Goal: Task Accomplishment & Management: Complete application form

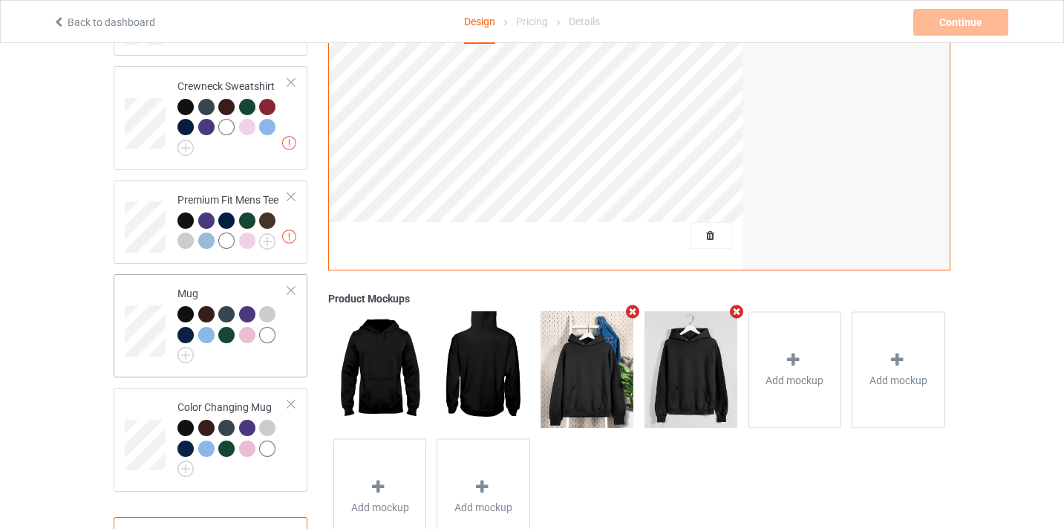
scroll to position [680, 0]
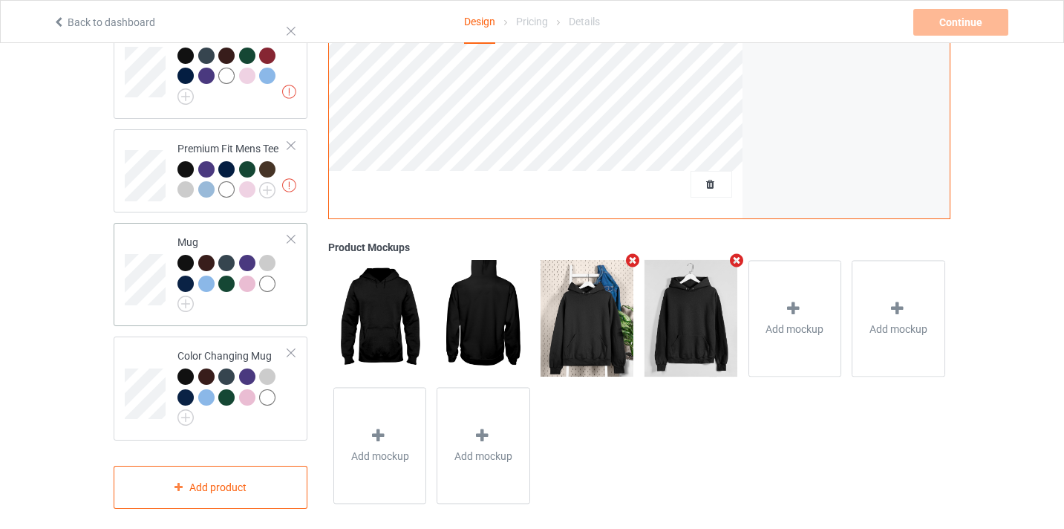
click at [135, 229] on td at bounding box center [147, 274] width 45 height 91
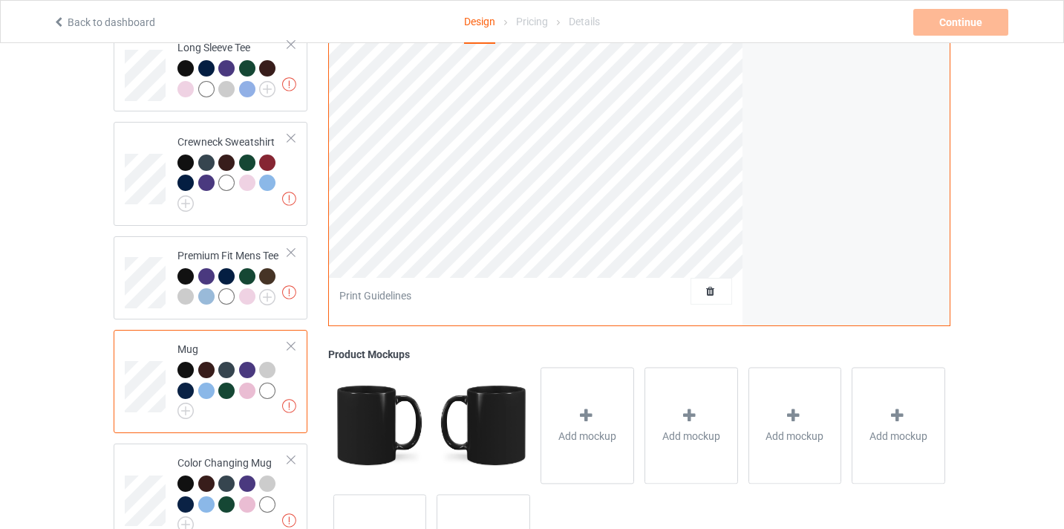
scroll to position [663, 0]
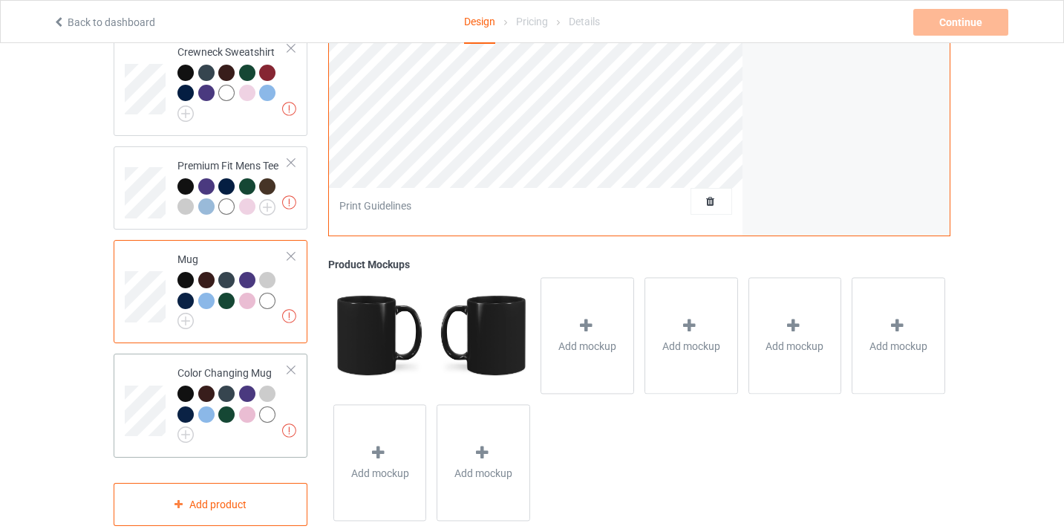
click at [161, 362] on td at bounding box center [147, 404] width 45 height 91
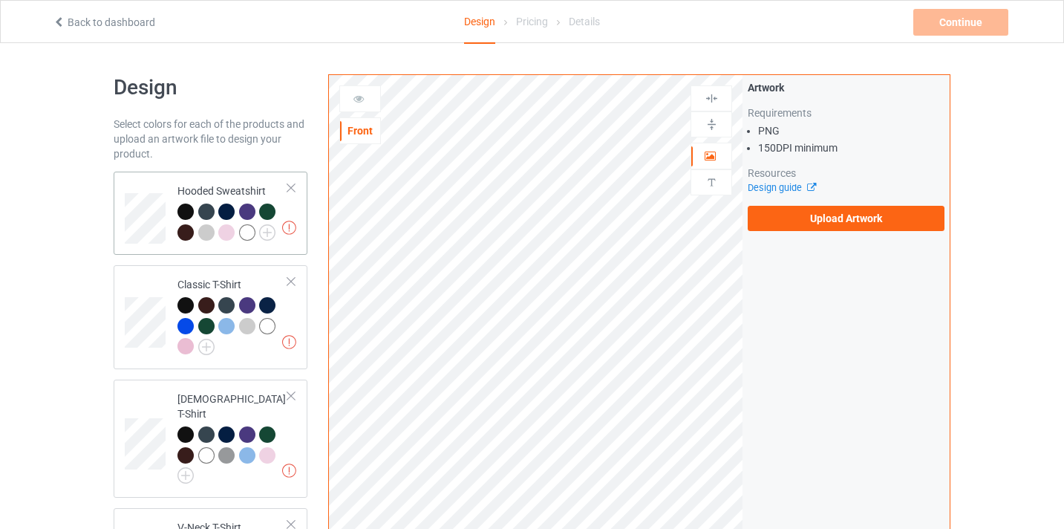
click at [169, 182] on td "Missing artworks Hooded Sweatshirt" at bounding box center [232, 212] width 127 height 71
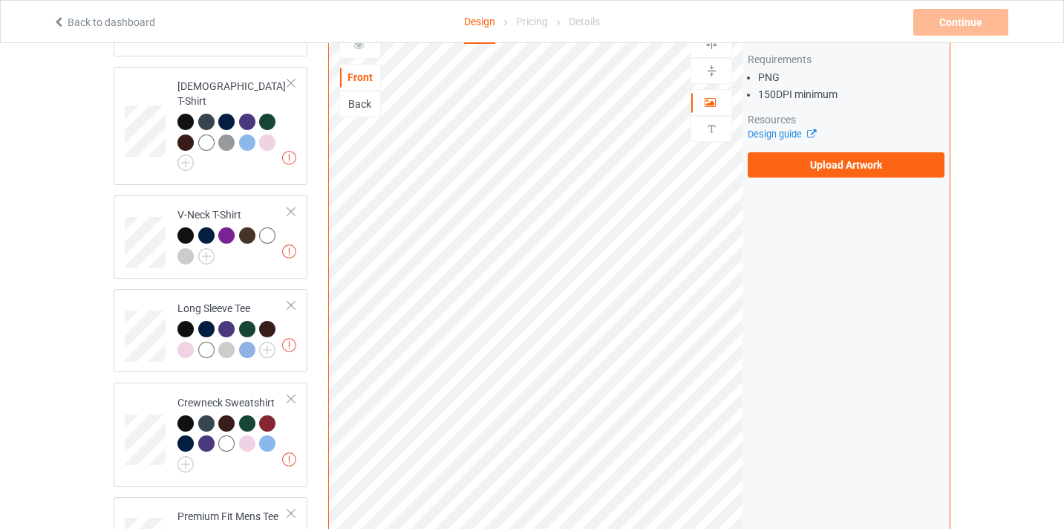
scroll to position [497, 0]
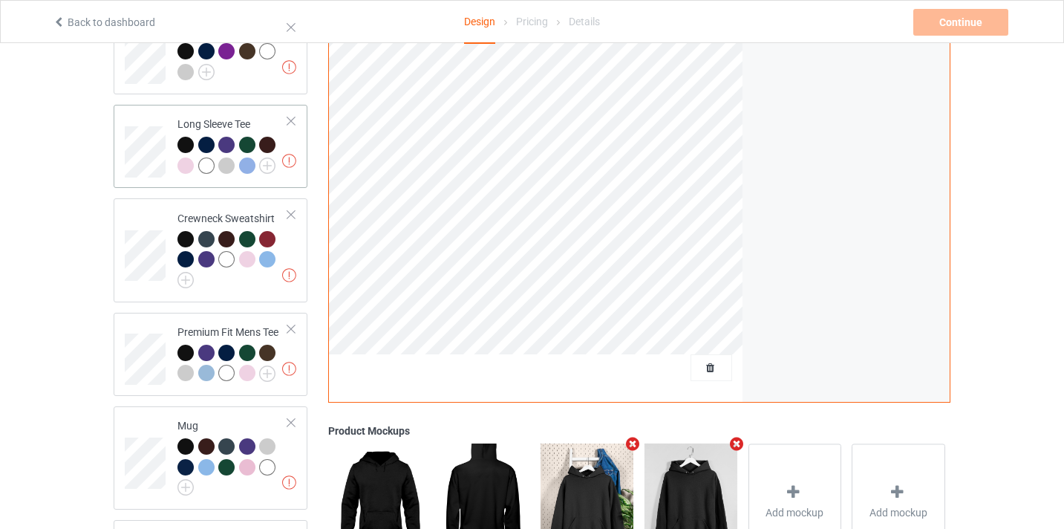
click at [149, 111] on td at bounding box center [147, 146] width 45 height 71
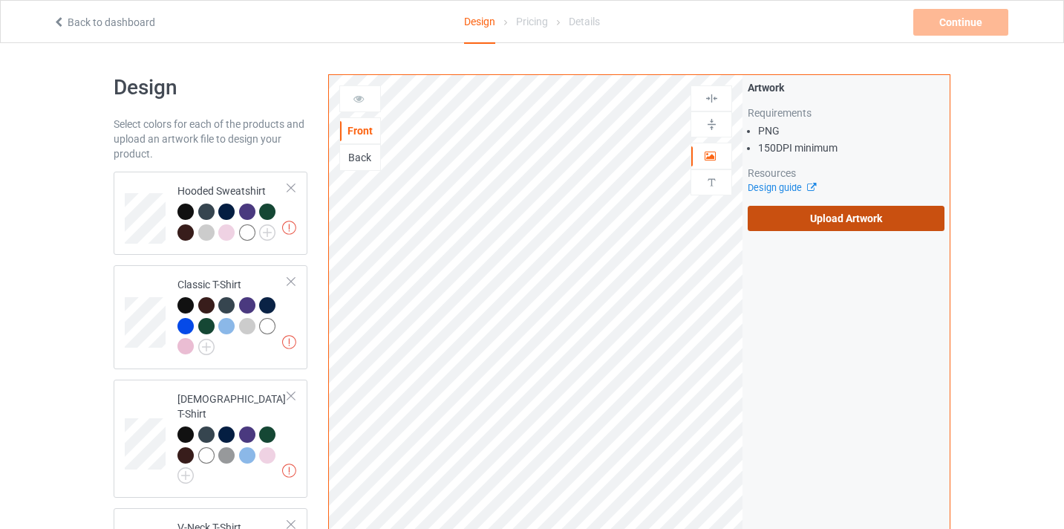
click at [844, 229] on label "Upload Artwork" at bounding box center [846, 218] width 197 height 25
click at [0, 0] on input "Upload Artwork" at bounding box center [0, 0] width 0 height 0
click at [818, 209] on label "Upload Artwork" at bounding box center [846, 218] width 197 height 25
click at [0, 0] on input "Upload Artwork" at bounding box center [0, 0] width 0 height 0
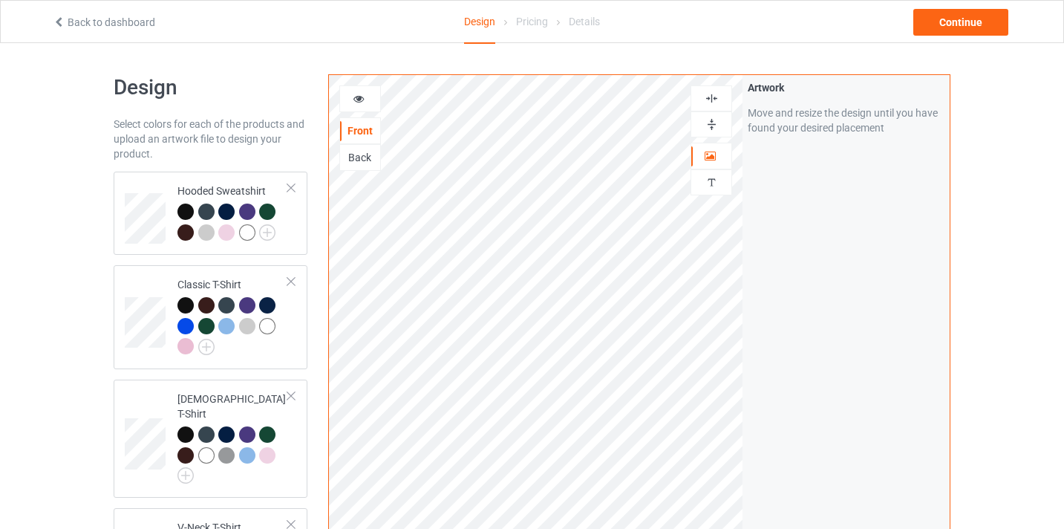
click at [702, 126] on div at bounding box center [711, 124] width 40 height 14
click at [707, 118] on img at bounding box center [712, 124] width 14 height 14
click at [714, 96] on img at bounding box center [712, 98] width 14 height 14
click at [143, 185] on td at bounding box center [147, 212] width 45 height 71
click at [714, 124] on img at bounding box center [712, 124] width 14 height 14
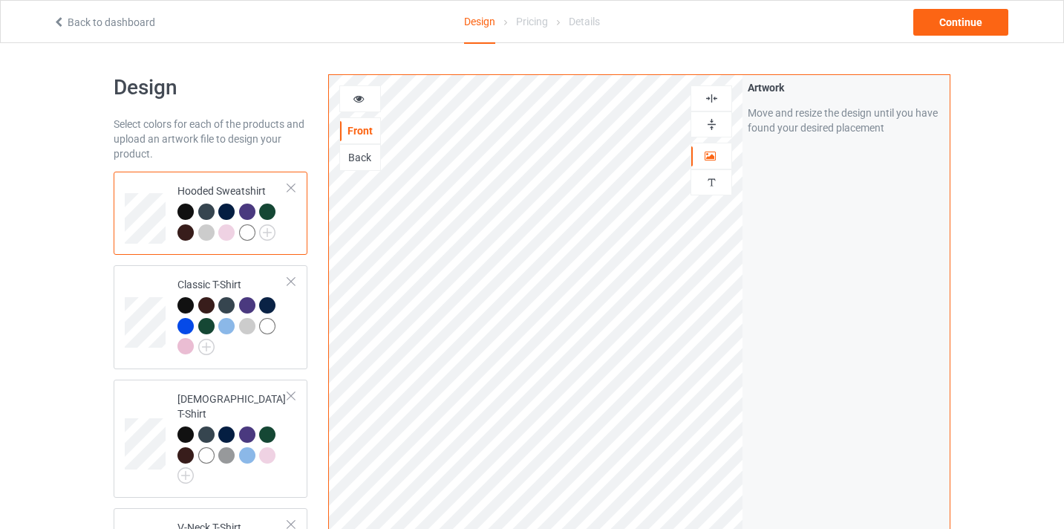
click at [714, 104] on img at bounding box center [712, 98] width 14 height 14
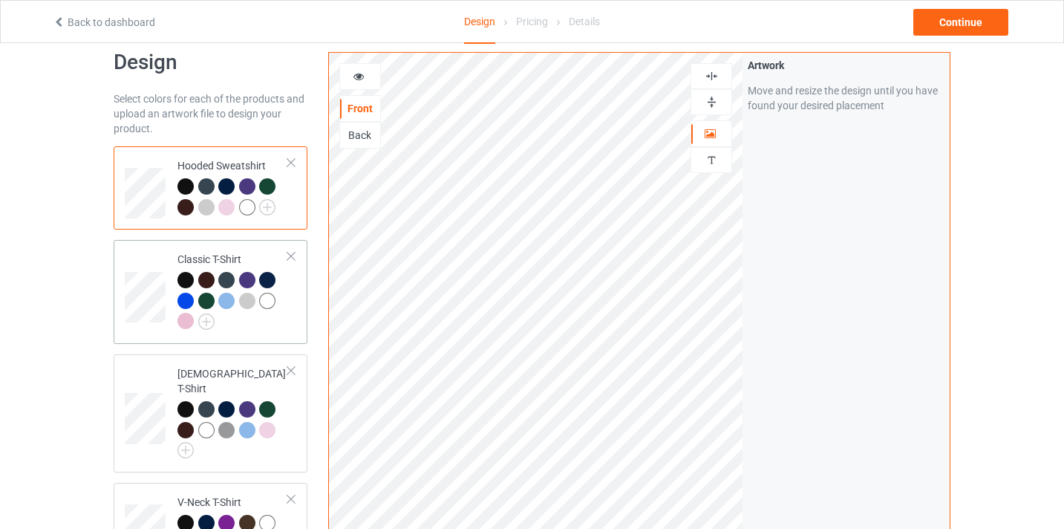
click at [163, 249] on td at bounding box center [147, 292] width 45 height 92
click at [706, 106] on img at bounding box center [712, 102] width 14 height 14
click at [708, 156] on img at bounding box center [712, 160] width 14 height 14
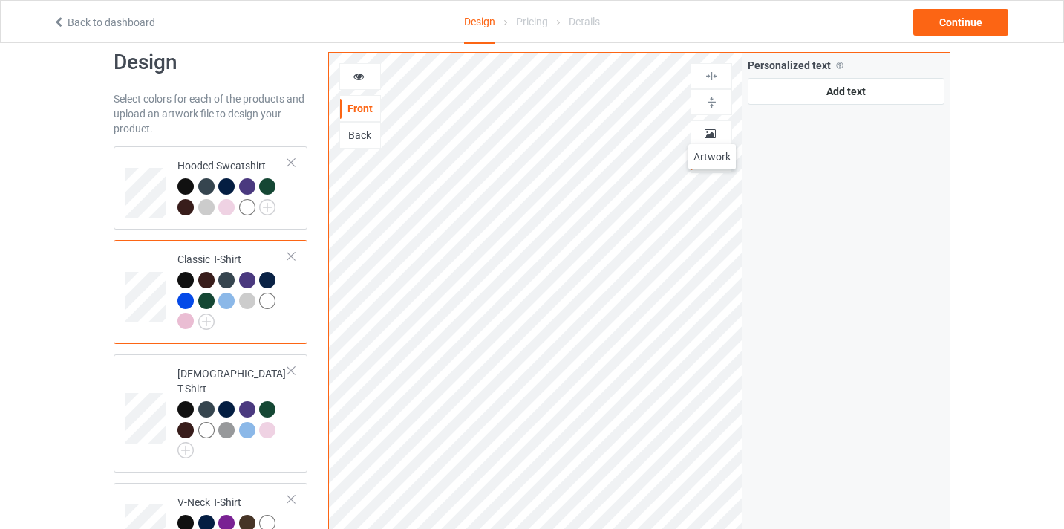
click at [712, 129] on icon at bounding box center [710, 131] width 13 height 10
click at [708, 108] on img at bounding box center [712, 102] width 14 height 14
click at [710, 80] on img at bounding box center [712, 76] width 14 height 14
click at [708, 98] on img at bounding box center [712, 102] width 14 height 14
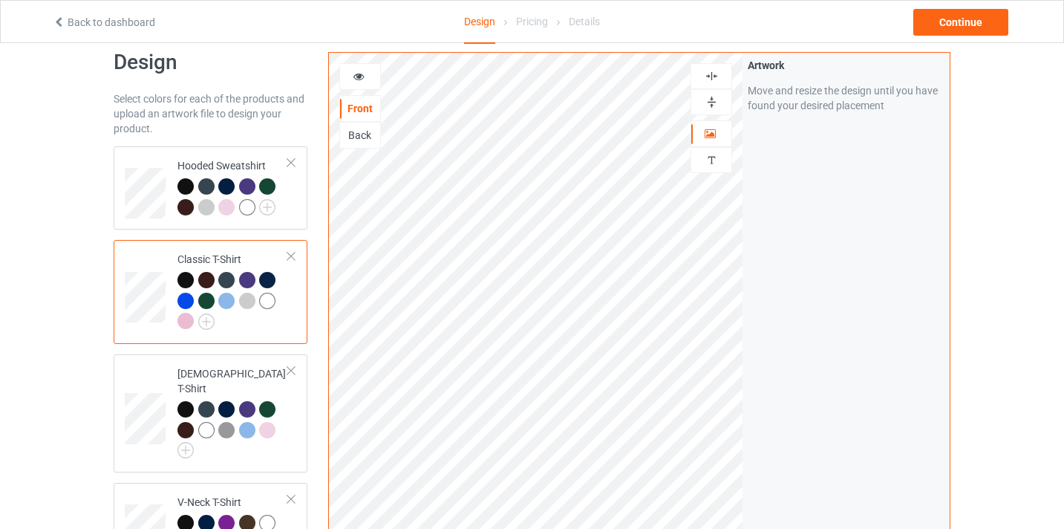
click at [708, 98] on img at bounding box center [712, 102] width 14 height 14
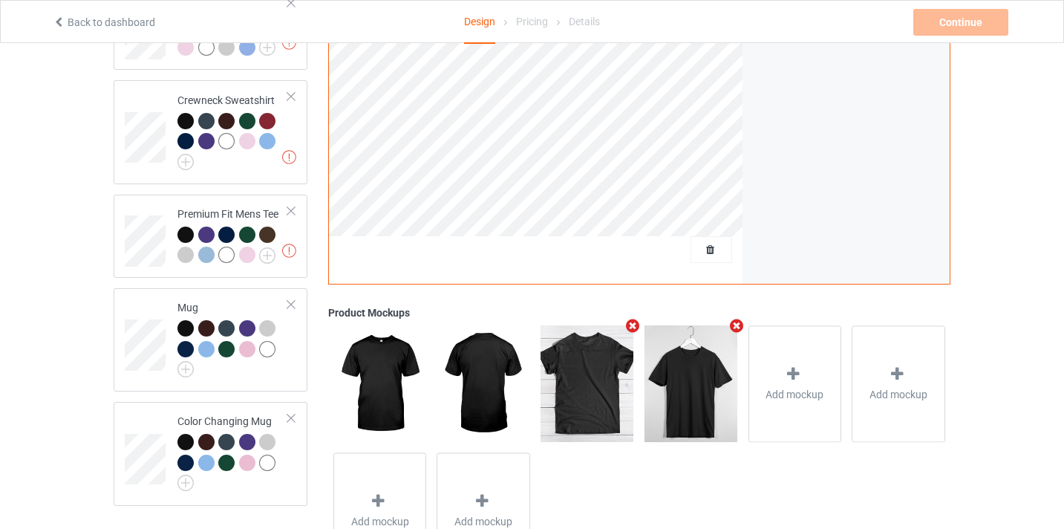
scroll to position [680, 0]
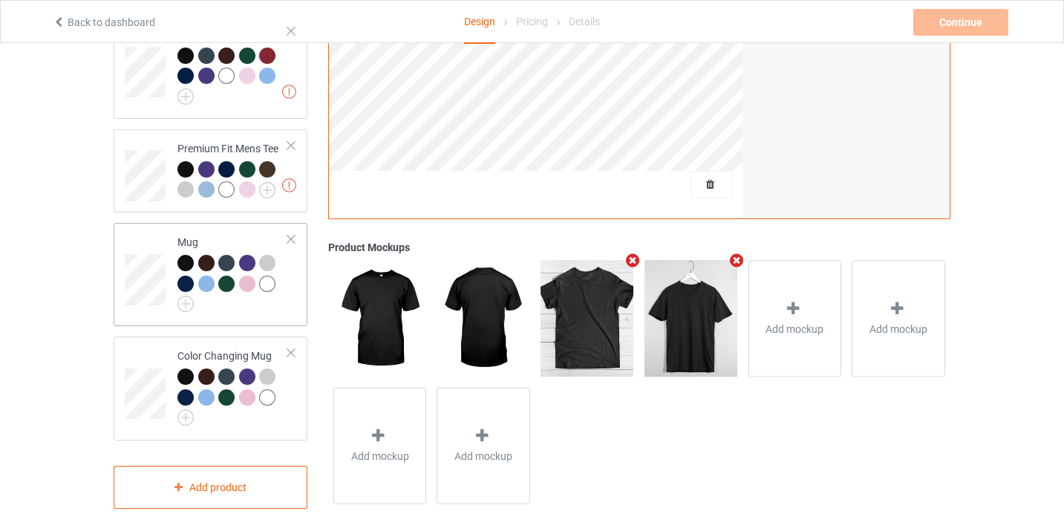
click at [142, 229] on td at bounding box center [147, 274] width 45 height 91
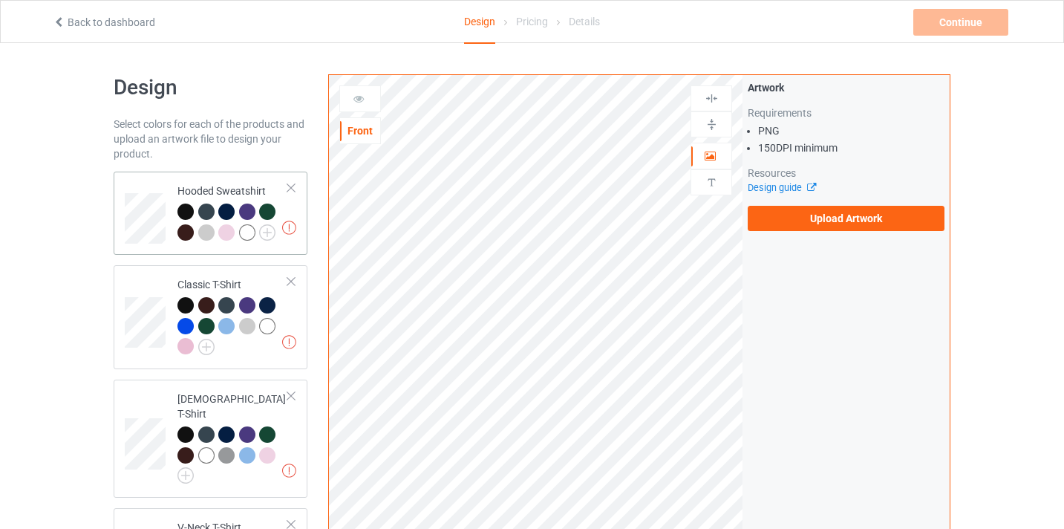
click at [155, 177] on td at bounding box center [147, 212] width 45 height 71
click at [809, 205] on div "Artwork Requirements PNG 150 DPI minimum Resources Design guide Upload Artwork" at bounding box center [846, 155] width 197 height 151
click at [860, 214] on label "Upload Artwork" at bounding box center [846, 218] width 197 height 25
click at [0, 0] on input "Upload Artwork" at bounding box center [0, 0] width 0 height 0
click at [830, 223] on label "Upload Artwork" at bounding box center [846, 218] width 197 height 25
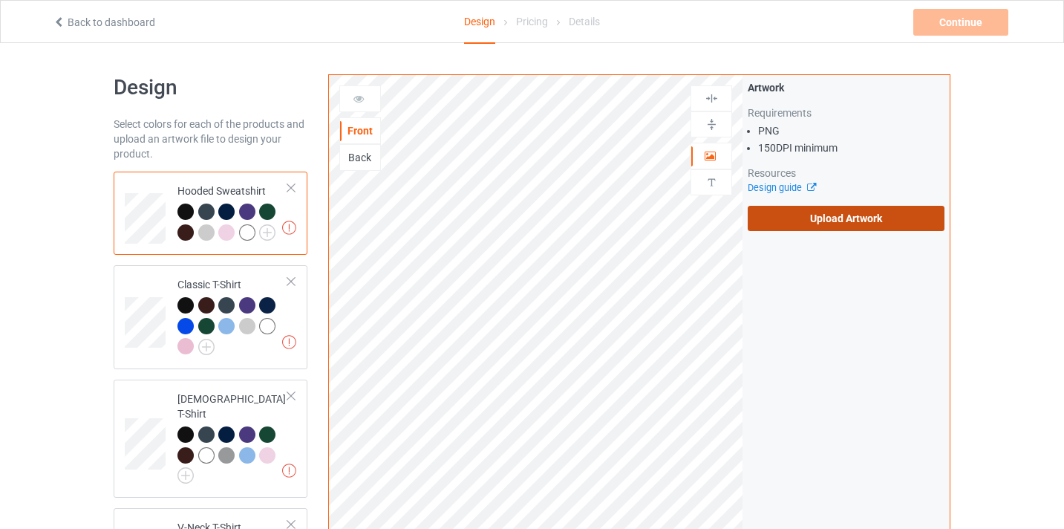
click at [0, 0] on input "Upload Artwork" at bounding box center [0, 0] width 0 height 0
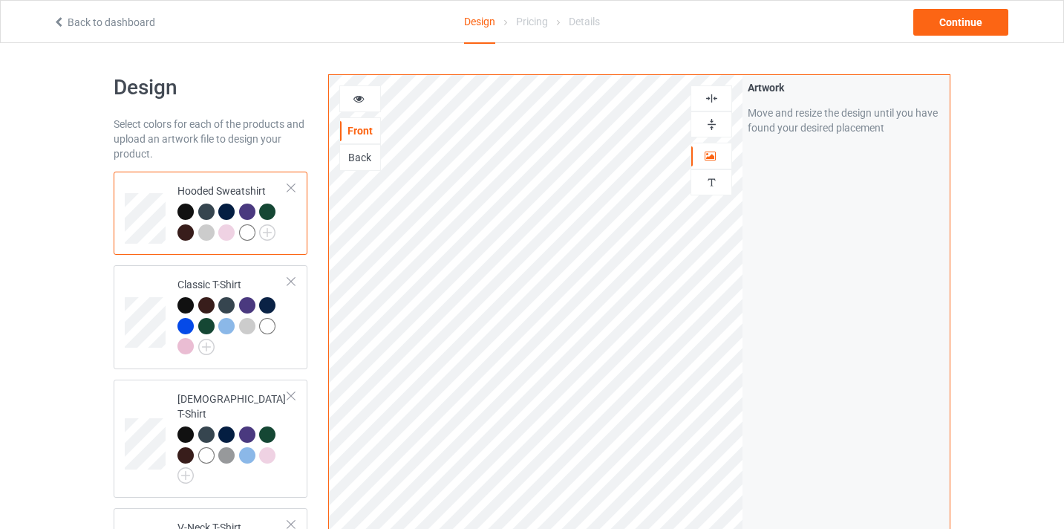
click at [711, 123] on img at bounding box center [712, 124] width 14 height 14
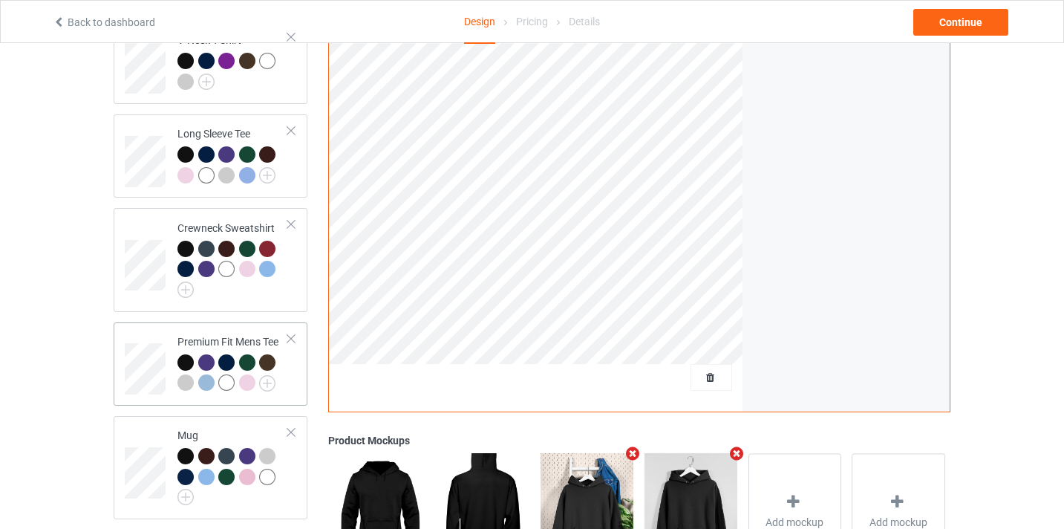
scroll to position [521, 0]
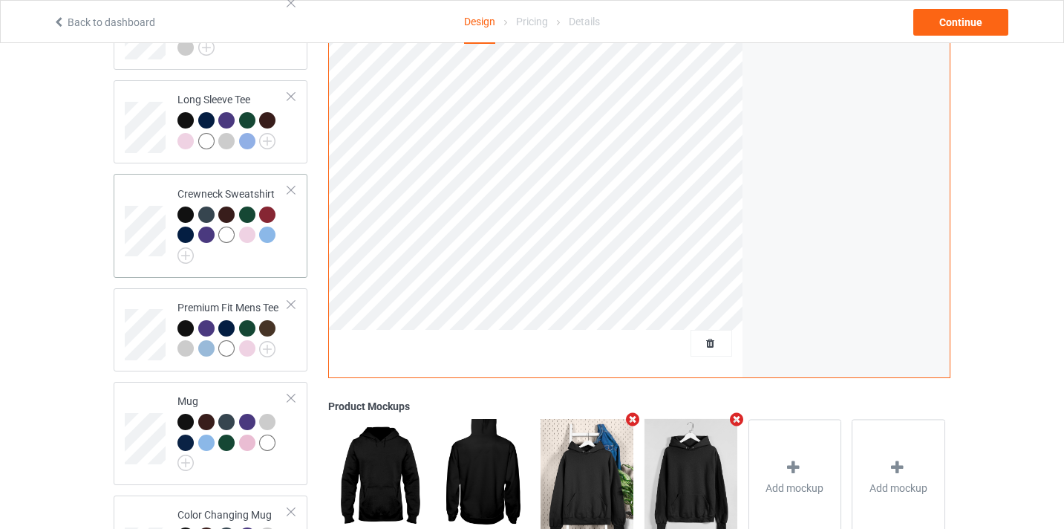
click at [143, 180] on td at bounding box center [147, 225] width 45 height 91
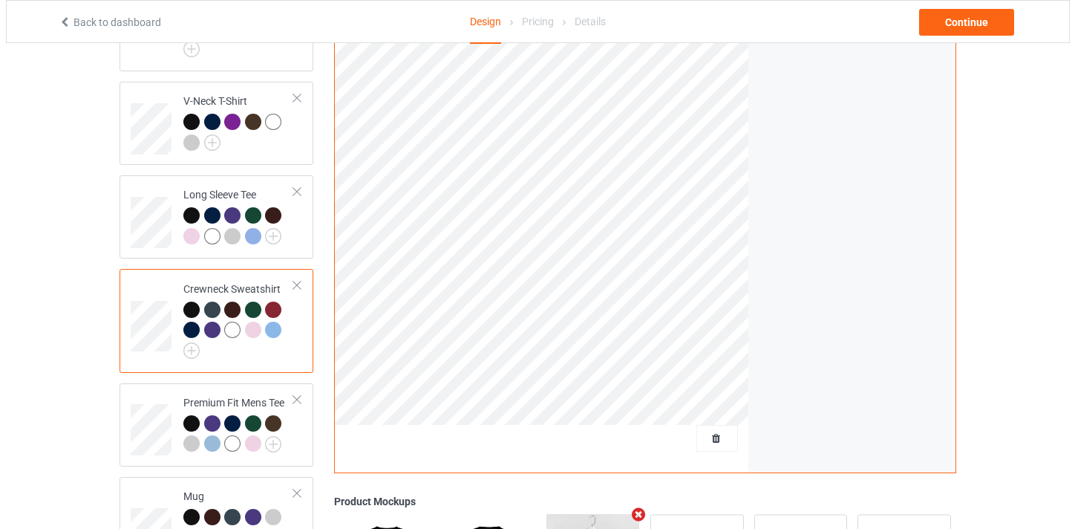
scroll to position [576, 0]
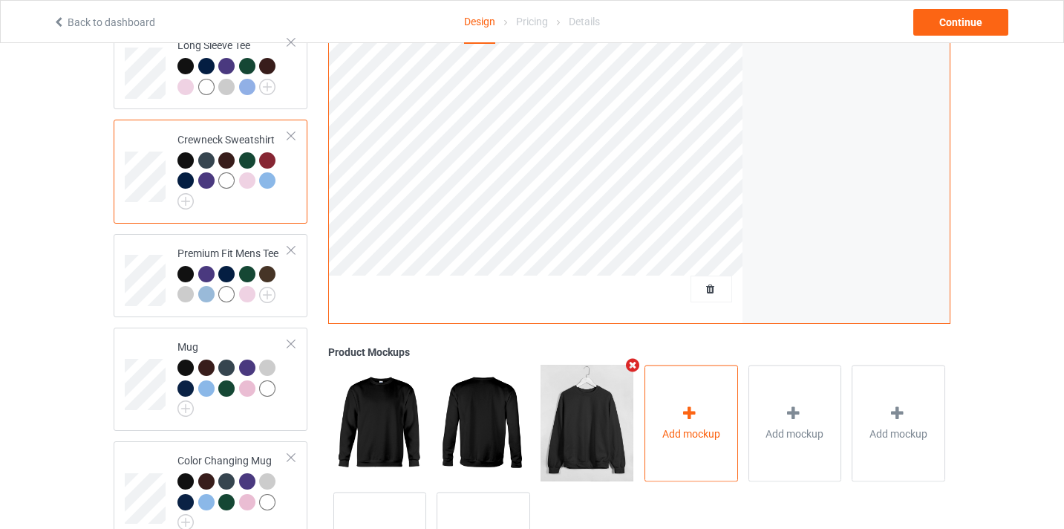
click at [672, 379] on div "Add mockup" at bounding box center [692, 423] width 94 height 117
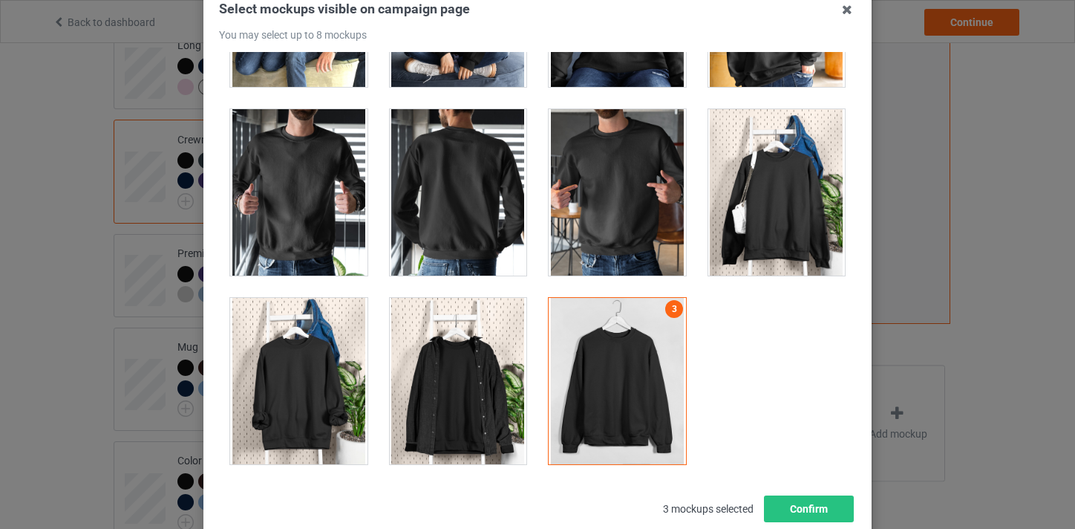
scroll to position [131, 0]
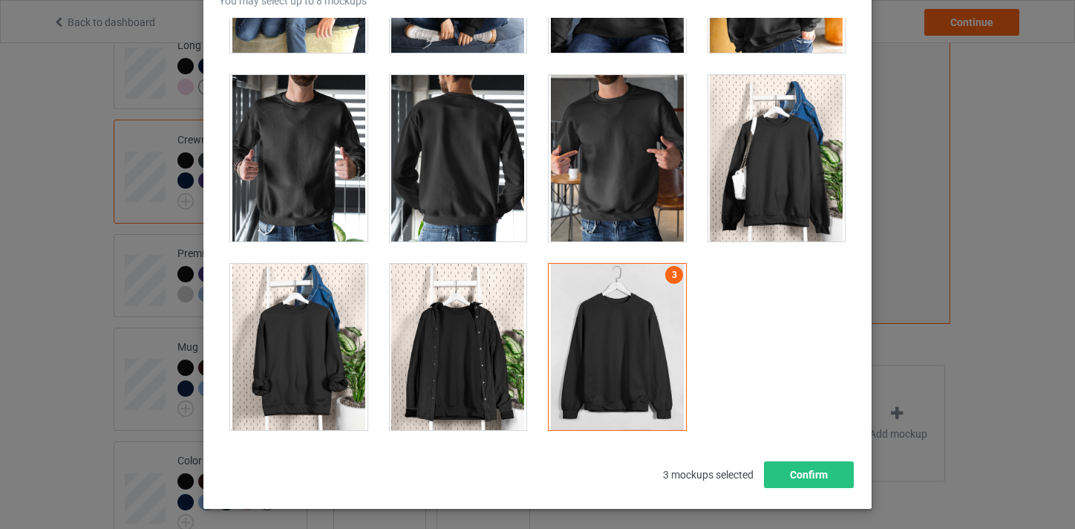
click at [299, 313] on div at bounding box center [298, 347] width 137 height 166
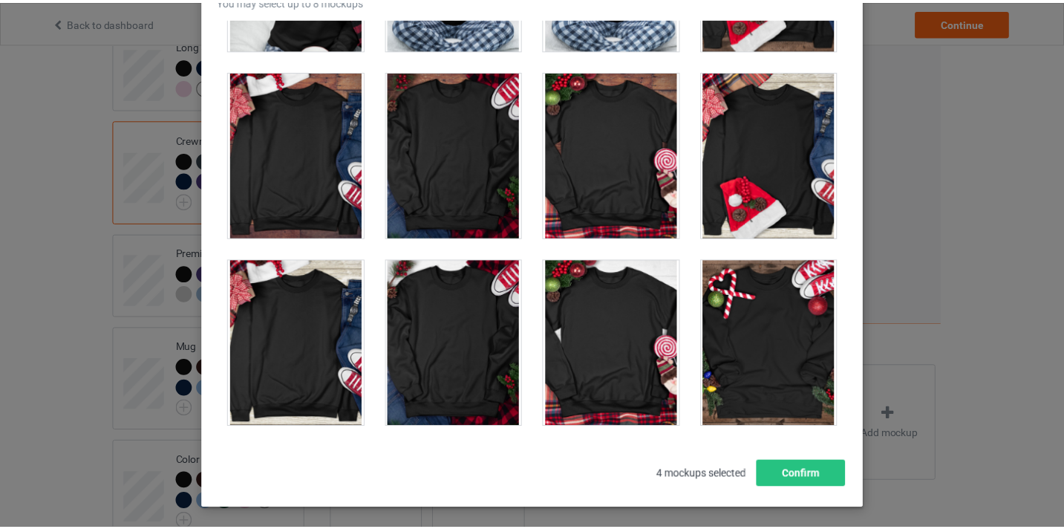
scroll to position [5886, 0]
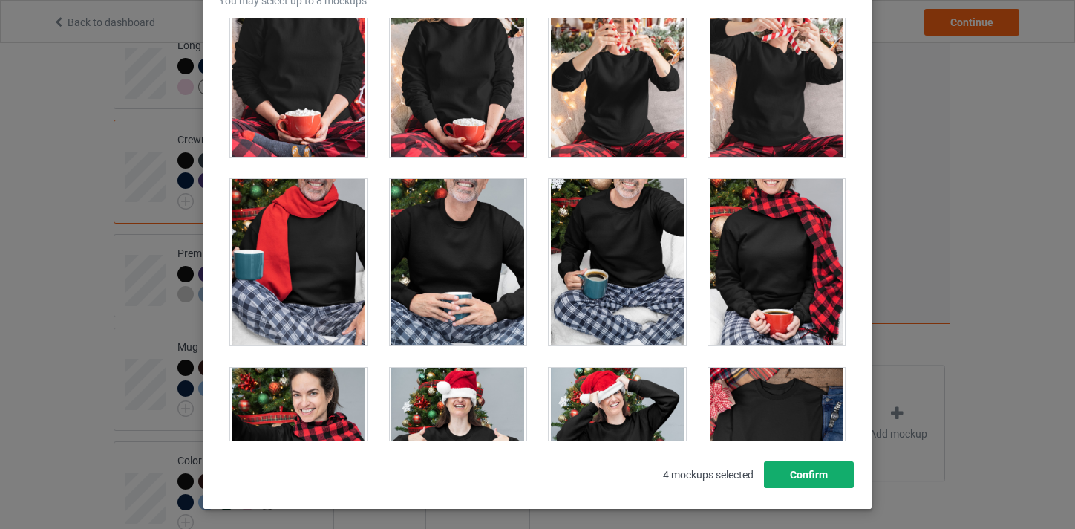
click at [818, 481] on button "Confirm" at bounding box center [809, 474] width 90 height 27
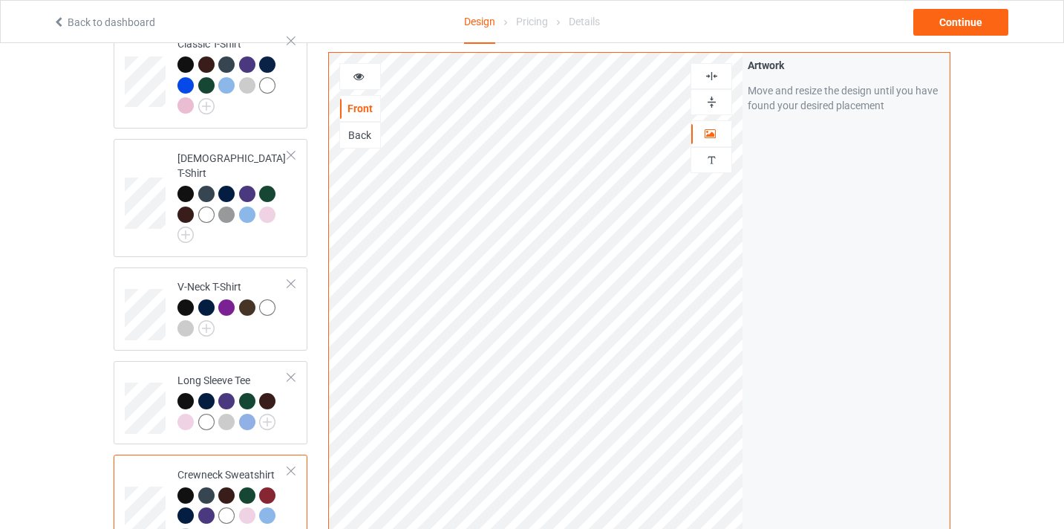
scroll to position [0, 0]
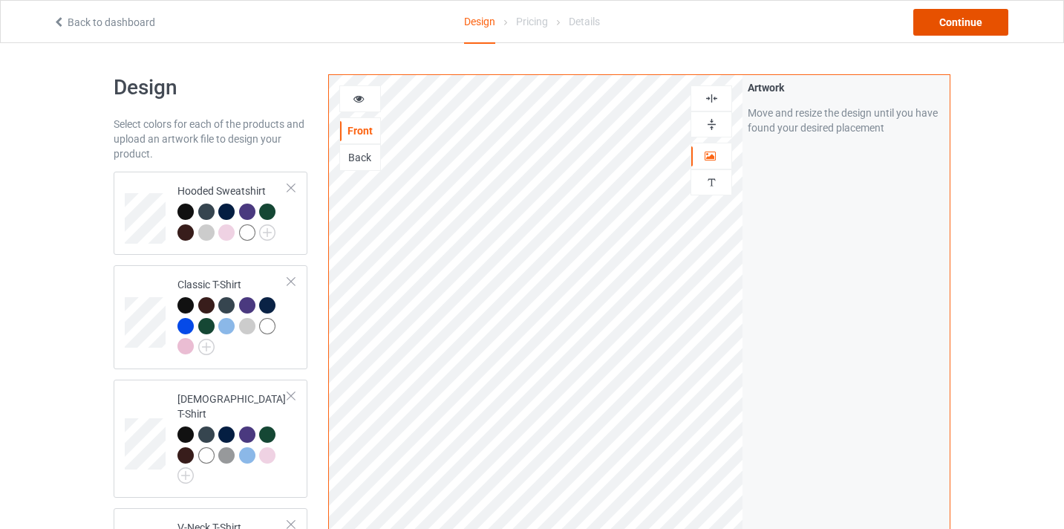
click at [951, 25] on div "Continue" at bounding box center [960, 22] width 95 height 27
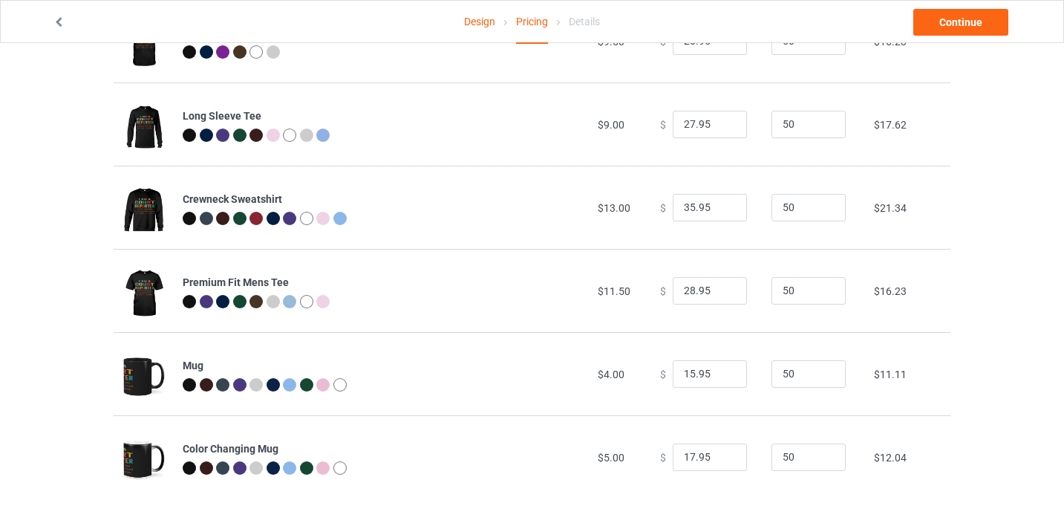
scroll to position [397, 0]
click at [688, 371] on input "15.95" at bounding box center [710, 373] width 74 height 28
type input "18.95"
drag, startPoint x: 686, startPoint y: 454, endPoint x: 665, endPoint y: 453, distance: 21.5
click at [673, 453] on input "17.95" at bounding box center [710, 457] width 74 height 28
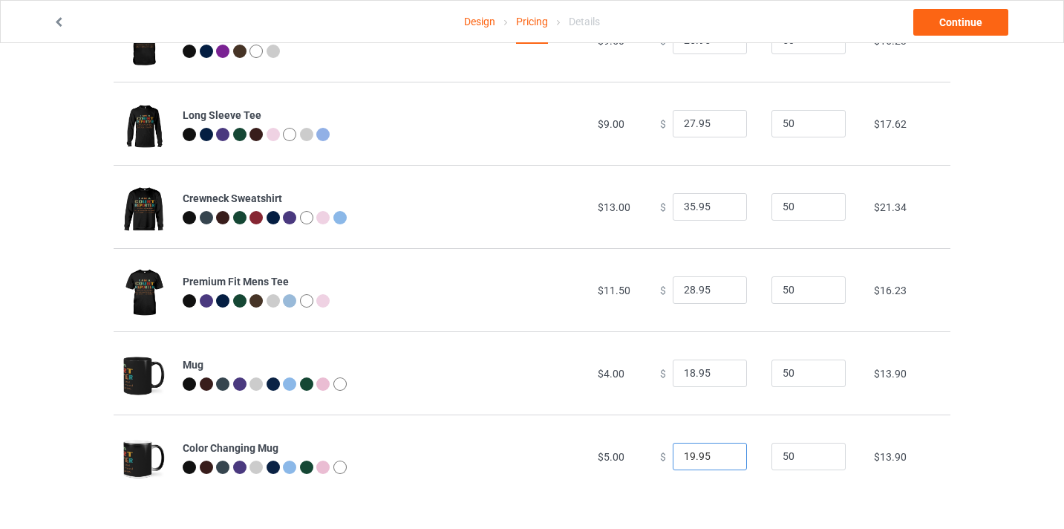
type input "19.95"
click at [988, 374] on div "Design Pricing Details Continue Pricing Estimated total profit $7,767.00 Produc…" at bounding box center [532, 87] width 1064 height 883
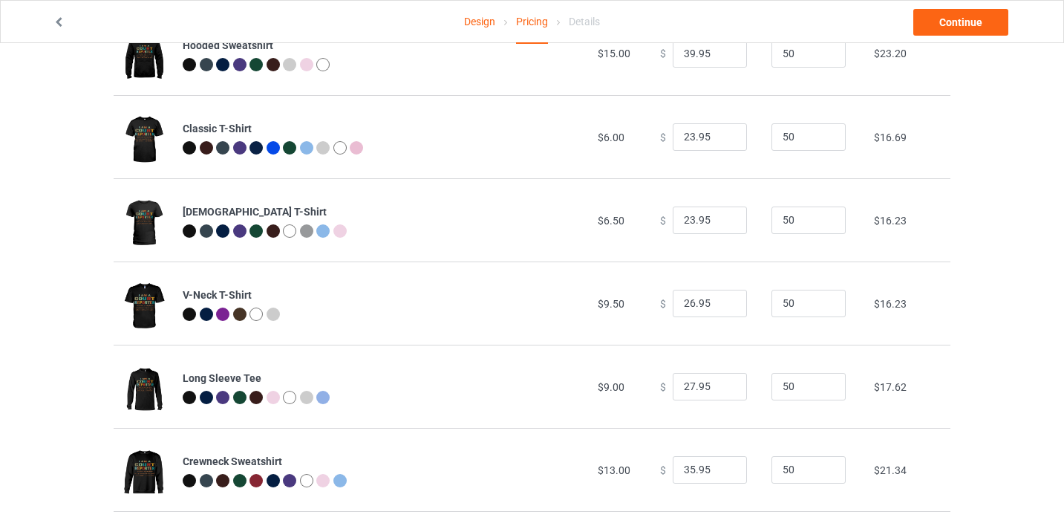
scroll to position [0, 0]
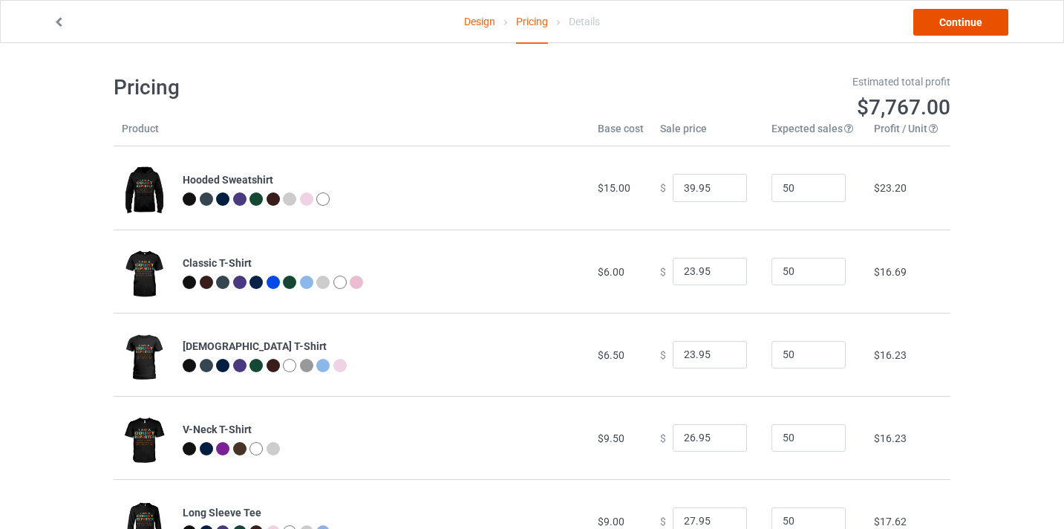
click at [956, 26] on link "Continue" at bounding box center [960, 22] width 95 height 27
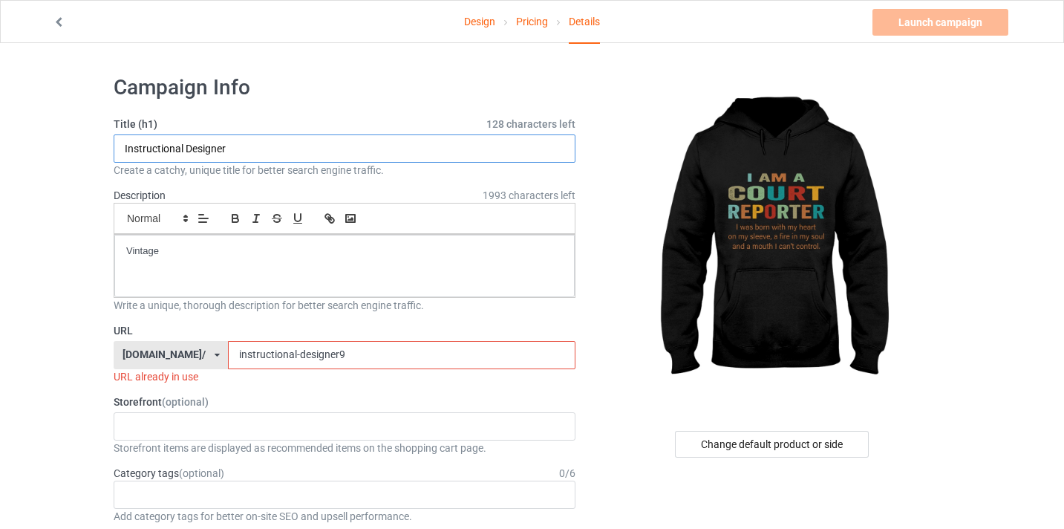
click at [247, 148] on input "Instructional Designer" at bounding box center [345, 148] width 462 height 28
paste input "Court Report"
type input "Court Reporter"
click at [247, 253] on p "Vintage" at bounding box center [344, 251] width 437 height 14
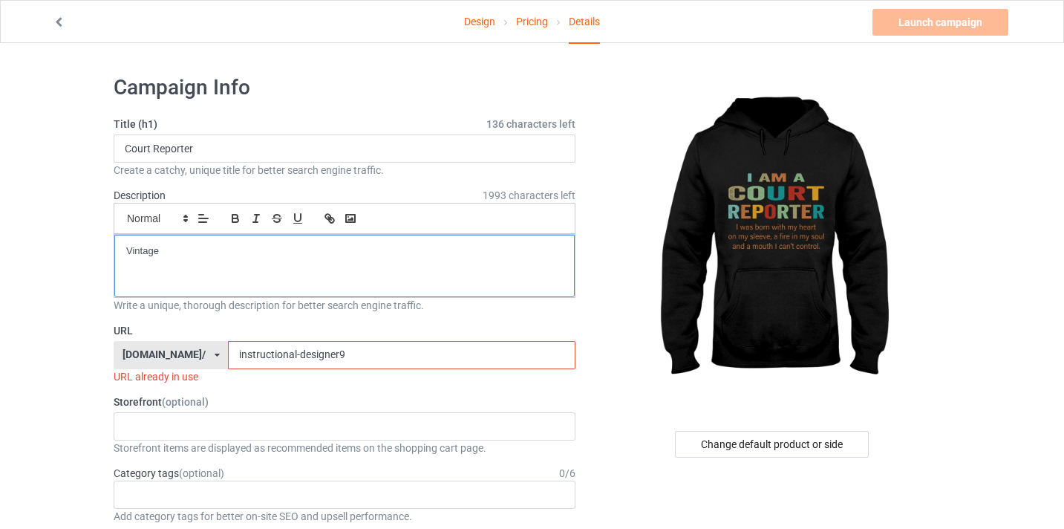
click at [247, 253] on p "Vintage" at bounding box center [344, 251] width 437 height 14
click at [213, 247] on p "Vintage" at bounding box center [344, 251] width 437 height 14
drag, startPoint x: 213, startPoint y: 247, endPoint x: 64, endPoint y: 249, distance: 149.3
click at [277, 366] on input "instructional-designer9" at bounding box center [401, 355] width 347 height 28
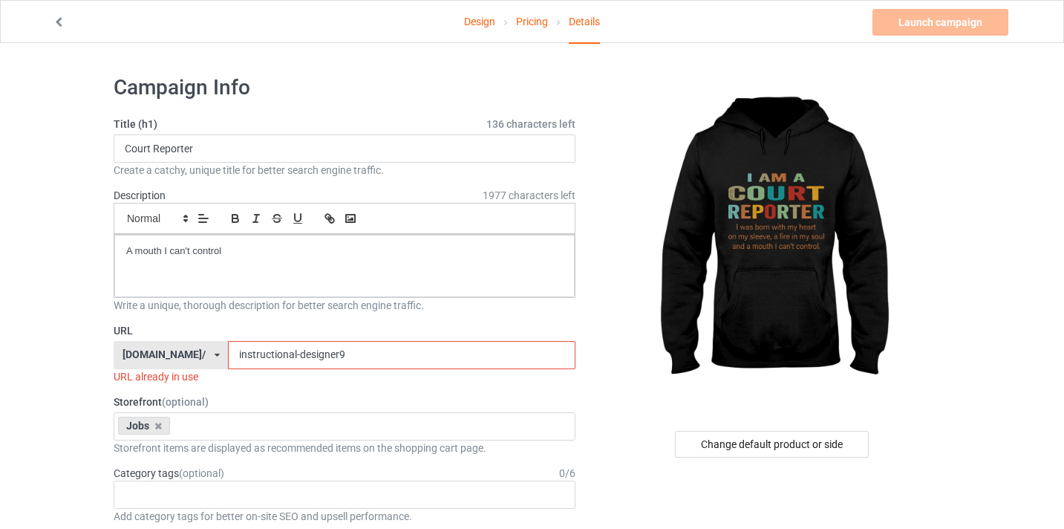
paste input "Court Reporter"
drag, startPoint x: 211, startPoint y: 351, endPoint x: 202, endPoint y: 351, distance: 8.9
click at [201, 351] on div "thepure.gift/ 1moregift.com/ teemonopoly.com/ thepure.gift/ teechip.com/ 5ade19…" at bounding box center [345, 355] width 462 height 28
click at [247, 353] on input "court Reporter" at bounding box center [401, 355] width 347 height 28
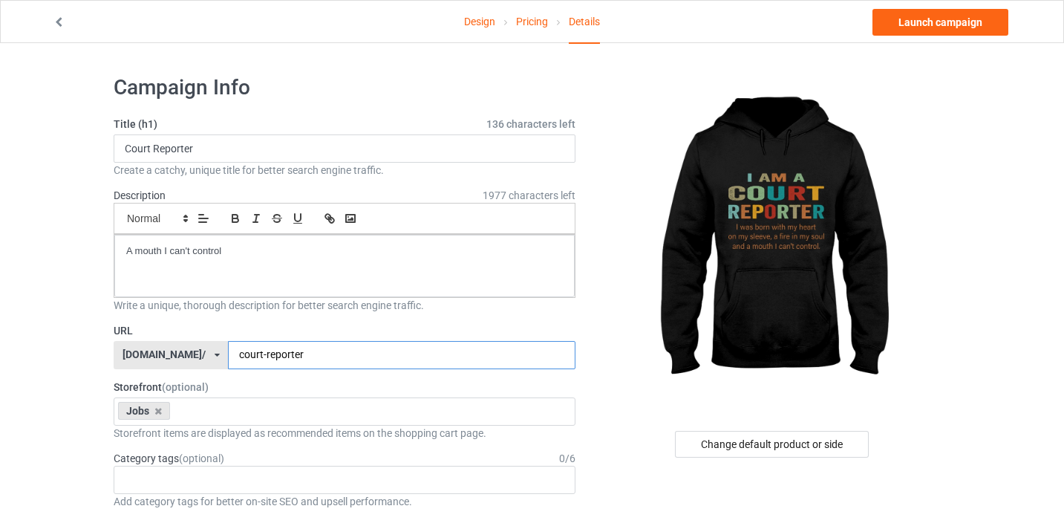
click at [320, 354] on input "court-reporter" at bounding box center [401, 355] width 347 height 28
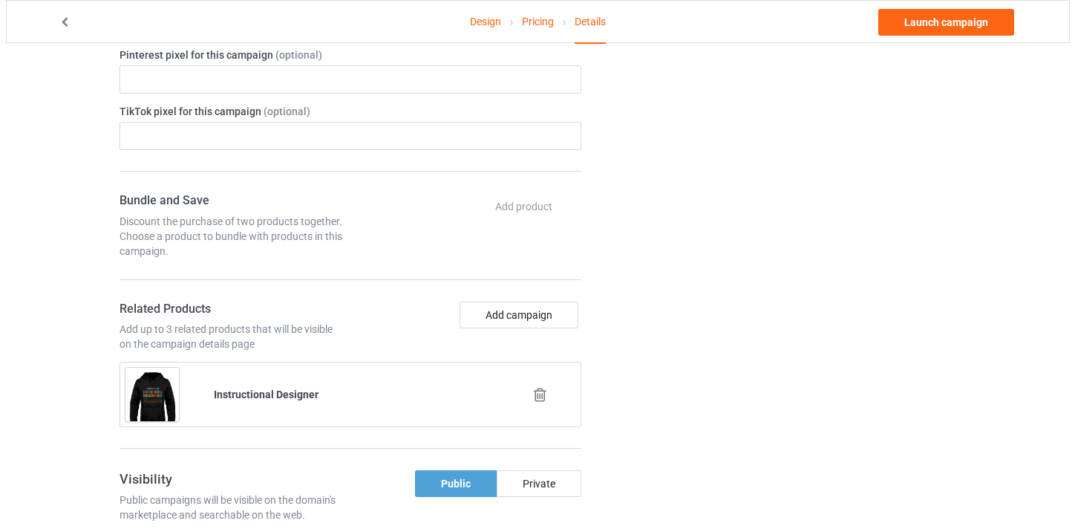
scroll to position [668, 0]
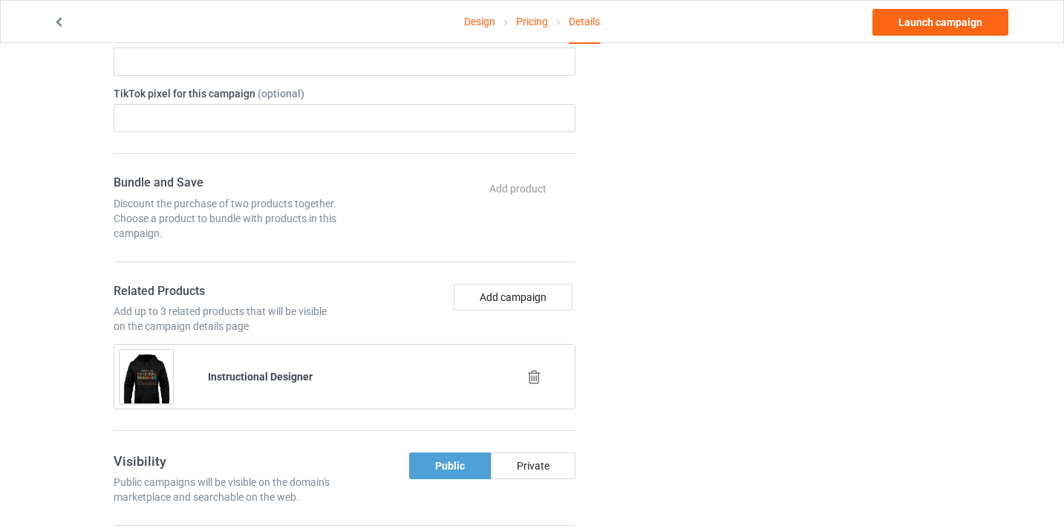
type input "court-reporter10"
click at [529, 373] on icon at bounding box center [534, 377] width 19 height 16
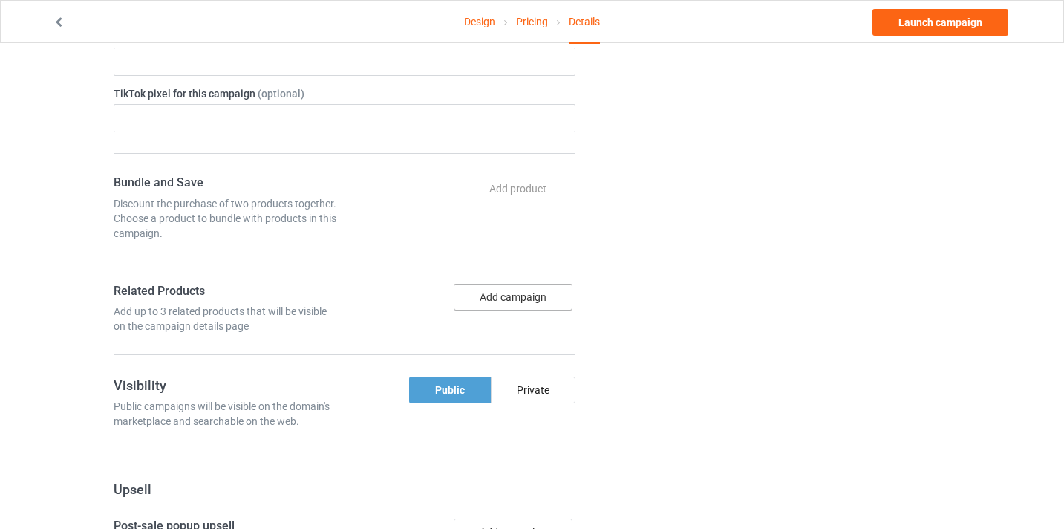
drag, startPoint x: 517, startPoint y: 312, endPoint x: 514, endPoint y: 299, distance: 13.7
click at [517, 312] on div "Add campaign" at bounding box center [463, 309] width 236 height 51
click at [514, 299] on button "Add campaign" at bounding box center [513, 297] width 119 height 27
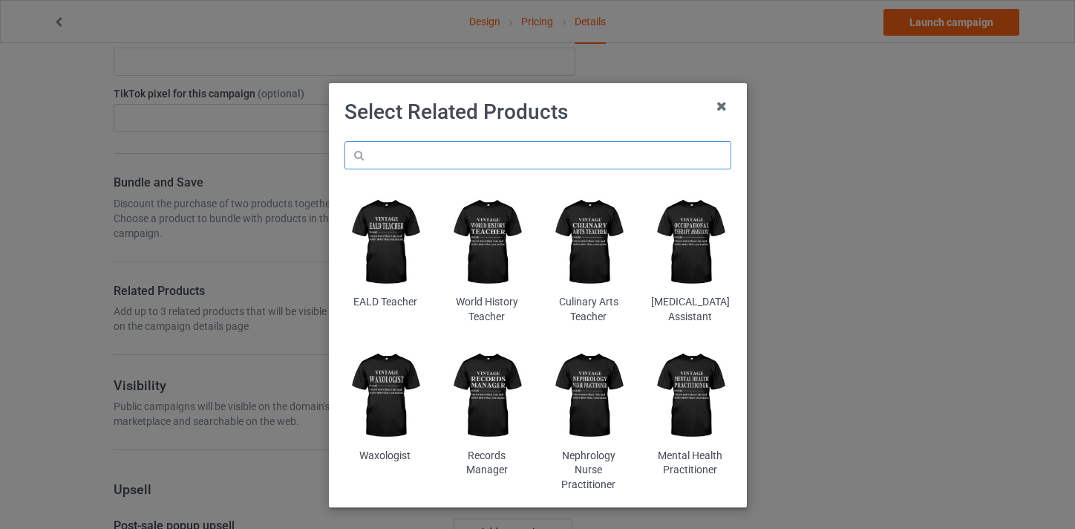
click at [469, 157] on input "text" at bounding box center [538, 155] width 387 height 28
paste input "Court Reporter"
type input "Court Reporter01"
click at [716, 108] on icon at bounding box center [722, 106] width 24 height 24
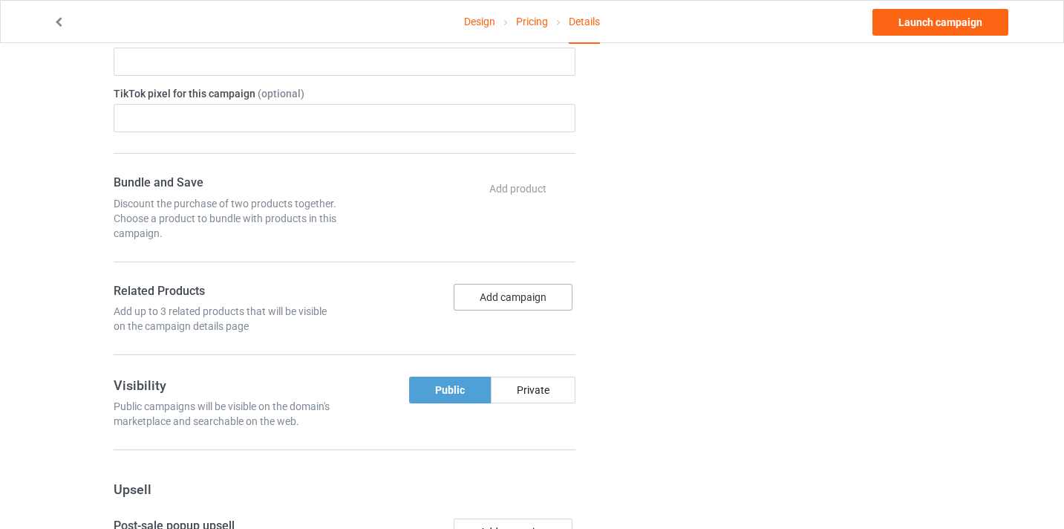
click at [537, 296] on button "Add campaign" at bounding box center [513, 297] width 119 height 27
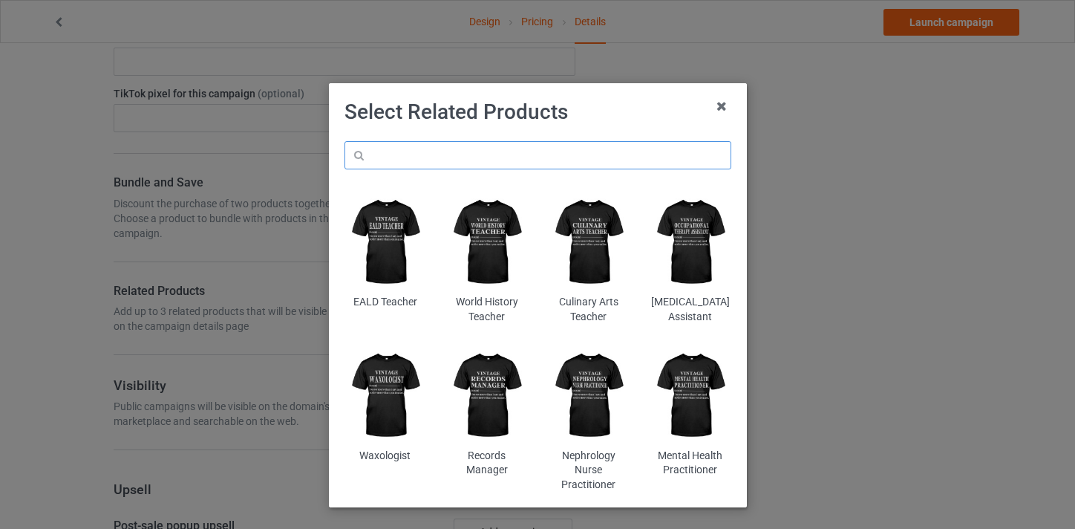
click at [511, 155] on input "text" at bounding box center [538, 155] width 387 height 28
paste input "Court Reporter"
type input "Court Reporter"
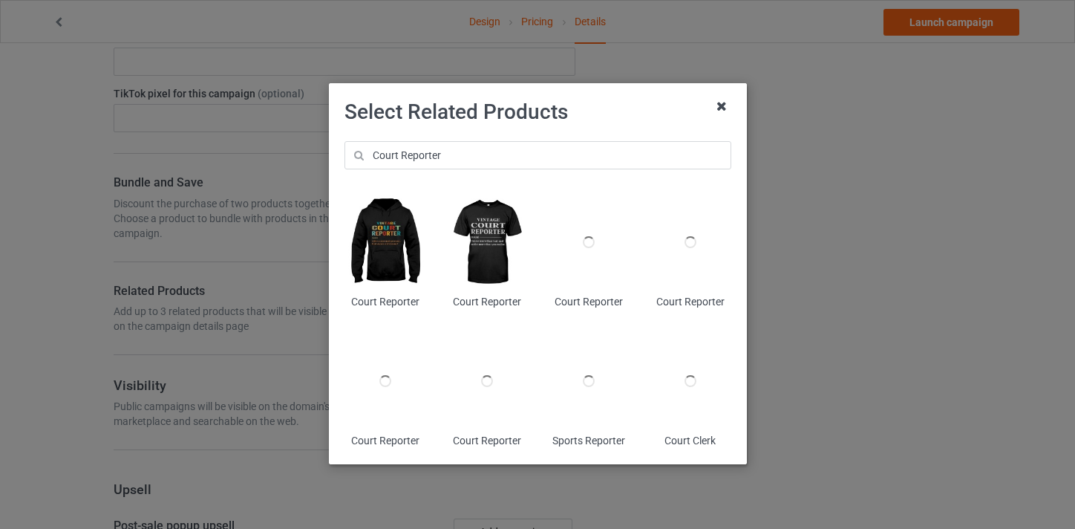
click at [715, 107] on icon at bounding box center [722, 106] width 24 height 24
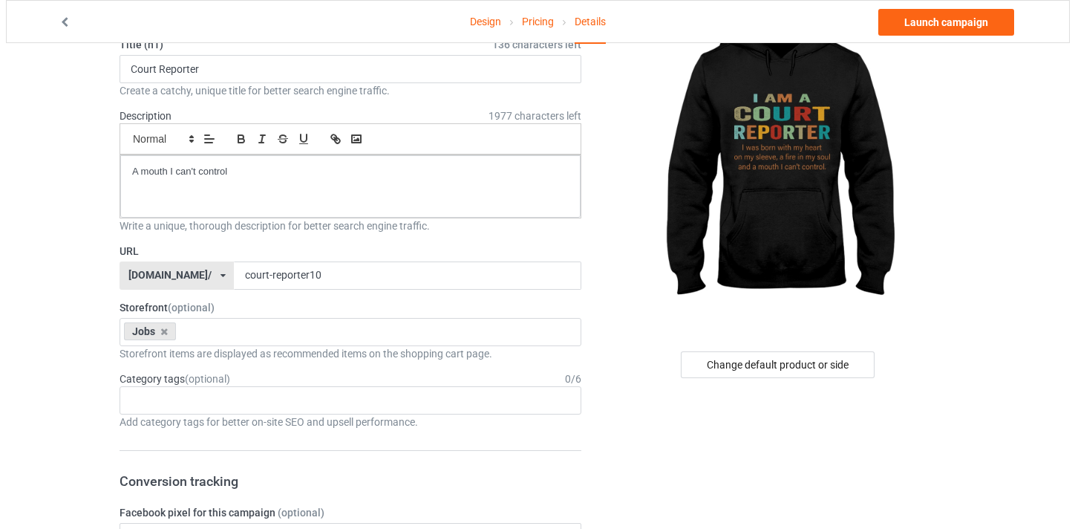
scroll to position [126, 0]
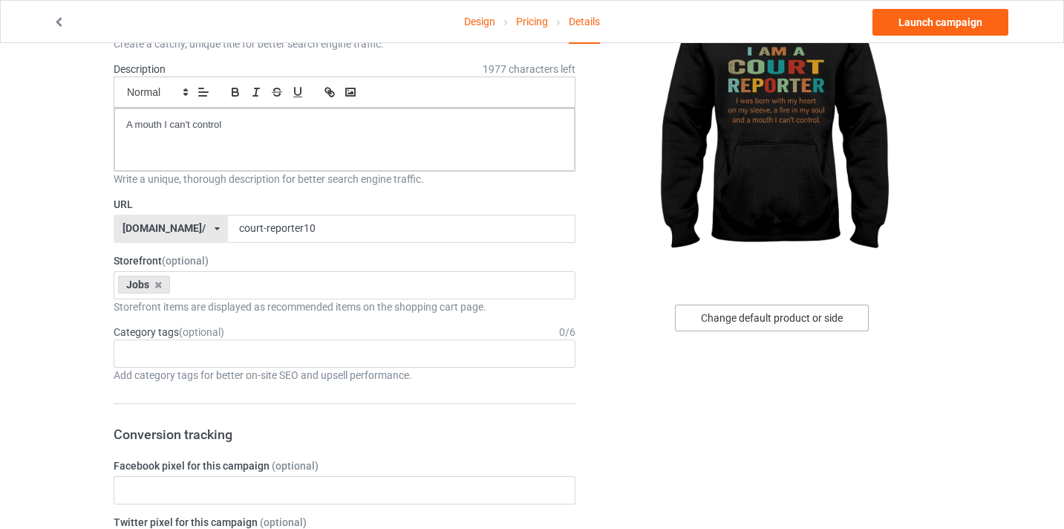
click at [774, 309] on div "Change default product or side" at bounding box center [772, 317] width 194 height 27
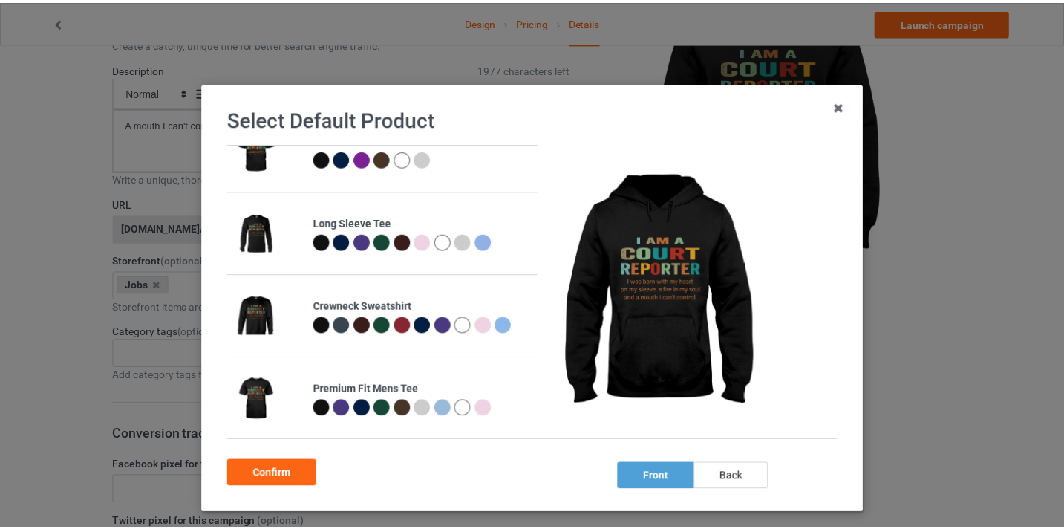
scroll to position [315, 0]
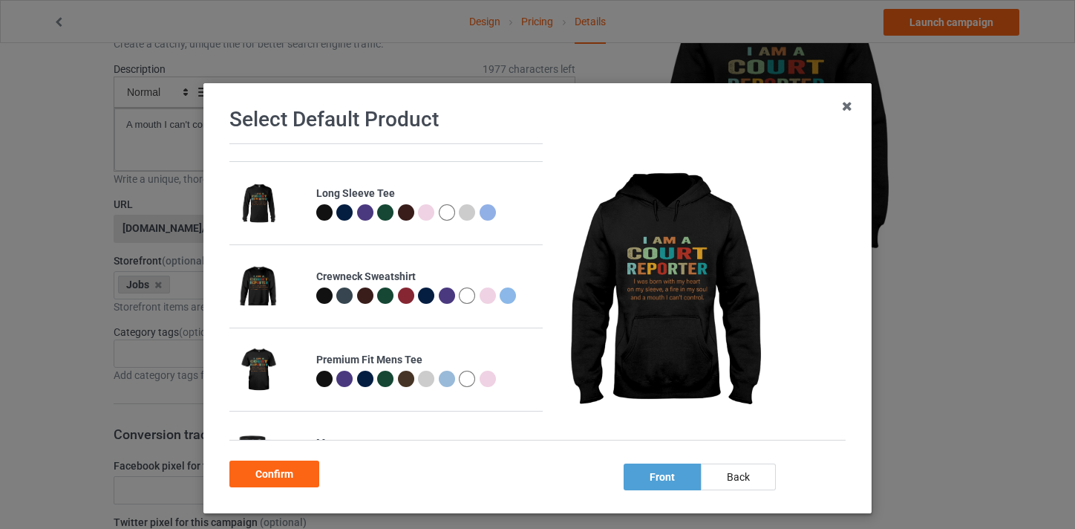
click at [419, 296] on div at bounding box center [426, 295] width 16 height 16
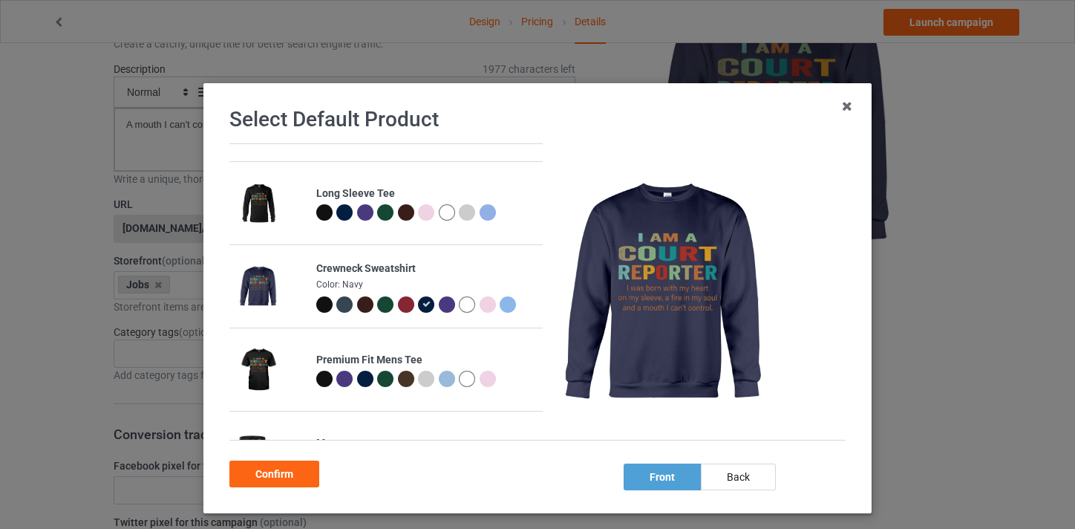
click at [439, 307] on div at bounding box center [447, 304] width 16 height 16
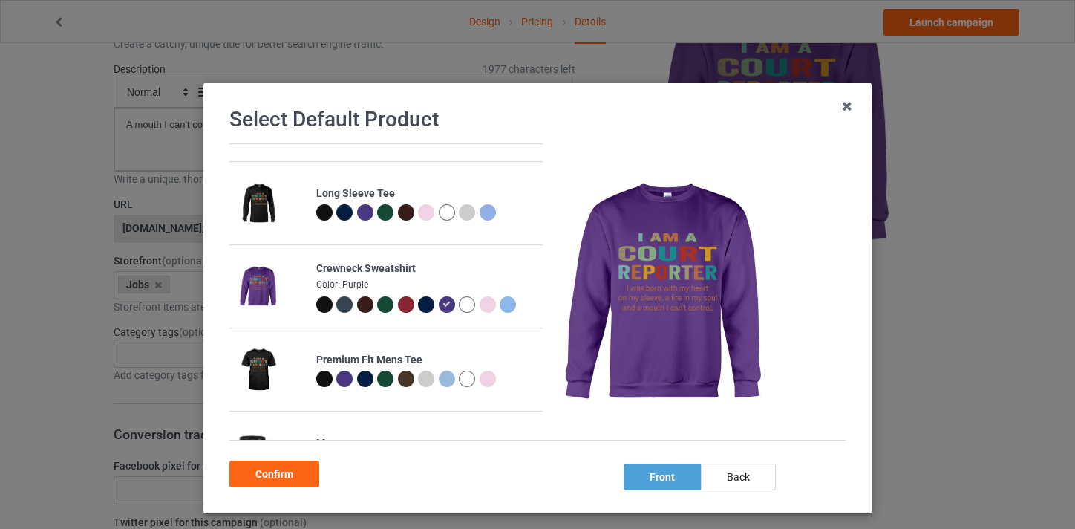
click at [336, 302] on div at bounding box center [344, 304] width 16 height 16
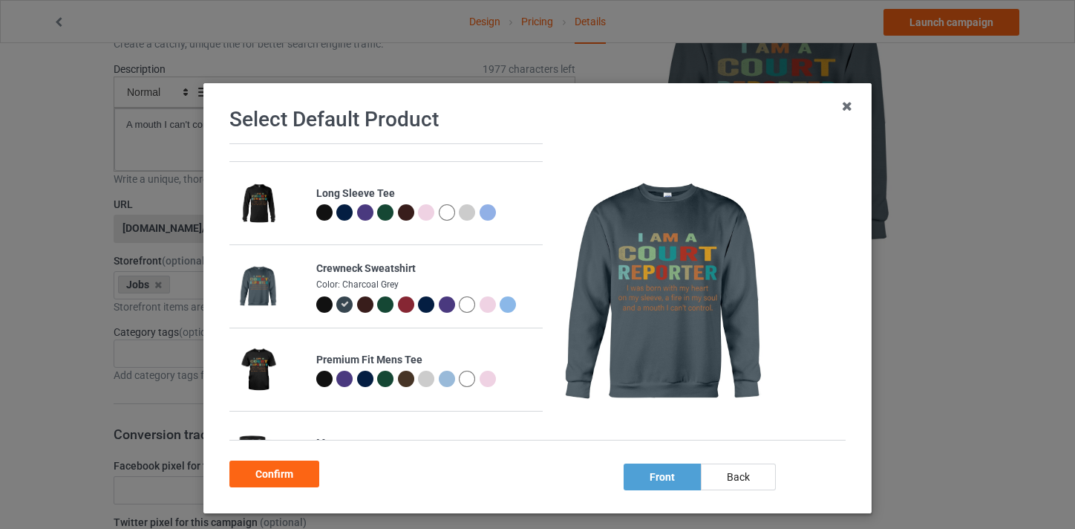
click at [481, 304] on div at bounding box center [488, 304] width 16 height 16
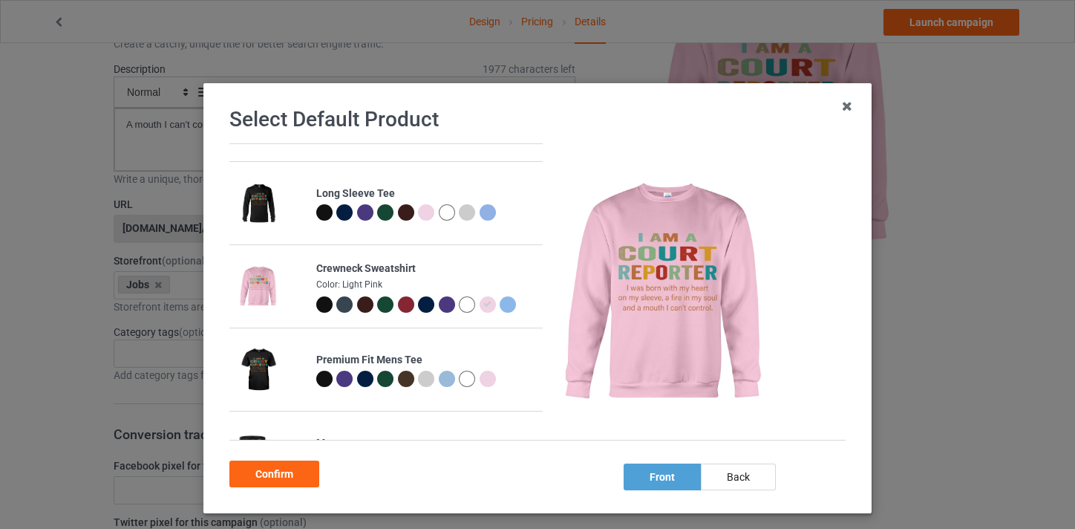
click at [500, 305] on div at bounding box center [508, 304] width 16 height 16
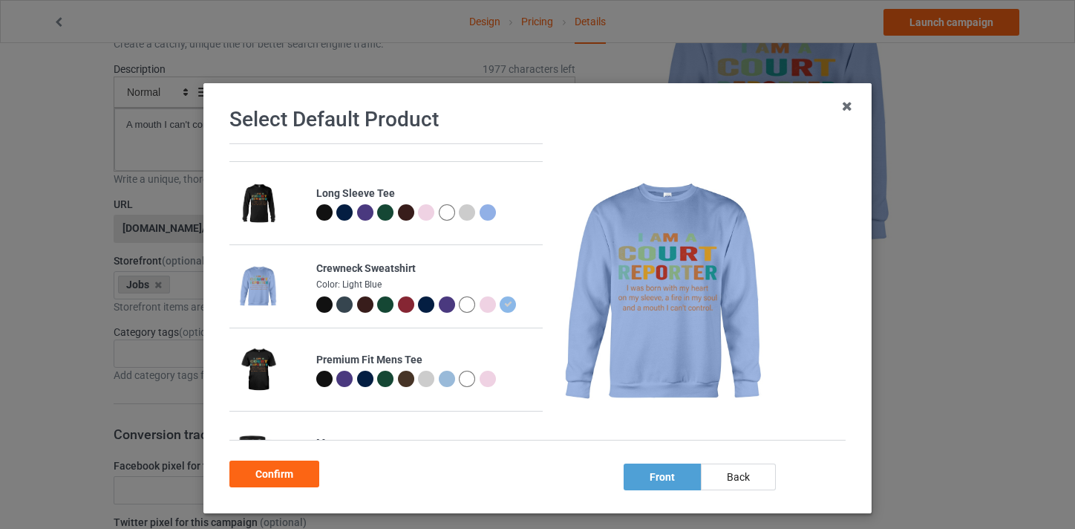
click at [422, 306] on div at bounding box center [426, 304] width 16 height 16
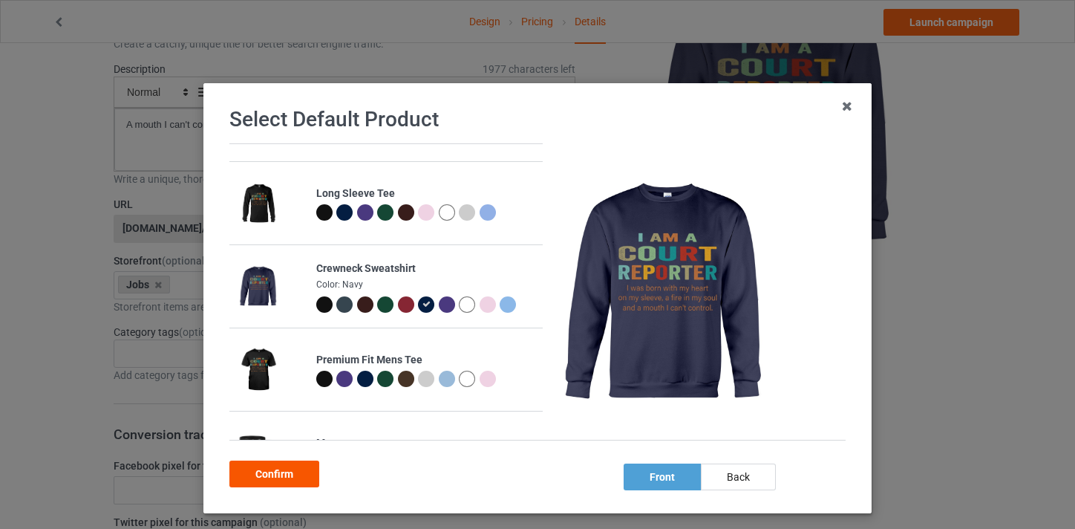
click at [294, 476] on div "Confirm" at bounding box center [274, 473] width 90 height 27
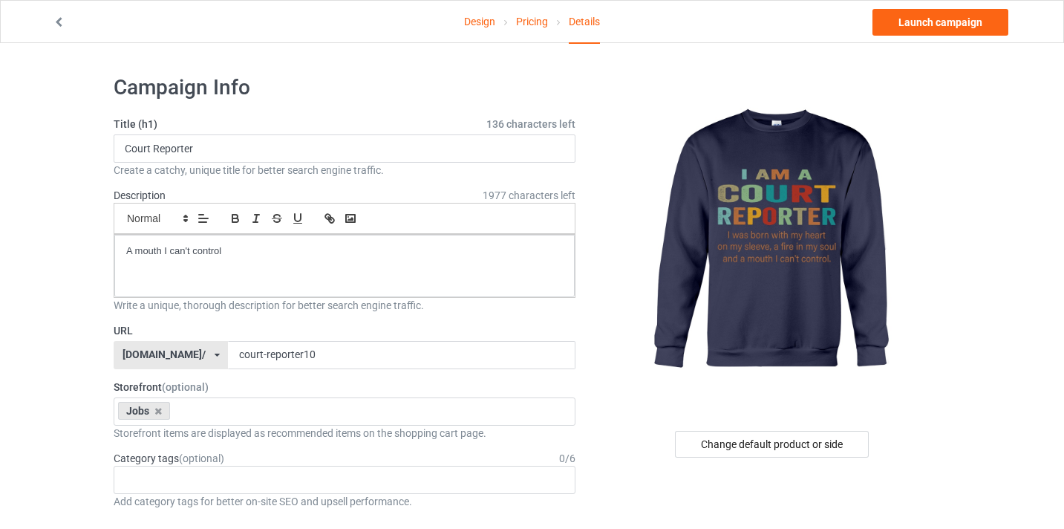
click at [54, 20] on icon at bounding box center [59, 20] width 13 height 10
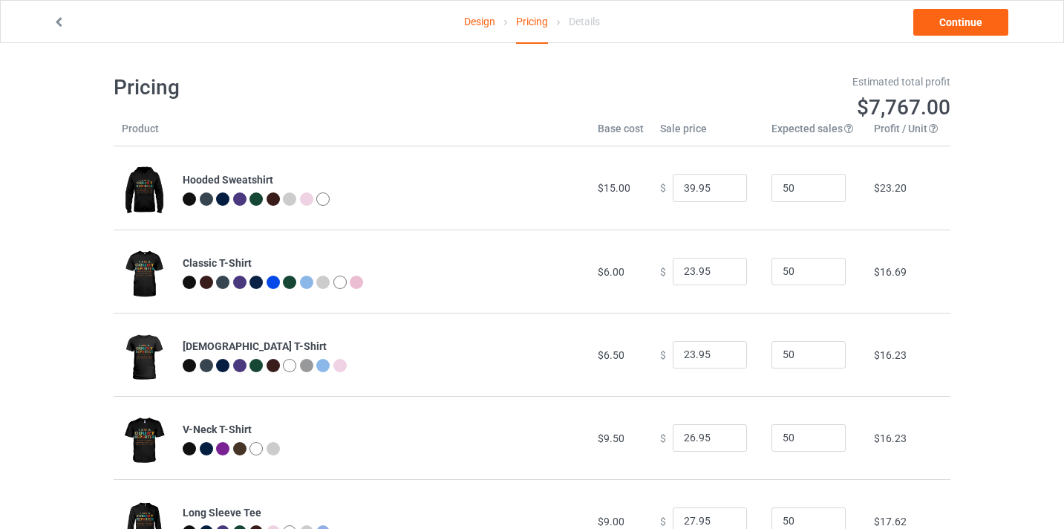
click at [50, 16] on div at bounding box center [205, 22] width 327 height 15
click at [62, 21] on icon at bounding box center [59, 20] width 13 height 10
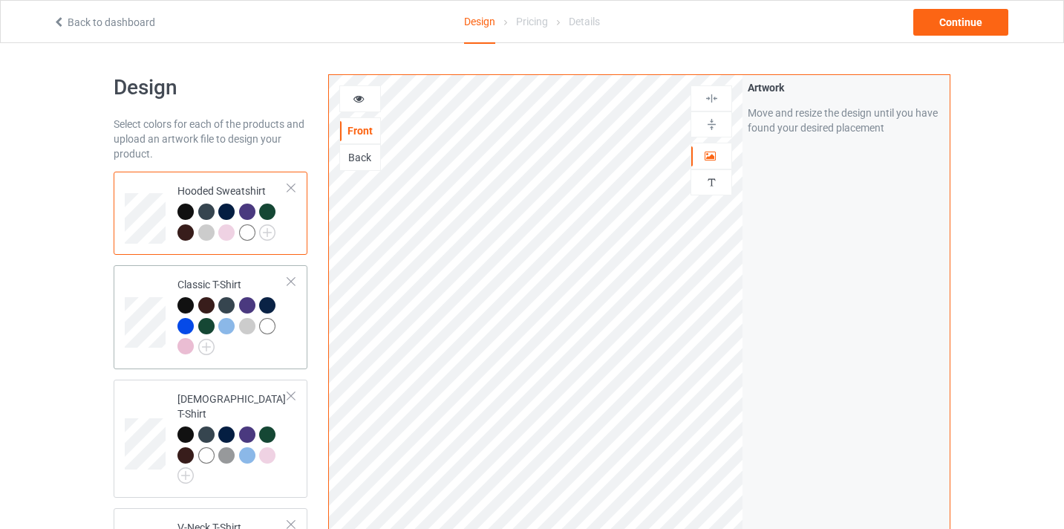
click at [230, 330] on div at bounding box center [226, 326] width 16 height 16
click at [206, 352] on img at bounding box center [206, 347] width 16 height 16
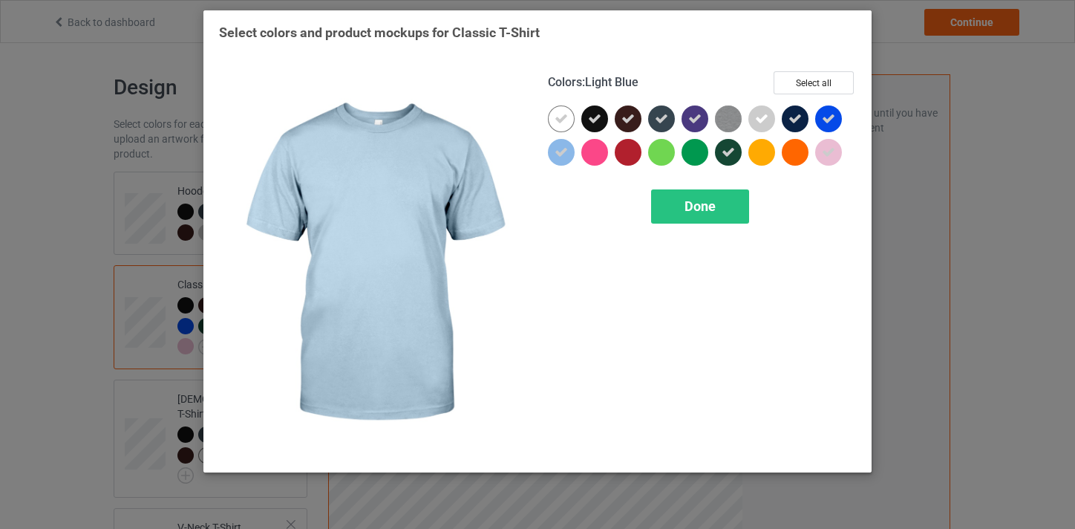
click at [567, 150] on icon at bounding box center [561, 152] width 13 height 13
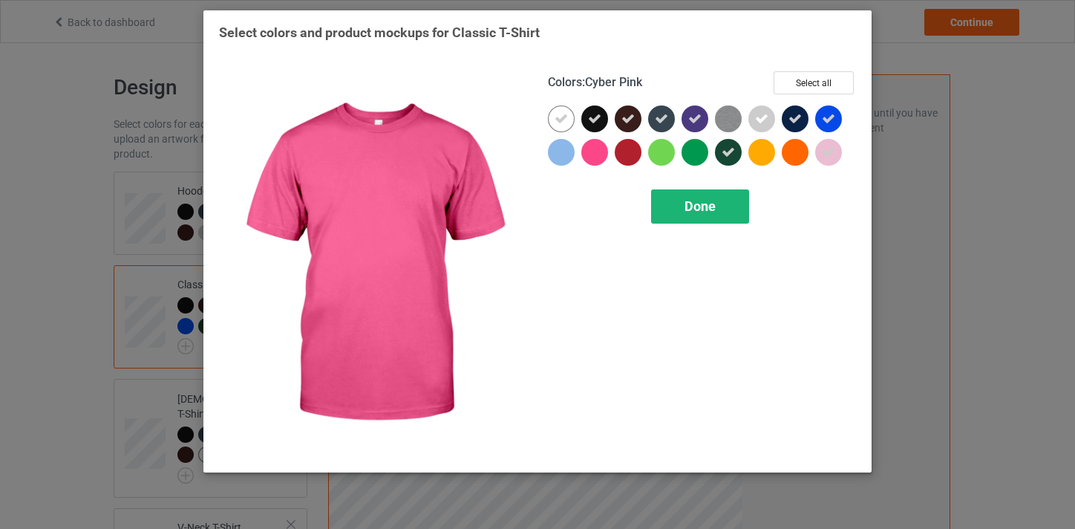
click at [700, 203] on span "Done" at bounding box center [700, 206] width 31 height 16
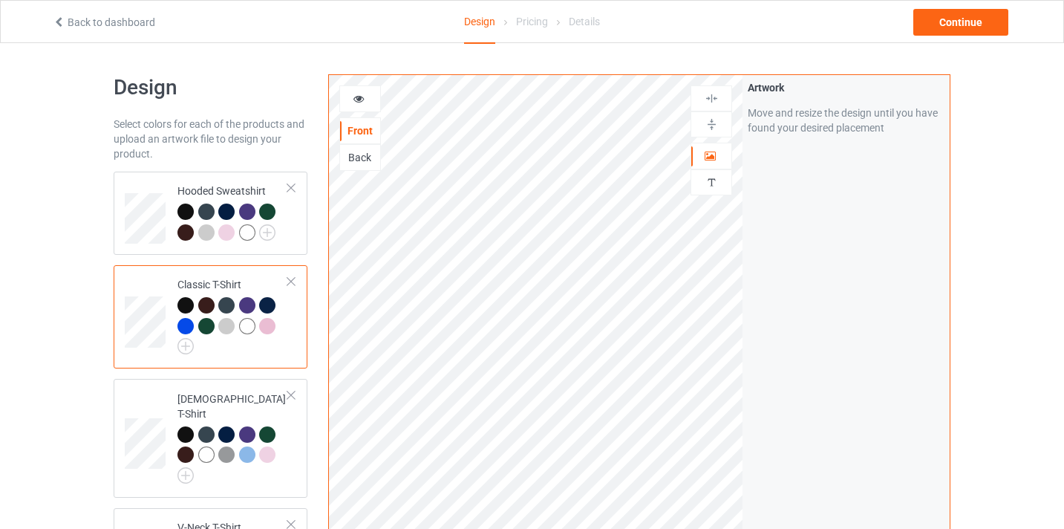
click at [187, 324] on div at bounding box center [185, 326] width 16 height 16
click at [186, 344] on img at bounding box center [185, 346] width 16 height 16
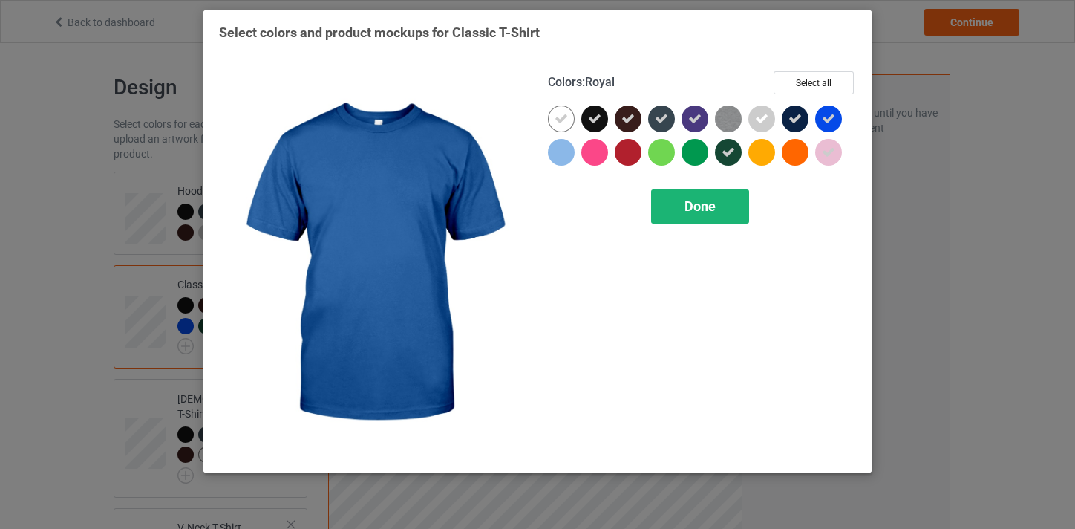
click at [703, 207] on span "Done" at bounding box center [700, 206] width 31 height 16
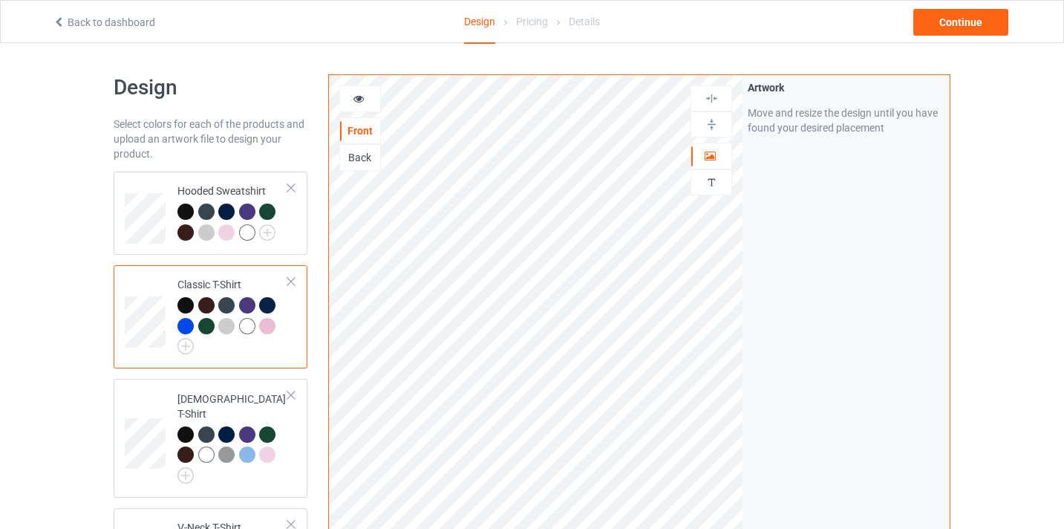
click at [359, 92] on icon at bounding box center [359, 96] width 13 height 10
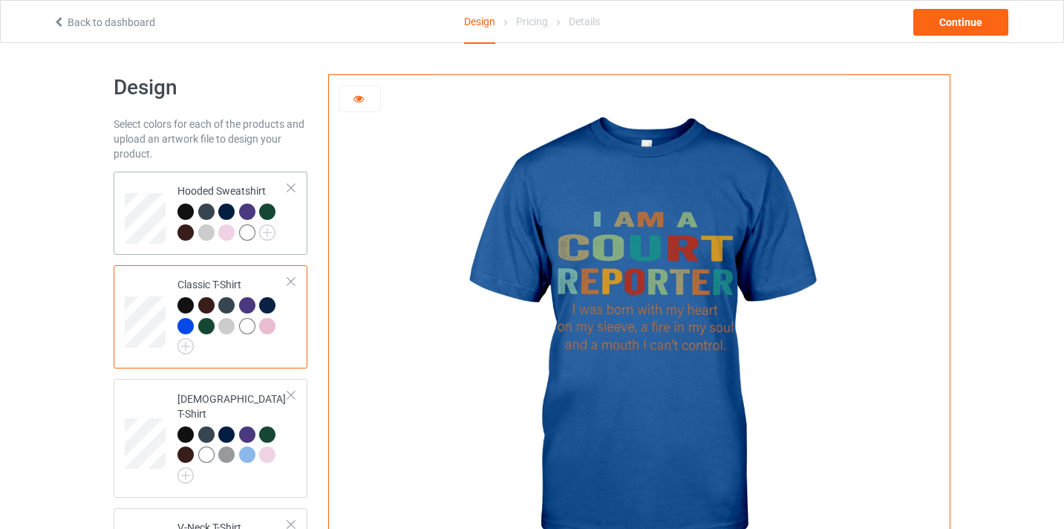
click at [249, 212] on div at bounding box center [247, 211] width 16 height 16
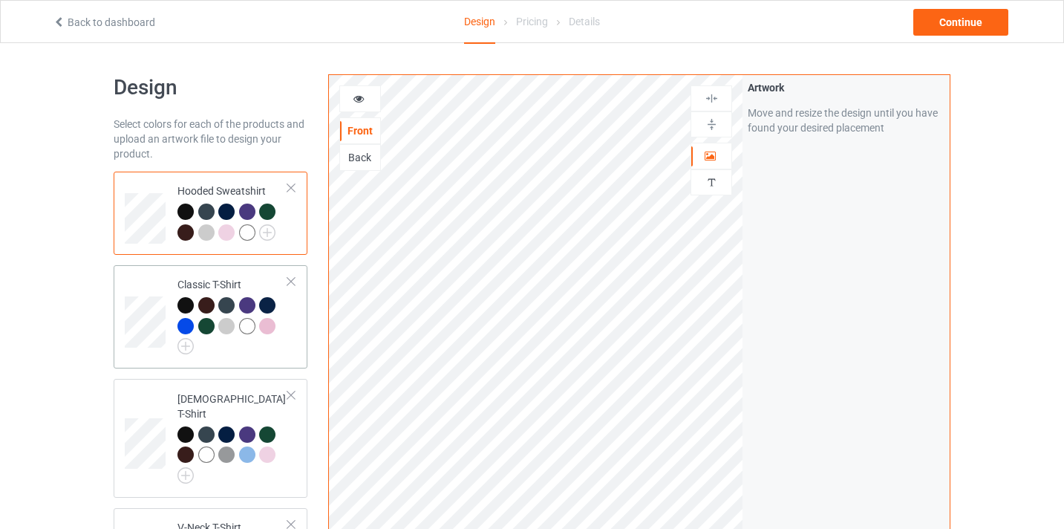
click at [194, 351] on div at bounding box center [232, 325] width 111 height 57
click at [186, 342] on img at bounding box center [185, 346] width 16 height 16
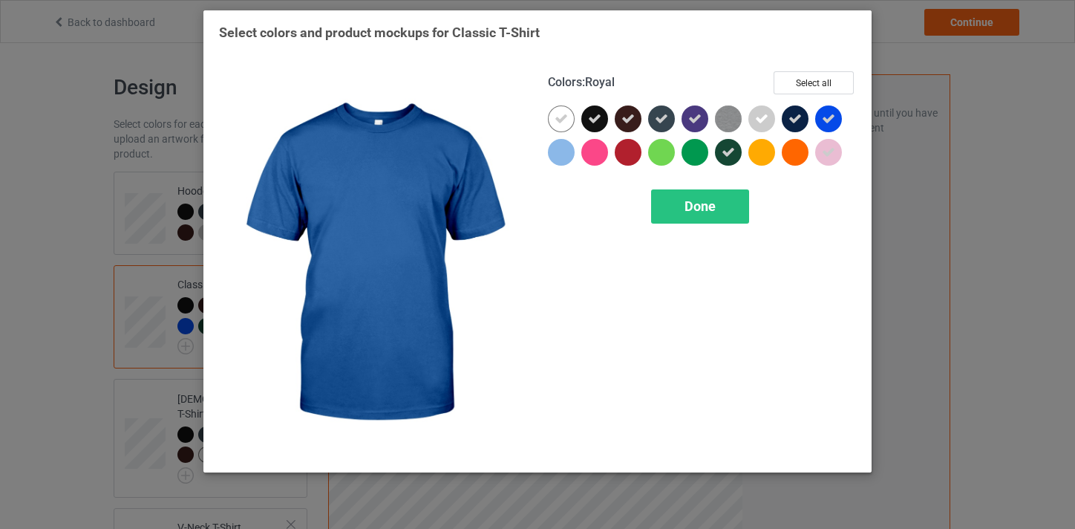
click at [822, 119] on icon at bounding box center [828, 118] width 13 height 13
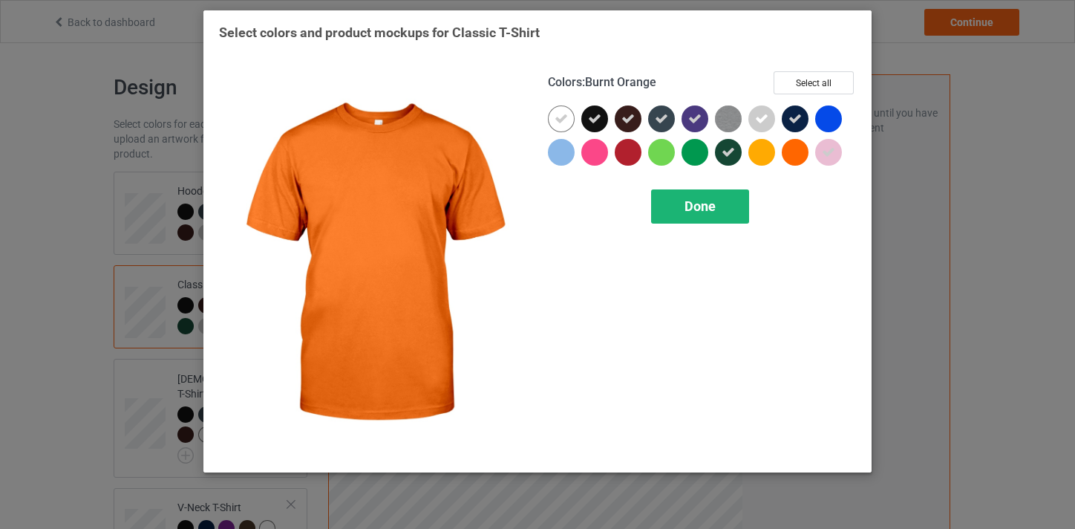
click at [675, 213] on div "Done" at bounding box center [700, 206] width 98 height 34
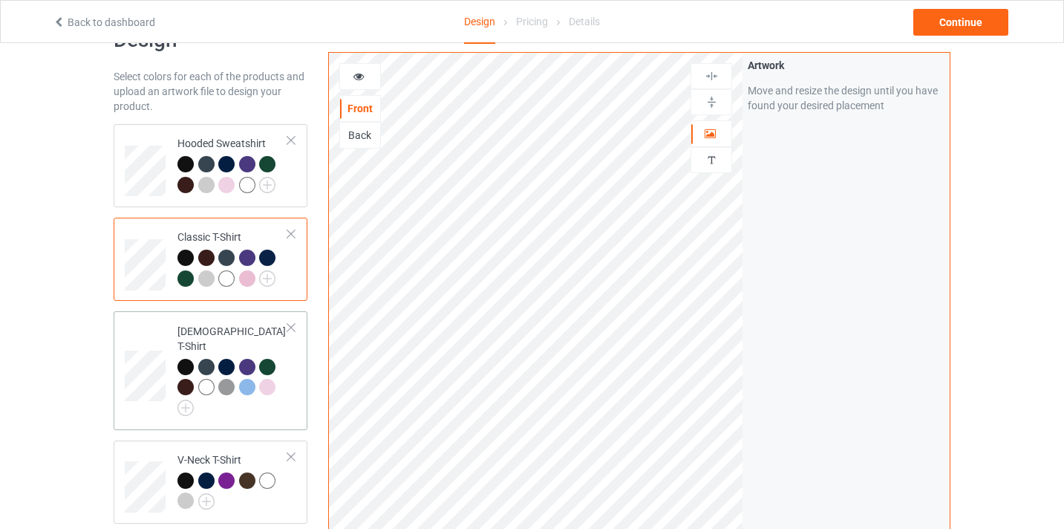
scroll to position [74, 0]
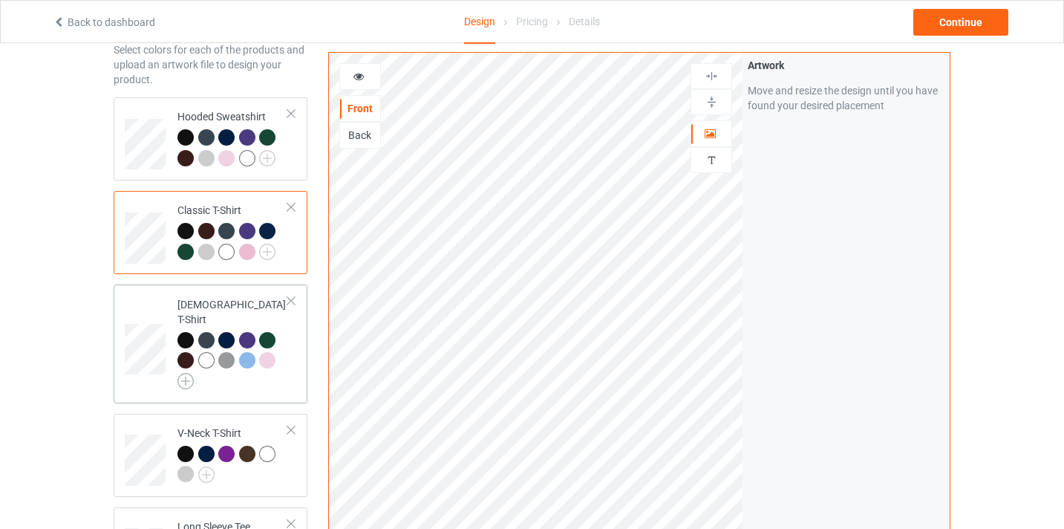
click at [184, 373] on img at bounding box center [185, 381] width 16 height 16
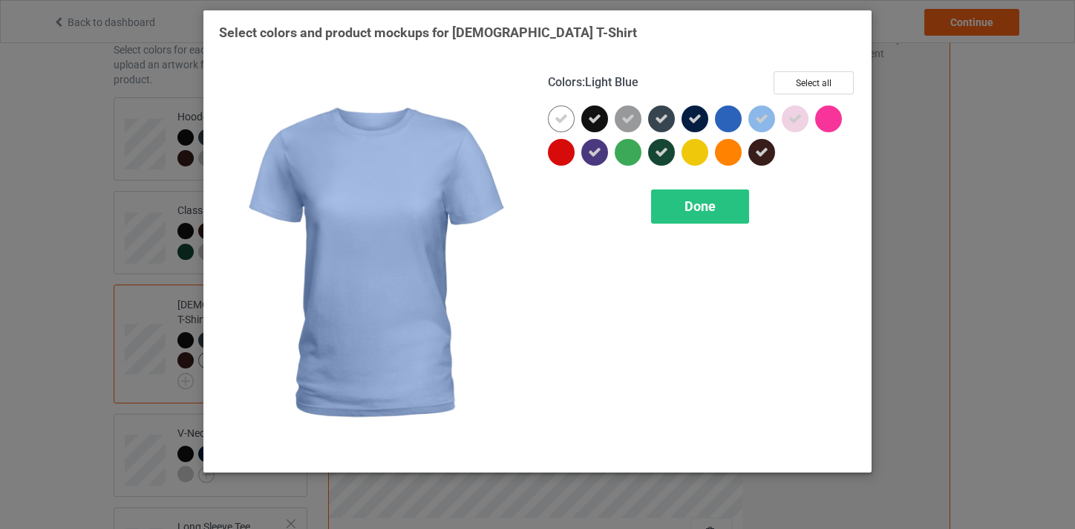
click at [766, 121] on icon at bounding box center [761, 118] width 13 height 13
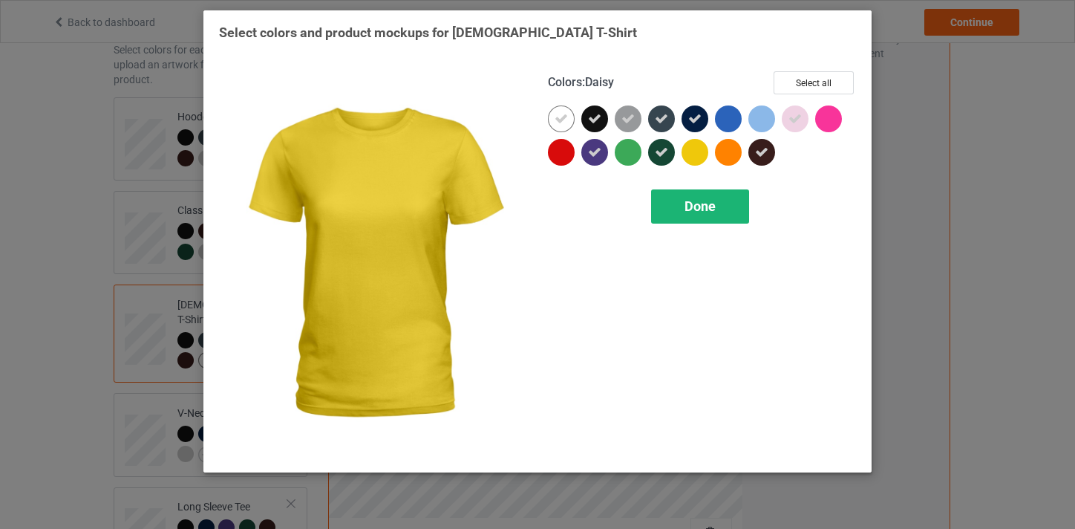
click at [697, 210] on span "Done" at bounding box center [700, 206] width 31 height 16
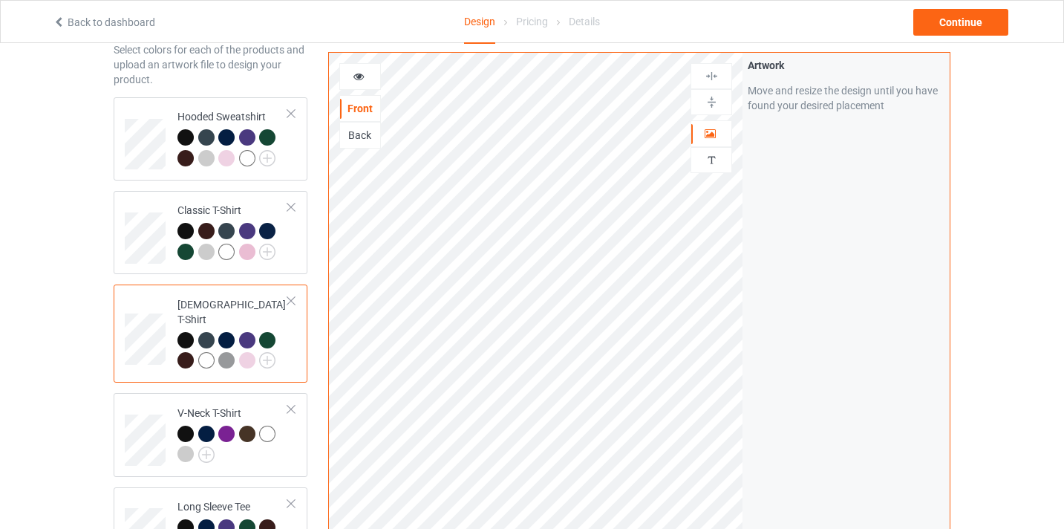
click at [249, 352] on div at bounding box center [247, 360] width 16 height 16
click at [247, 352] on div at bounding box center [247, 360] width 16 height 16
click at [357, 75] on icon at bounding box center [359, 74] width 13 height 10
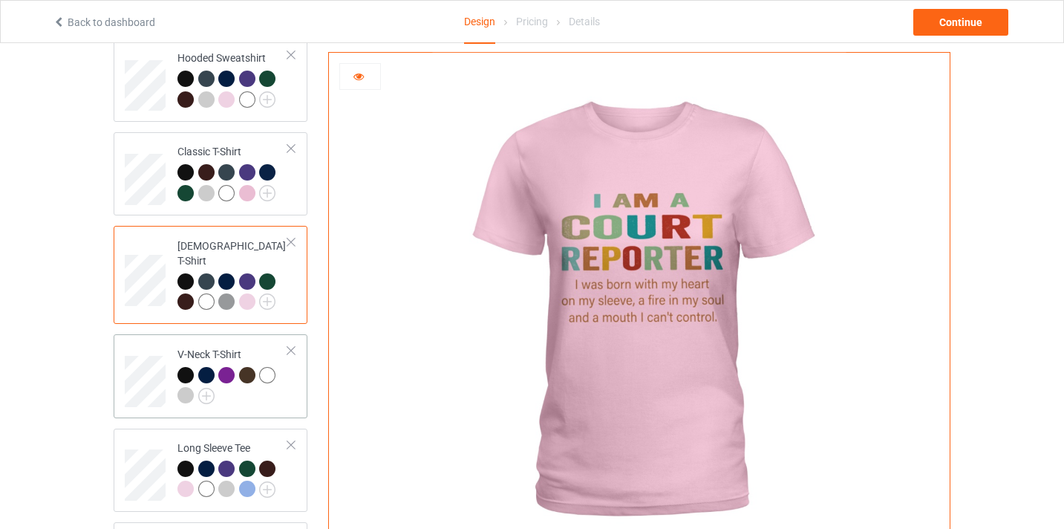
scroll to position [149, 0]
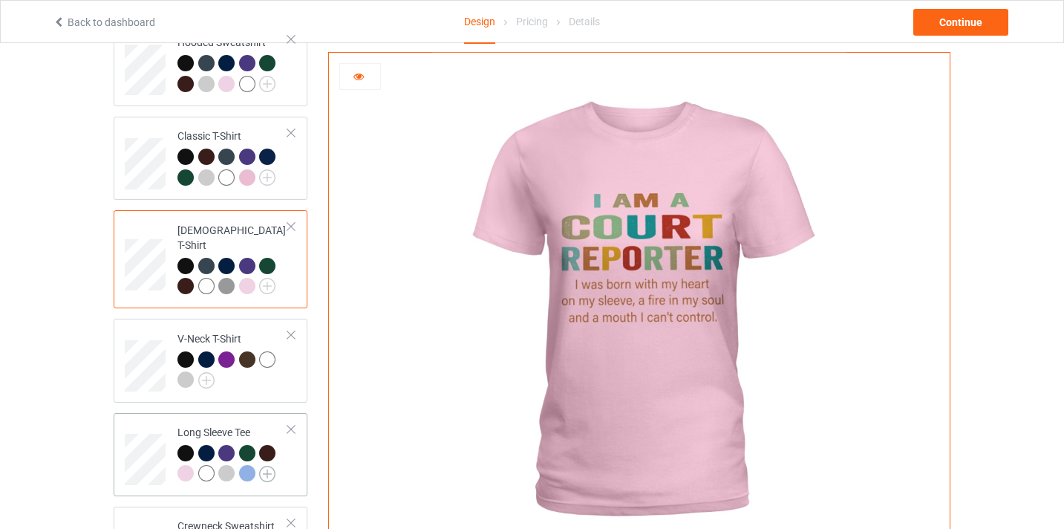
click at [270, 466] on img at bounding box center [267, 474] width 16 height 16
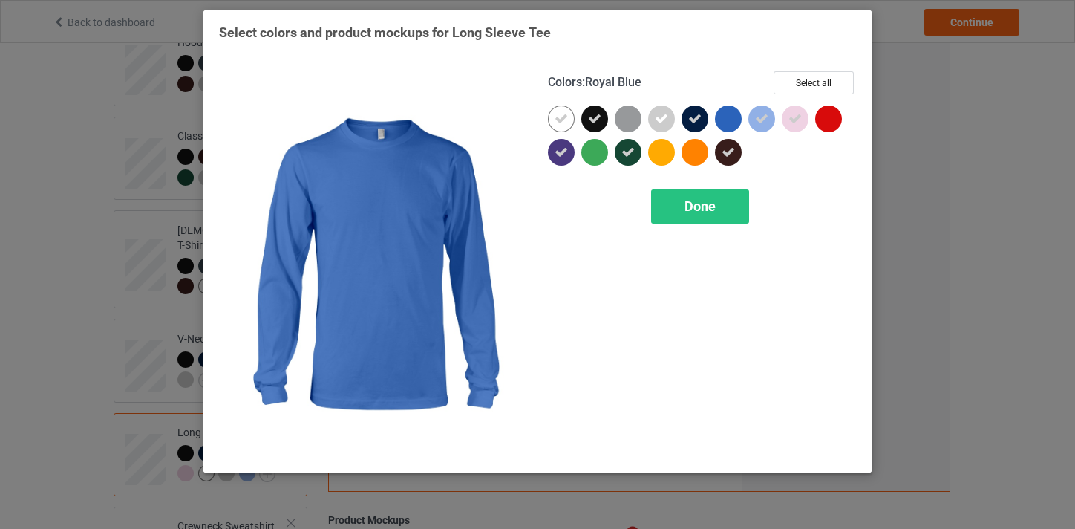
drag, startPoint x: 740, startPoint y: 121, endPoint x: 767, endPoint y: 118, distance: 27.6
click at [740, 120] on div at bounding box center [728, 118] width 27 height 27
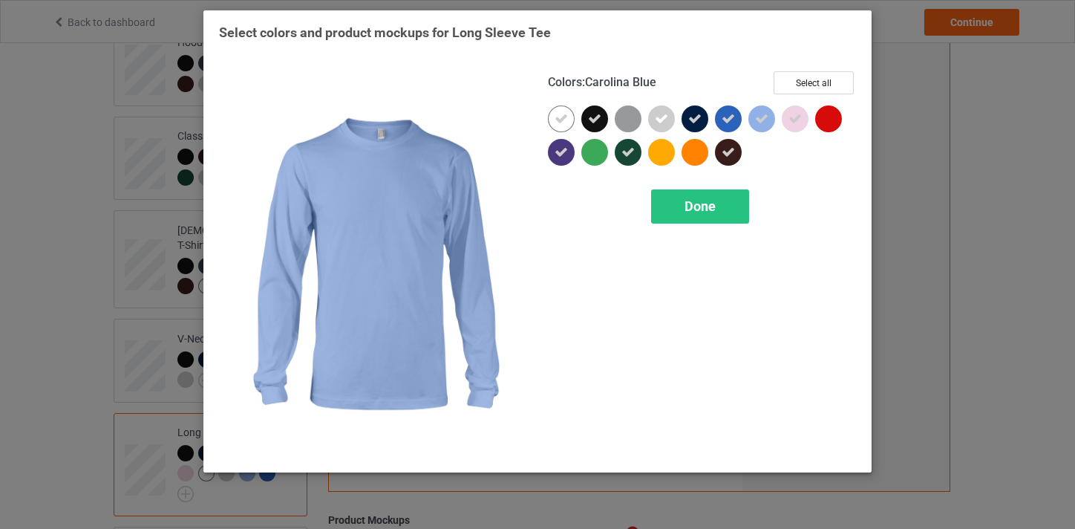
click at [765, 118] on icon at bounding box center [761, 118] width 13 height 13
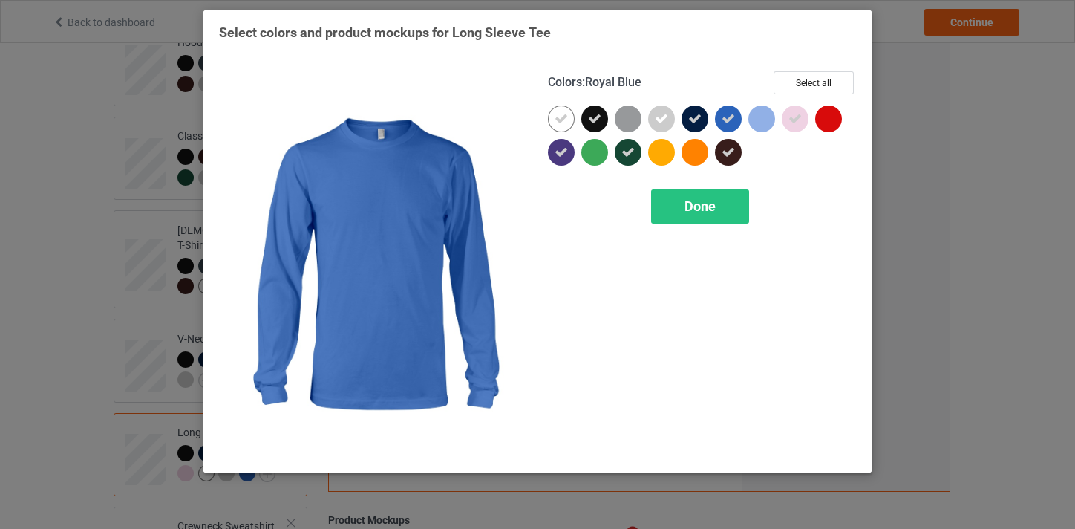
click at [732, 119] on icon at bounding box center [728, 118] width 13 height 13
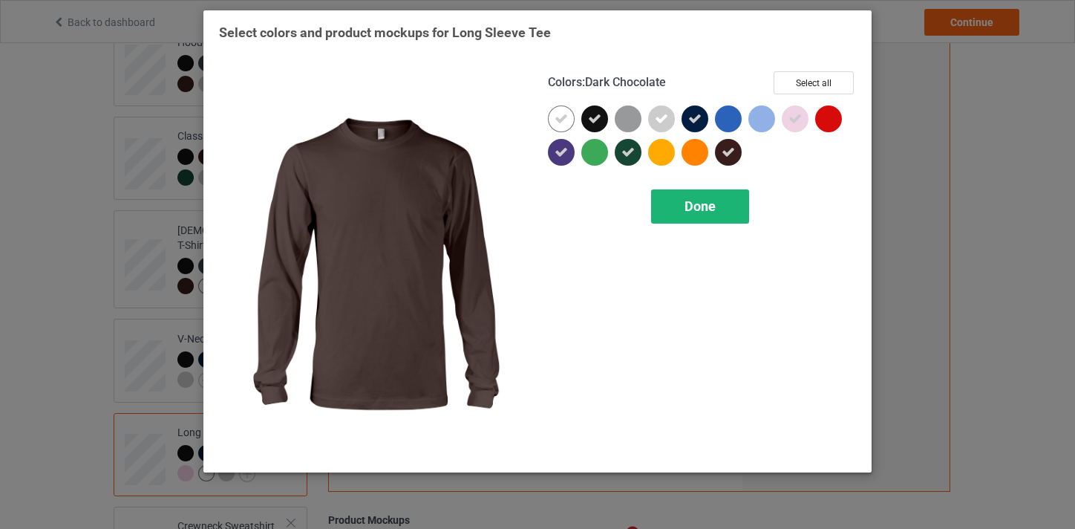
click at [720, 203] on div "Done" at bounding box center [700, 206] width 98 height 34
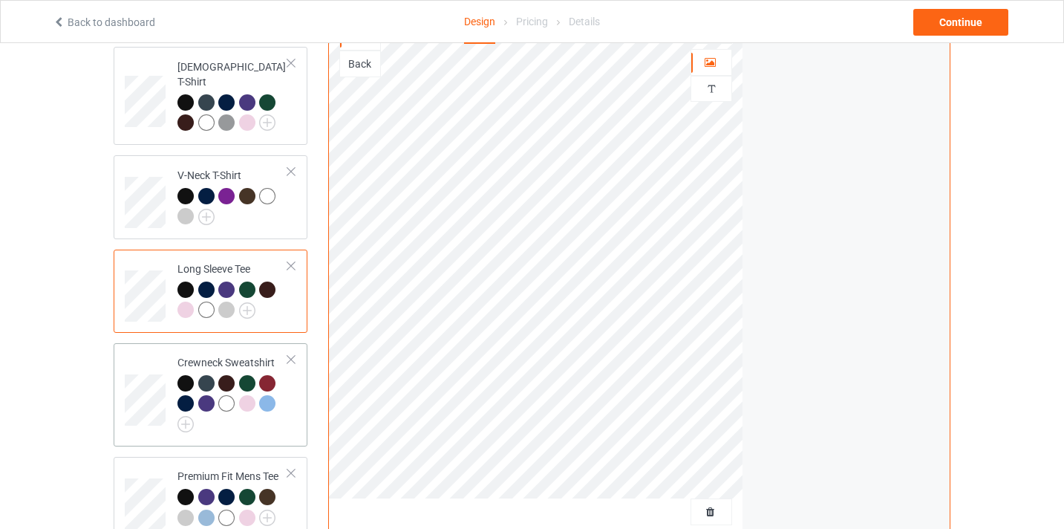
scroll to position [383, 0]
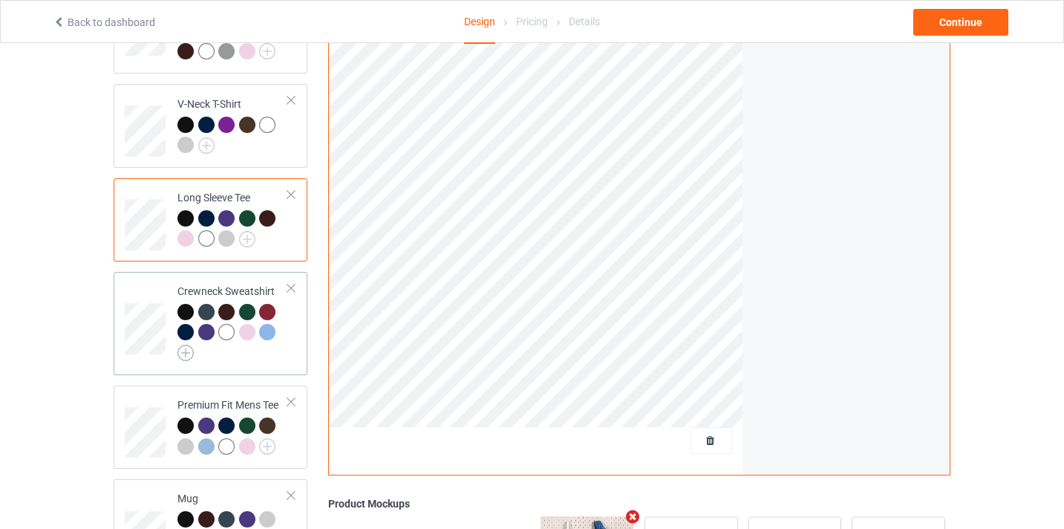
drag, startPoint x: 206, startPoint y: 327, endPoint x: 190, endPoint y: 338, distance: 19.8
click at [206, 328] on div at bounding box center [208, 334] width 21 height 21
click at [190, 345] on img at bounding box center [185, 353] width 16 height 16
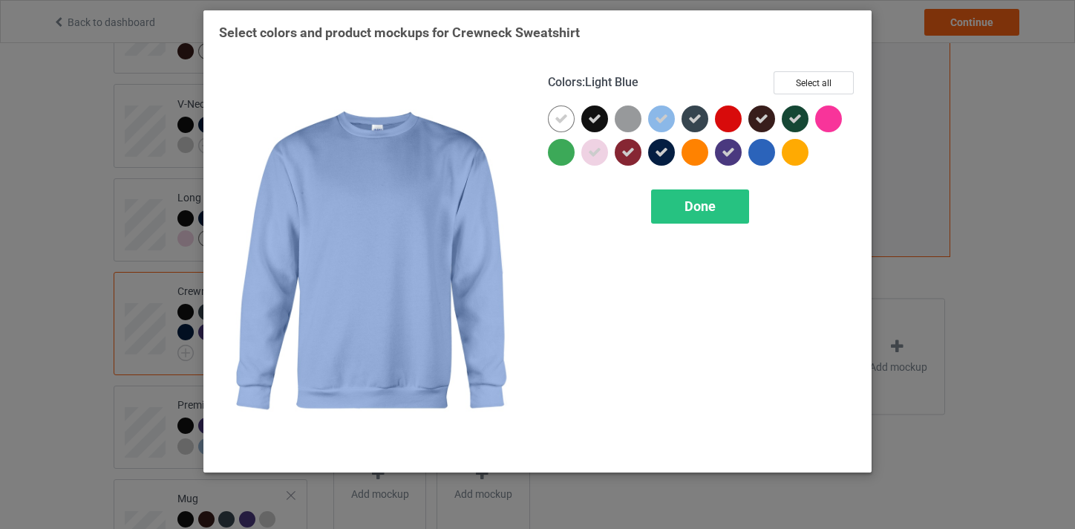
click at [654, 114] on div at bounding box center [661, 118] width 27 height 27
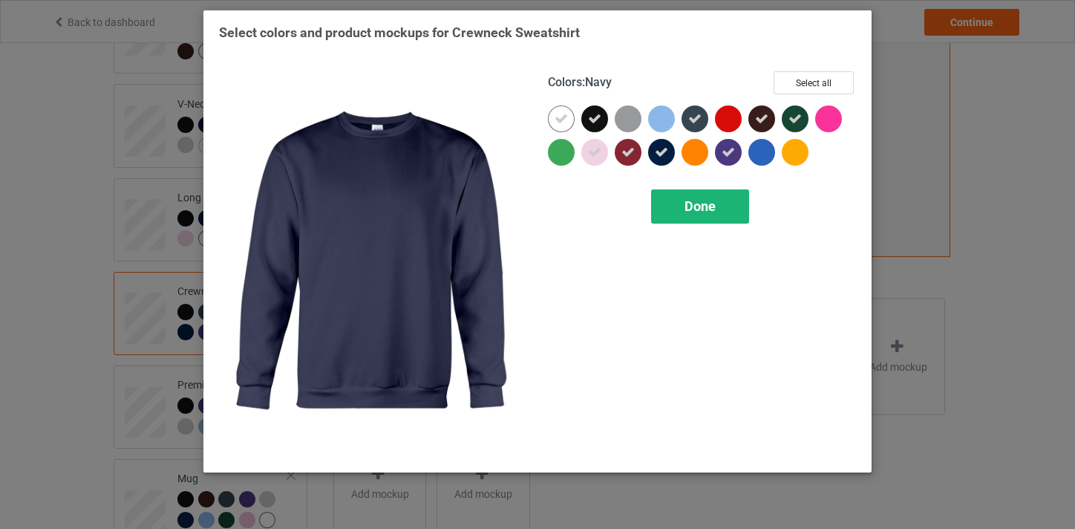
click at [701, 214] on div "Done" at bounding box center [700, 206] width 98 height 34
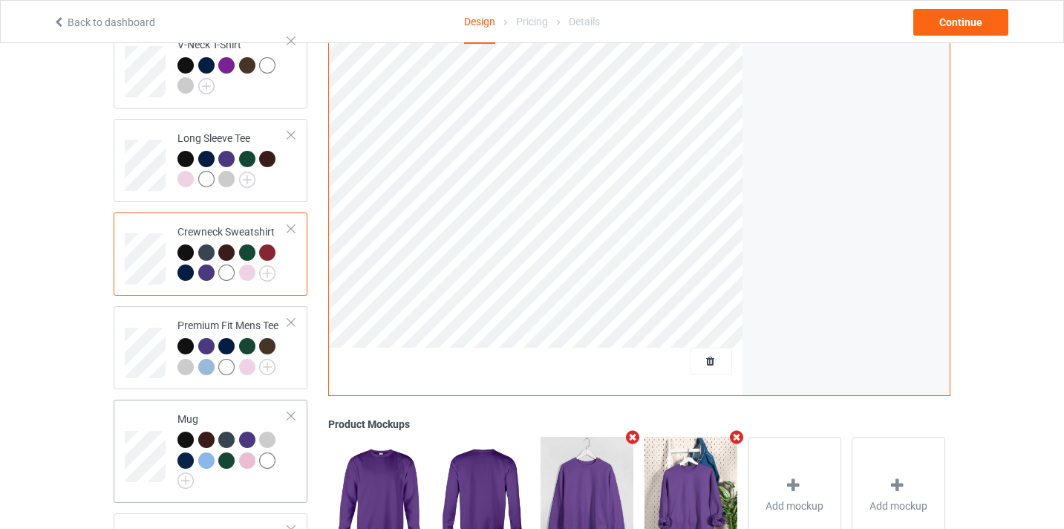
scroll to position [502, 0]
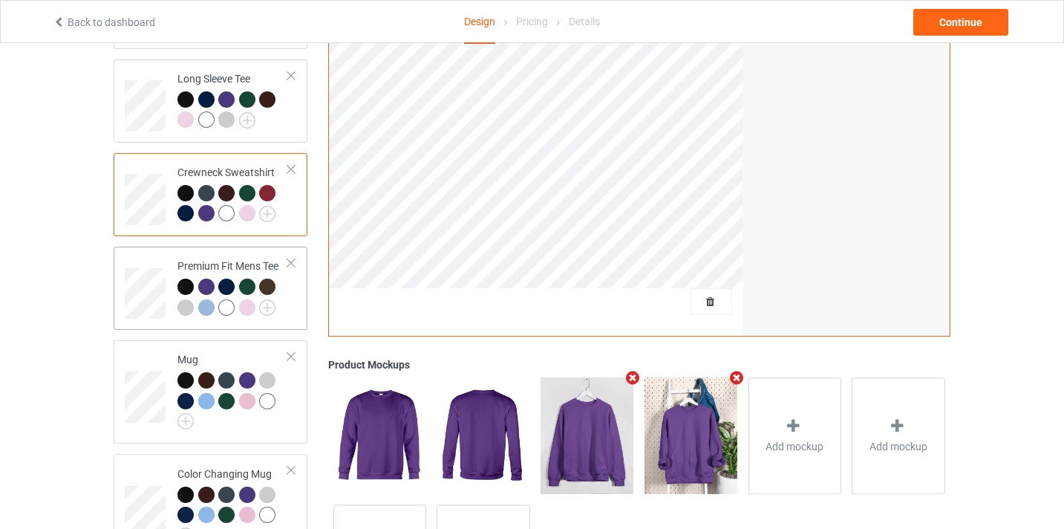
click at [277, 293] on div at bounding box center [232, 298] width 111 height 41
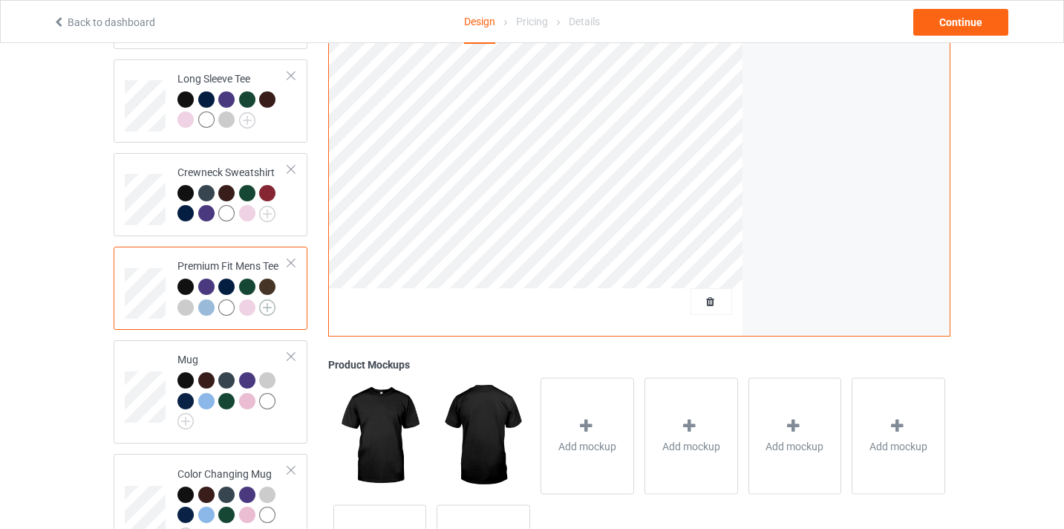
click at [268, 299] on img at bounding box center [267, 307] width 16 height 16
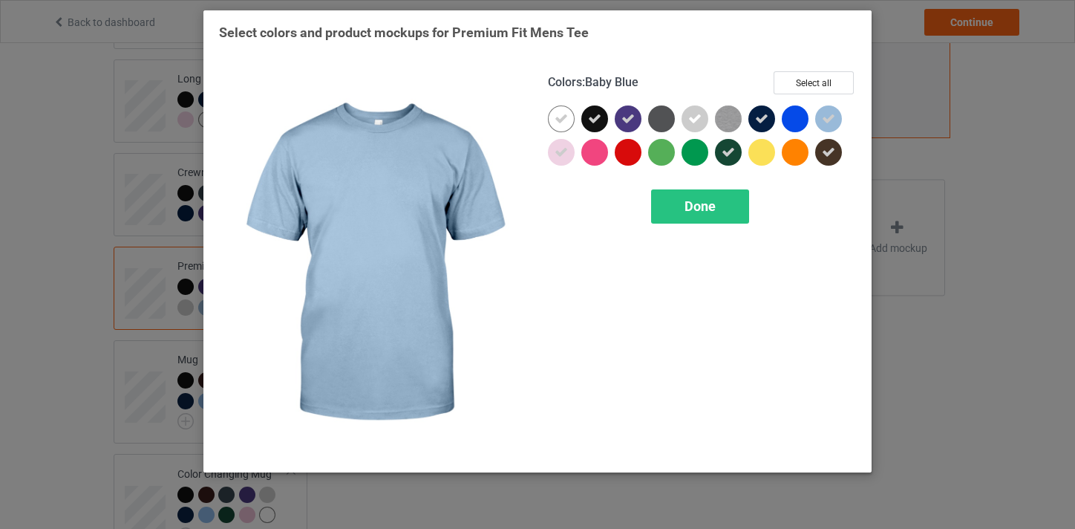
click at [823, 120] on icon at bounding box center [828, 118] width 13 height 13
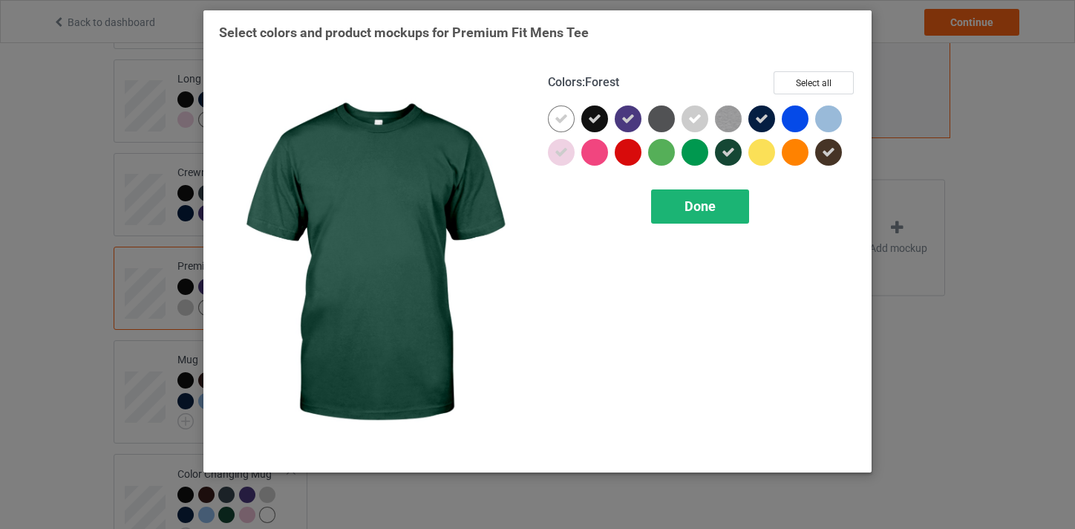
click at [696, 209] on span "Done" at bounding box center [700, 206] width 31 height 16
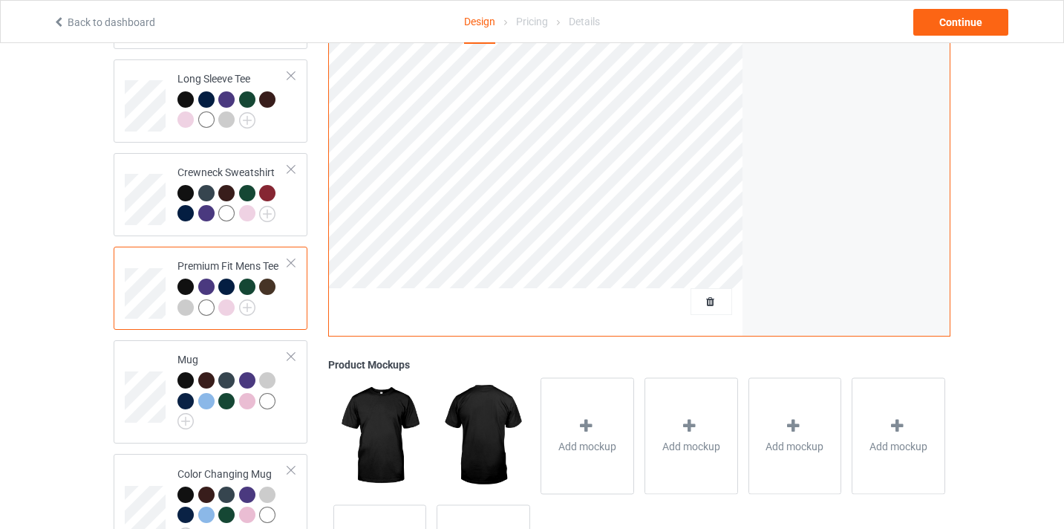
scroll to position [530, 0]
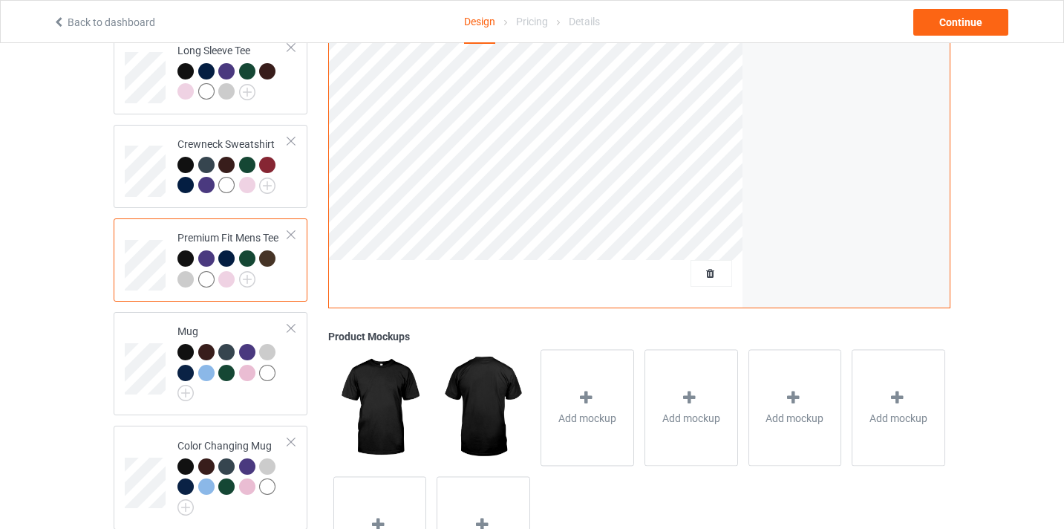
click at [186, 271] on div at bounding box center [185, 279] width 16 height 16
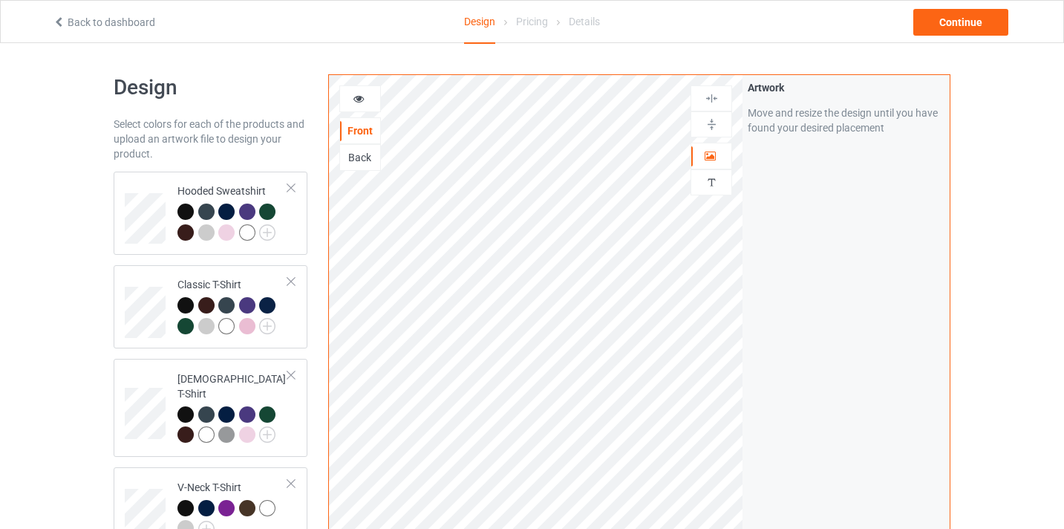
click at [362, 100] on icon at bounding box center [359, 96] width 13 height 10
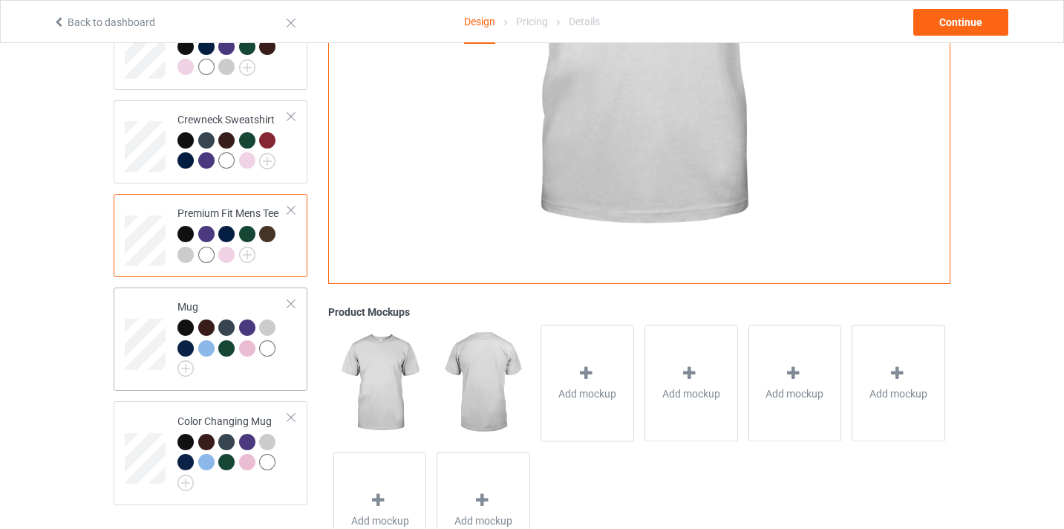
scroll to position [619, 0]
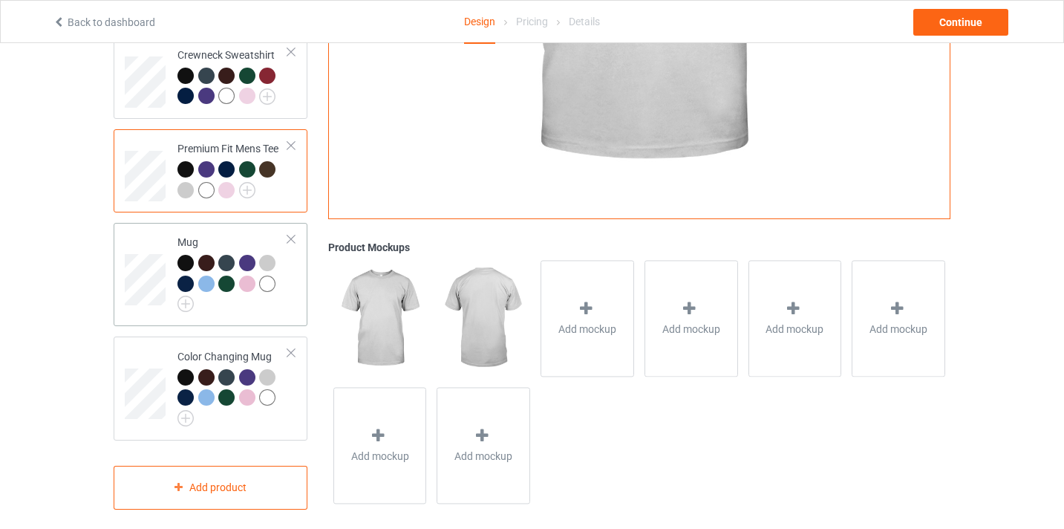
click at [203, 276] on div at bounding box center [206, 284] width 16 height 16
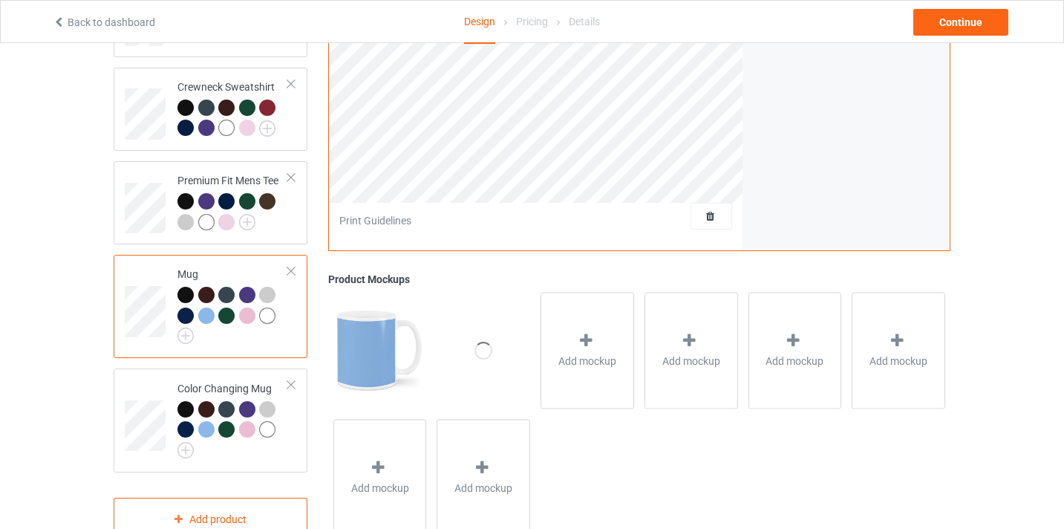
scroll to position [568, 0]
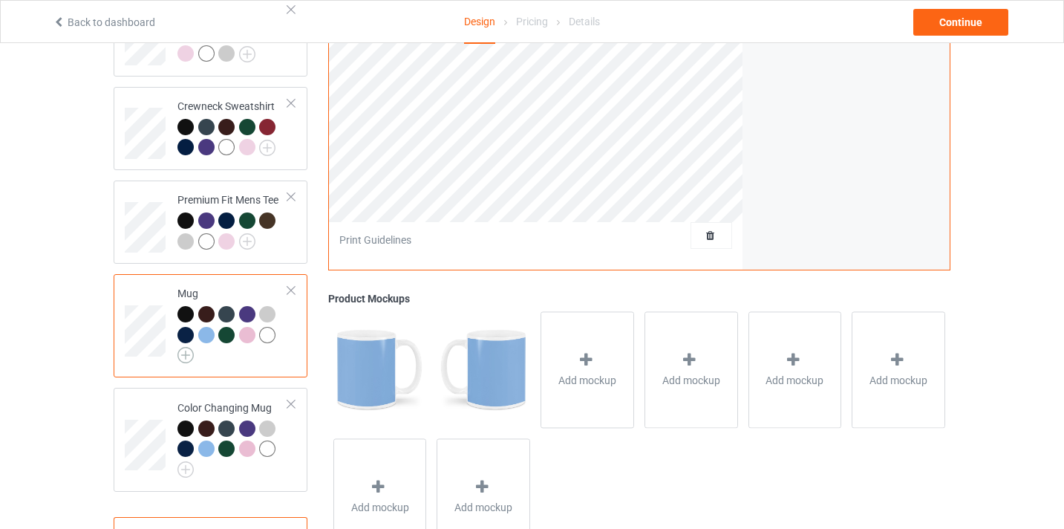
click at [191, 347] on img at bounding box center [185, 355] width 16 height 16
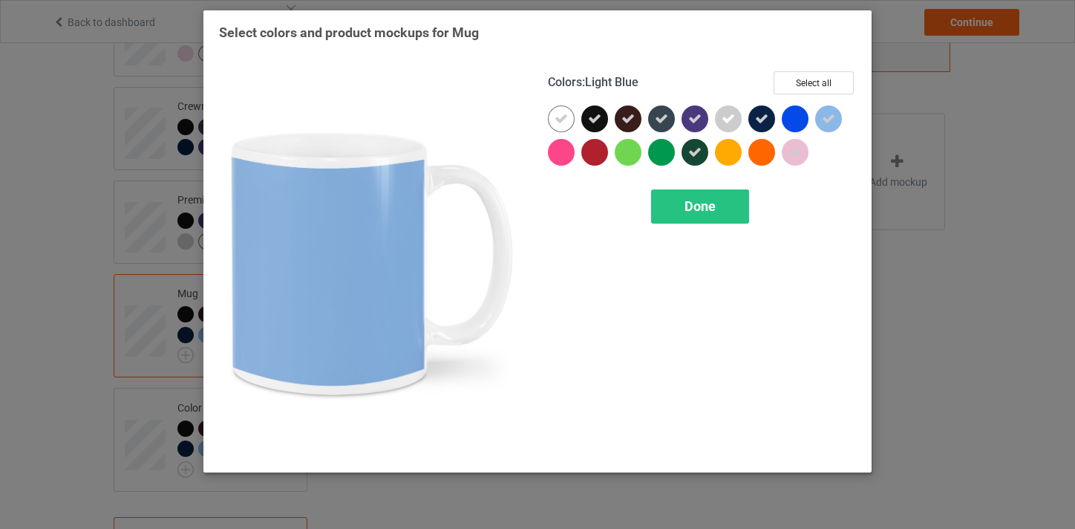
click at [824, 116] on icon at bounding box center [828, 118] width 13 height 13
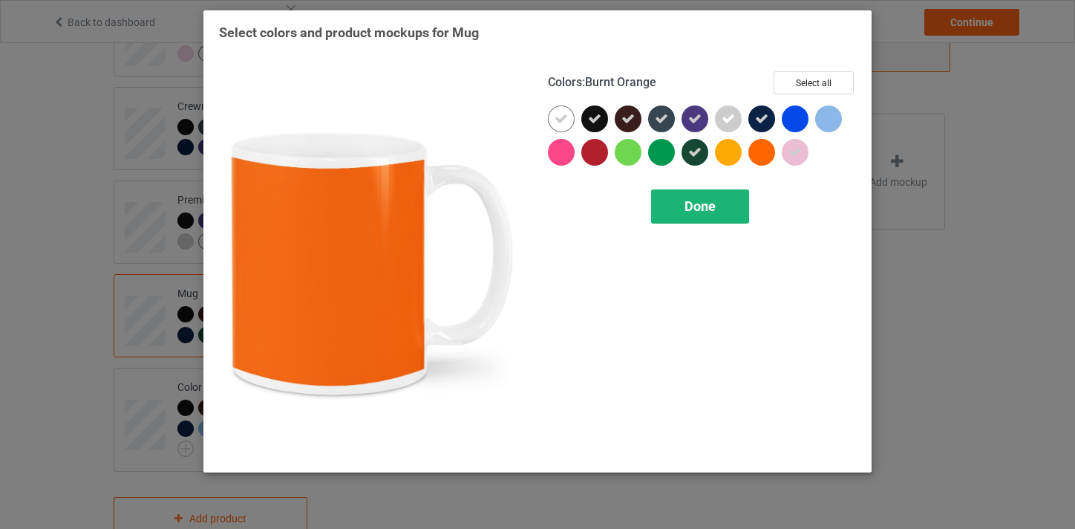
click at [687, 212] on span "Done" at bounding box center [700, 206] width 31 height 16
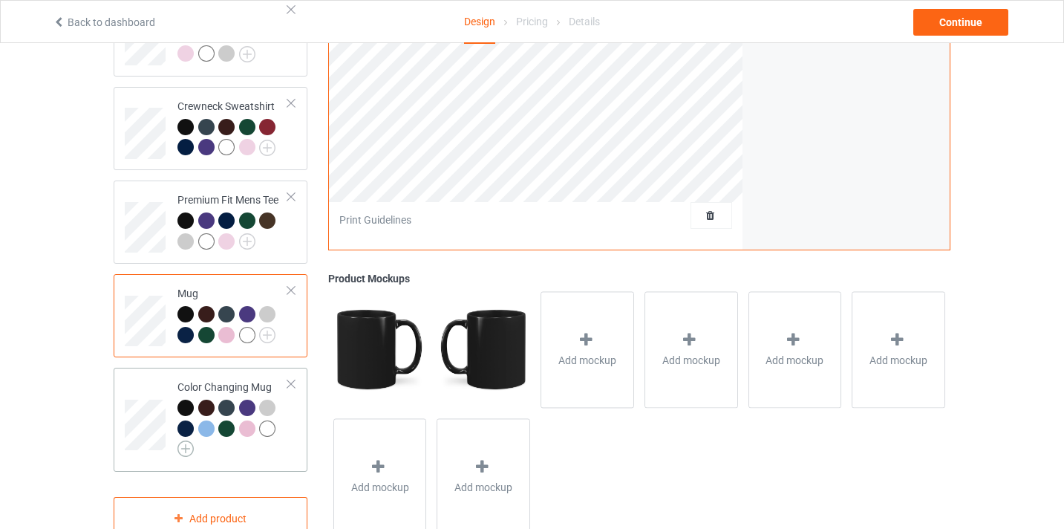
click at [179, 440] on img at bounding box center [185, 448] width 16 height 16
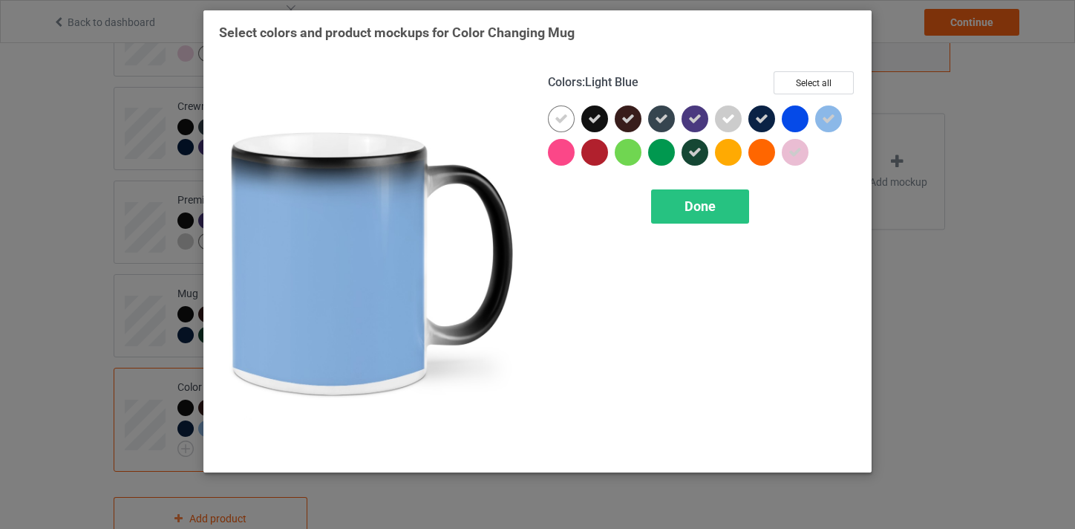
click at [831, 113] on icon at bounding box center [828, 118] width 13 height 13
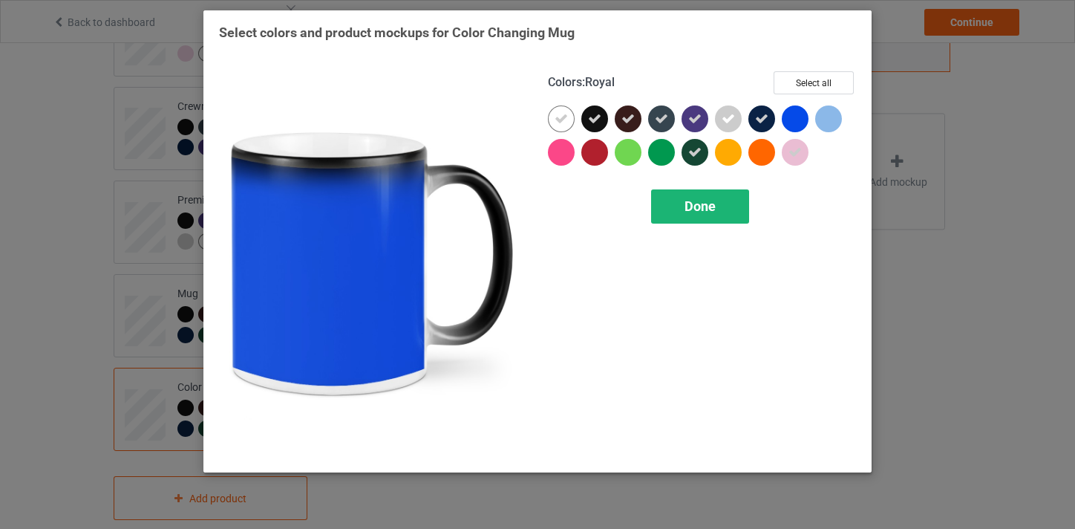
click at [681, 198] on div "Done" at bounding box center [700, 206] width 98 height 34
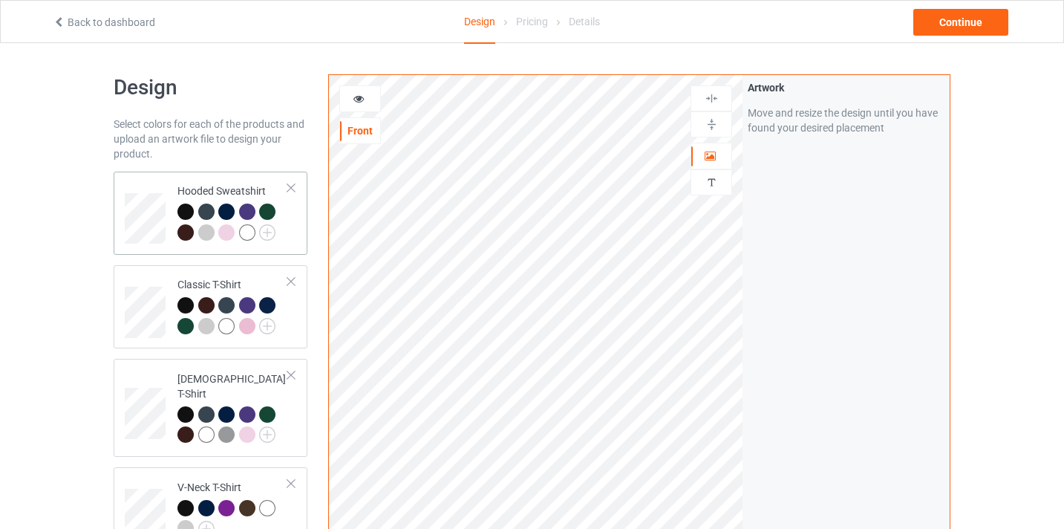
click at [152, 173] on div "Hooded Sweatshirt" at bounding box center [211, 213] width 194 height 83
click at [950, 30] on div "Continue" at bounding box center [960, 22] width 95 height 27
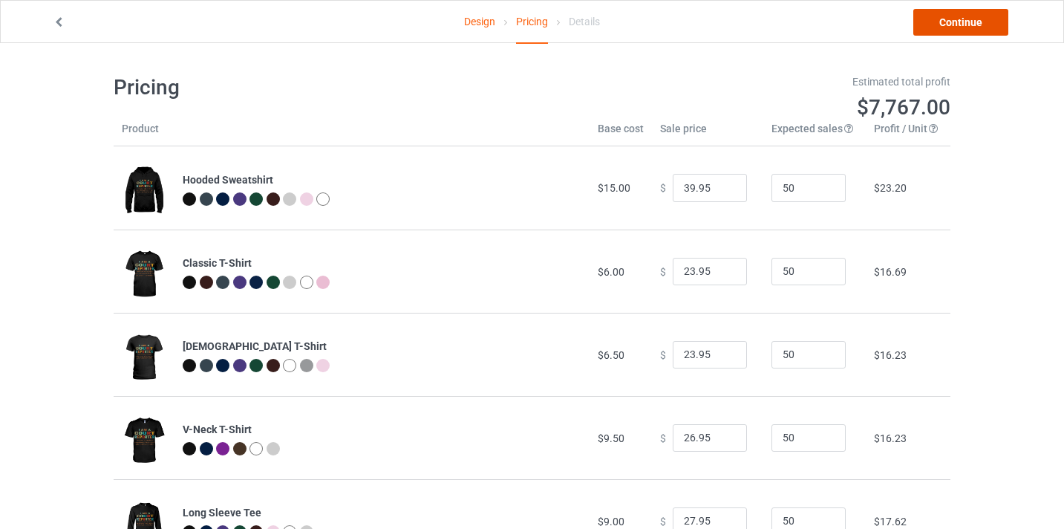
click at [951, 27] on link "Continue" at bounding box center [960, 22] width 95 height 27
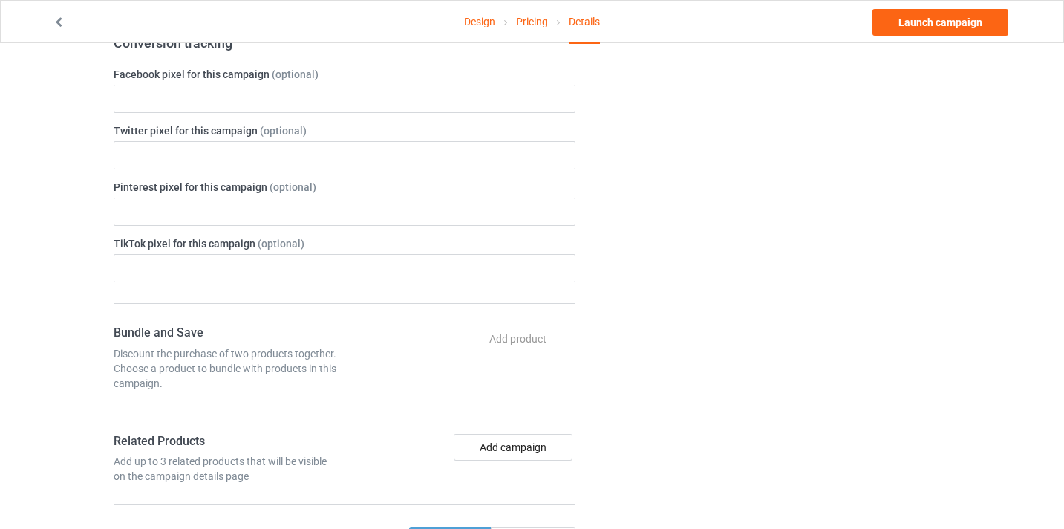
scroll to position [530, 0]
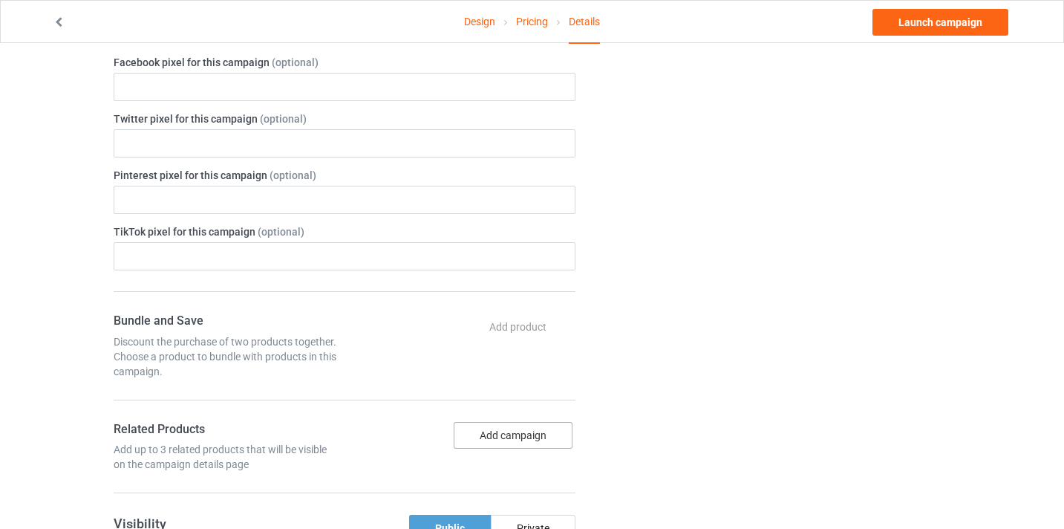
click at [519, 424] on button "Add campaign" at bounding box center [513, 435] width 119 height 27
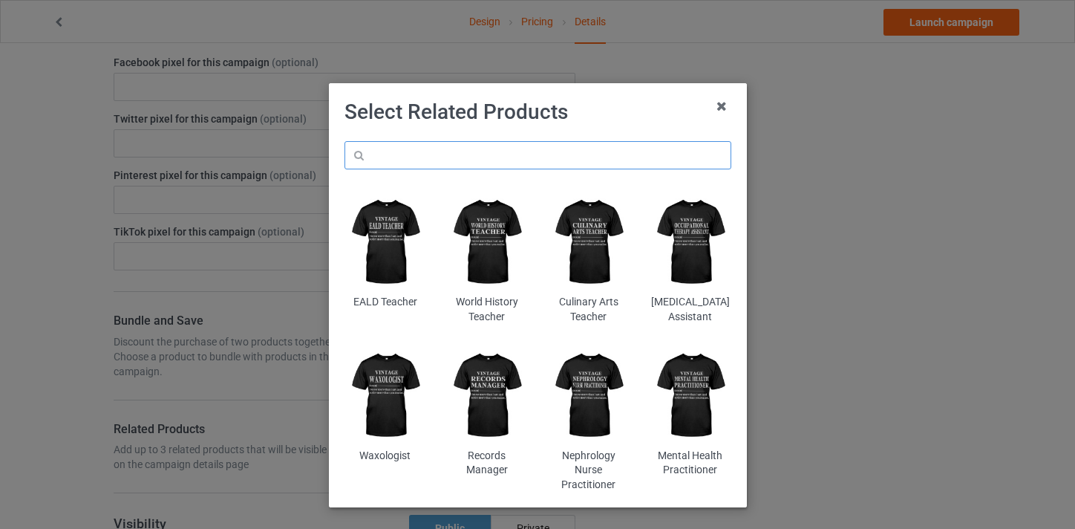
click at [589, 153] on input "text" at bounding box center [538, 155] width 387 height 28
paste input "Court Reporter"
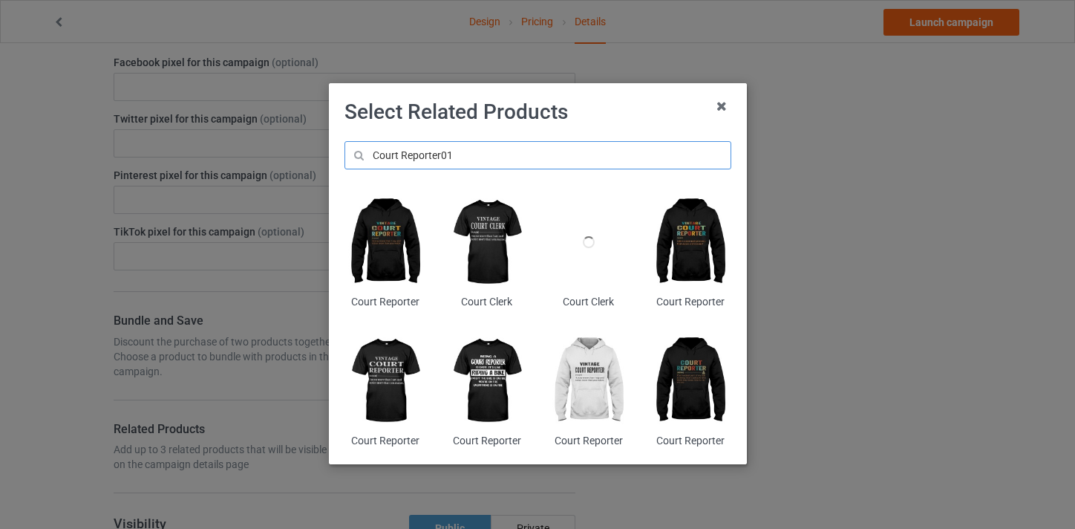
type input "Court Reporter01"
click at [384, 237] on img at bounding box center [385, 242] width 81 height 101
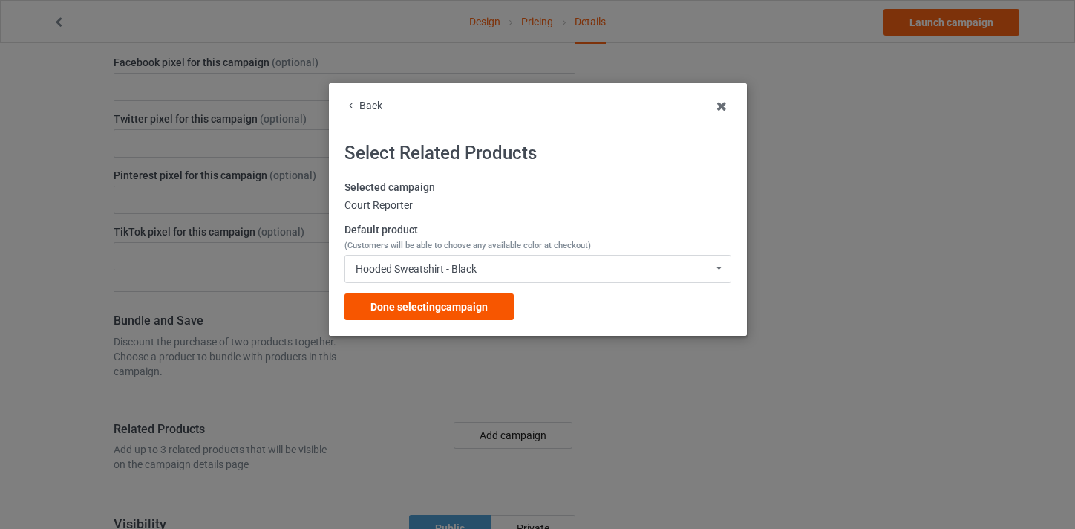
click at [466, 313] on span "Done selecting campaign" at bounding box center [429, 307] width 117 height 12
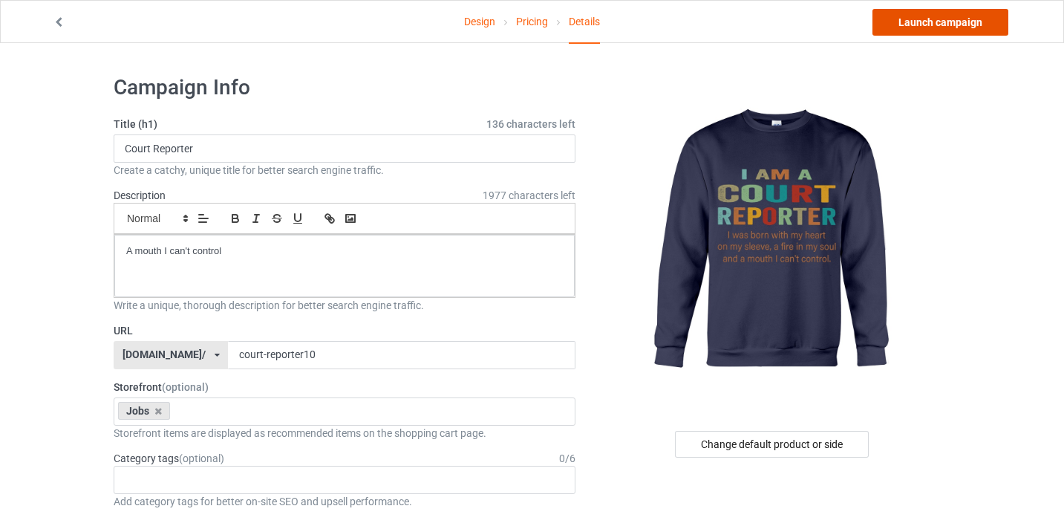
click at [934, 15] on link "Launch campaign" at bounding box center [941, 22] width 136 height 27
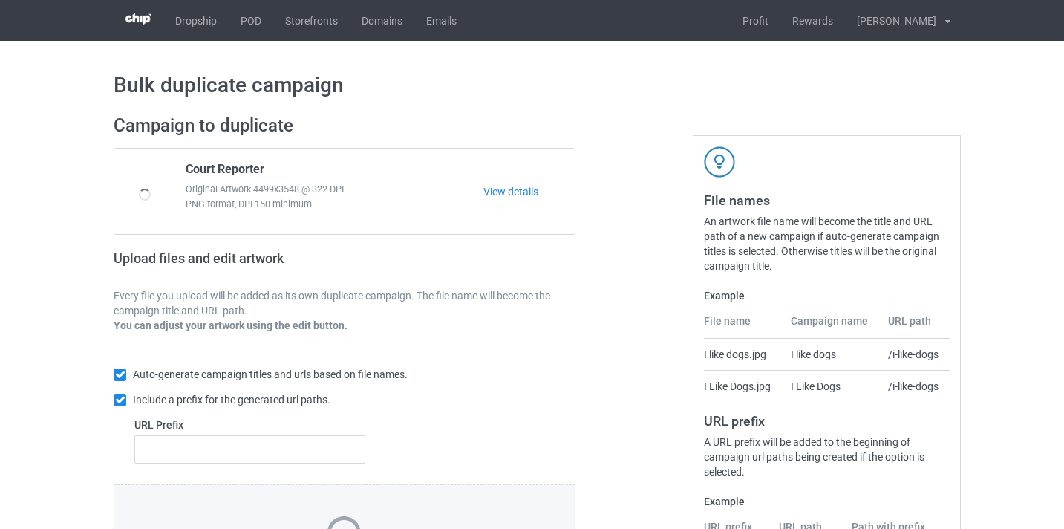
scroll to position [195, 0]
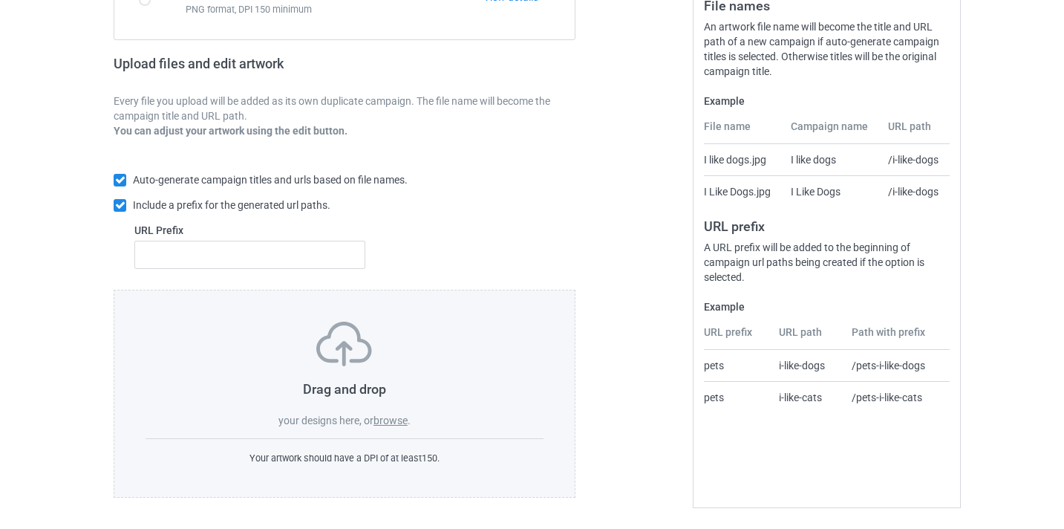
click at [385, 405] on div "Drag and drop your designs here, or browse ." at bounding box center [345, 375] width 398 height 106
click at [387, 420] on label "browse" at bounding box center [391, 420] width 34 height 12
click at [0, 0] on input "browse" at bounding box center [0, 0] width 0 height 0
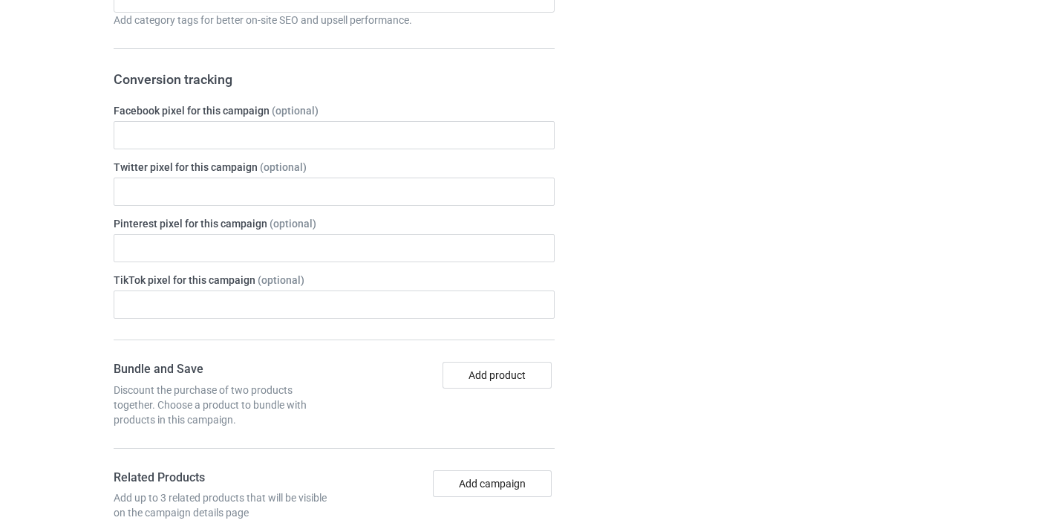
scroll to position [833, 0]
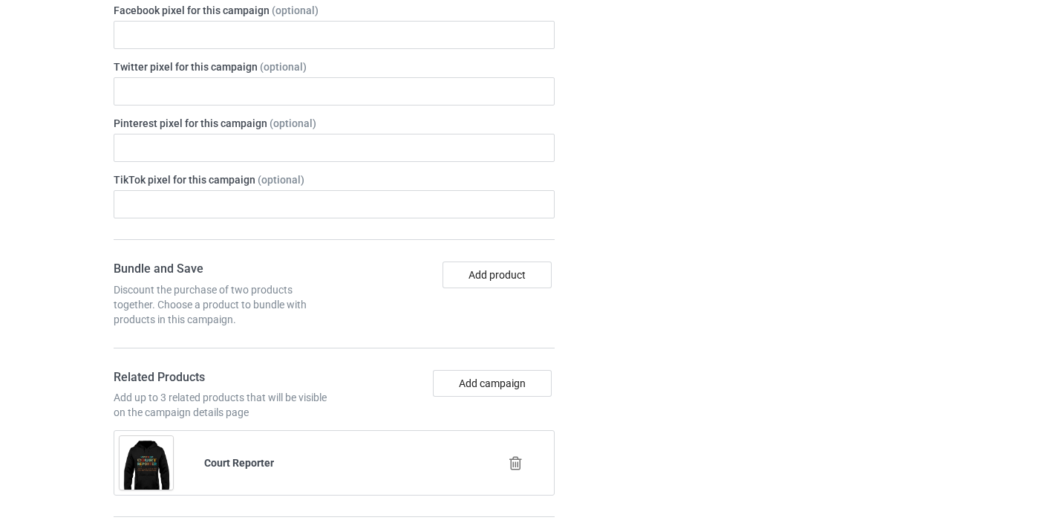
click at [509, 464] on icon at bounding box center [515, 463] width 19 height 16
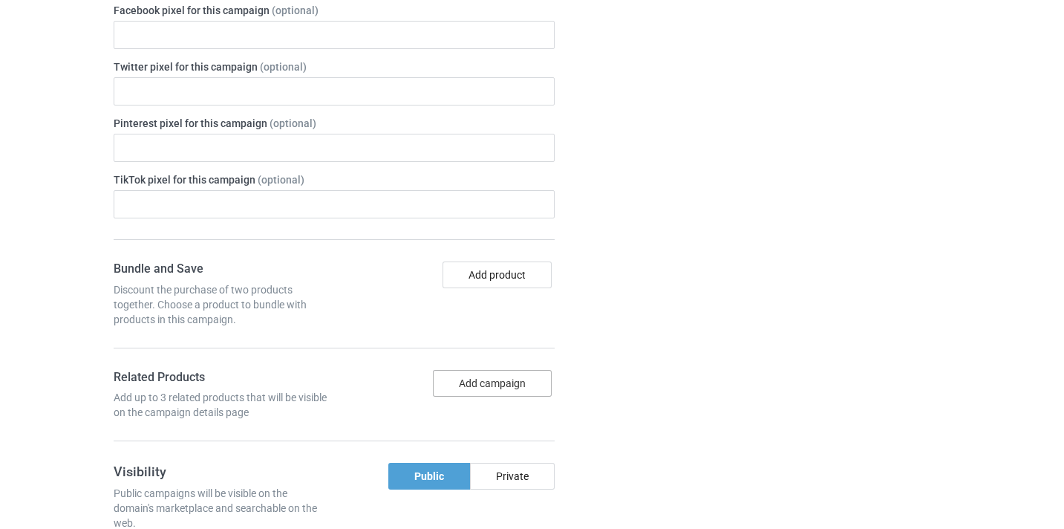
click at [498, 384] on button "Add campaign" at bounding box center [492, 383] width 119 height 27
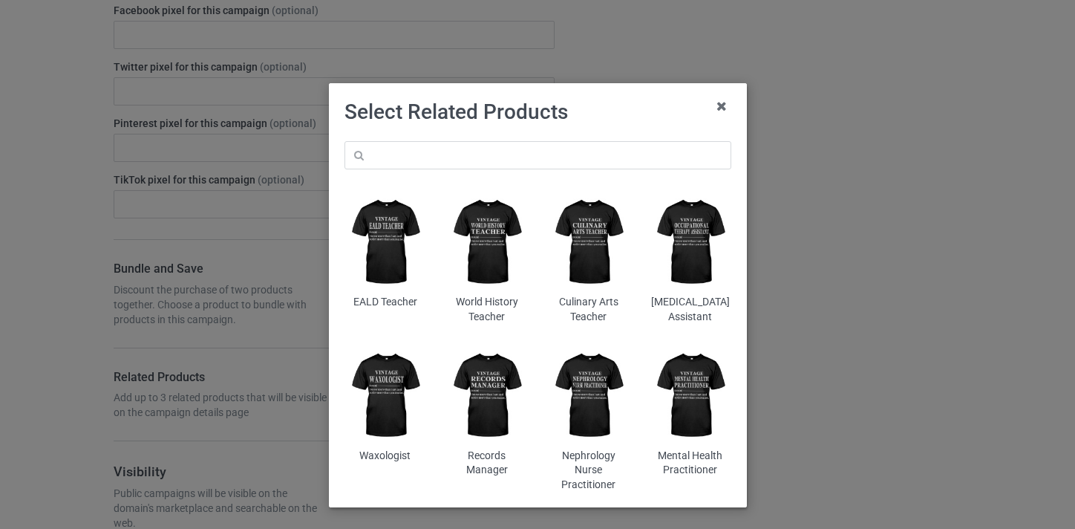
click at [574, 134] on div "EALD Teacher World History Teacher Culinary Arts Teacher Occupational Therapy A…" at bounding box center [538, 316] width 408 height 371
click at [574, 149] on input "text" at bounding box center [538, 155] width 387 height 28
paste input "Pilates Instructor"
type input "Pilates Instructor01"
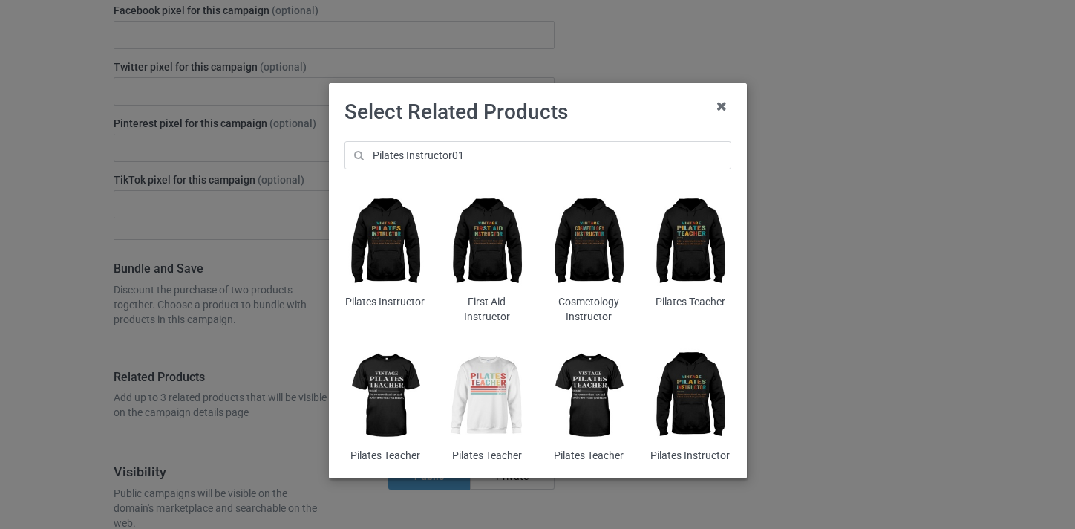
click at [361, 229] on img at bounding box center [385, 242] width 81 height 101
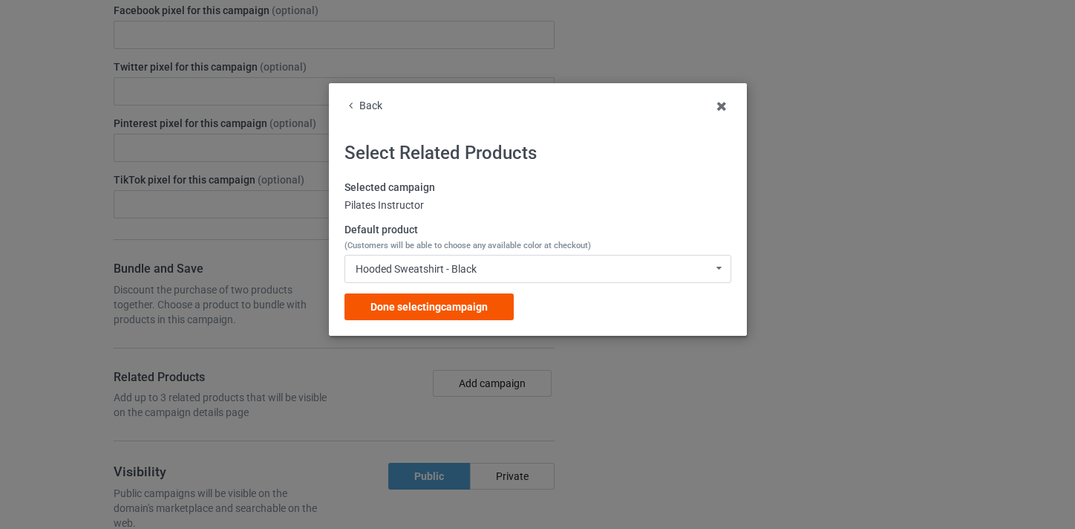
click at [483, 313] on span "Done selecting campaign" at bounding box center [429, 307] width 117 height 12
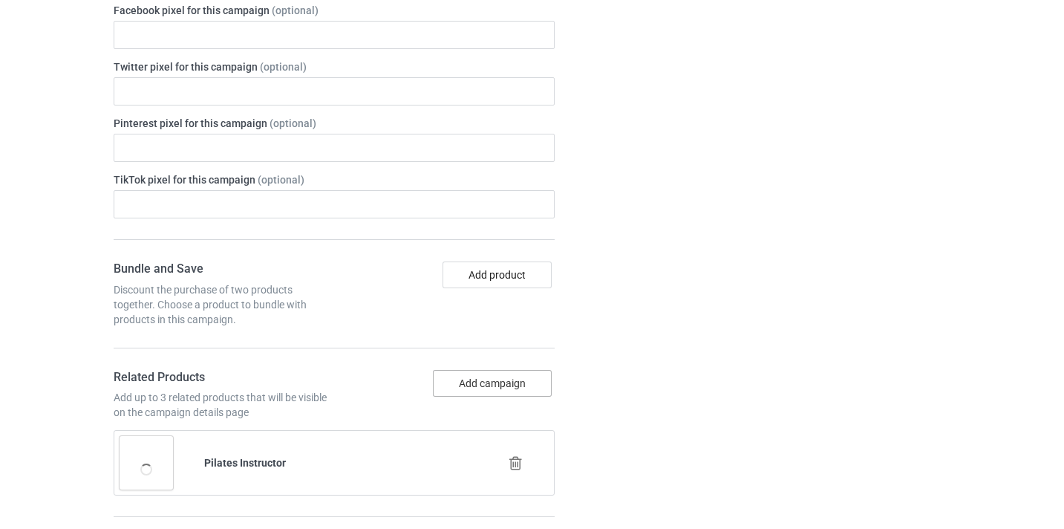
click at [518, 394] on button "Add campaign" at bounding box center [492, 383] width 119 height 27
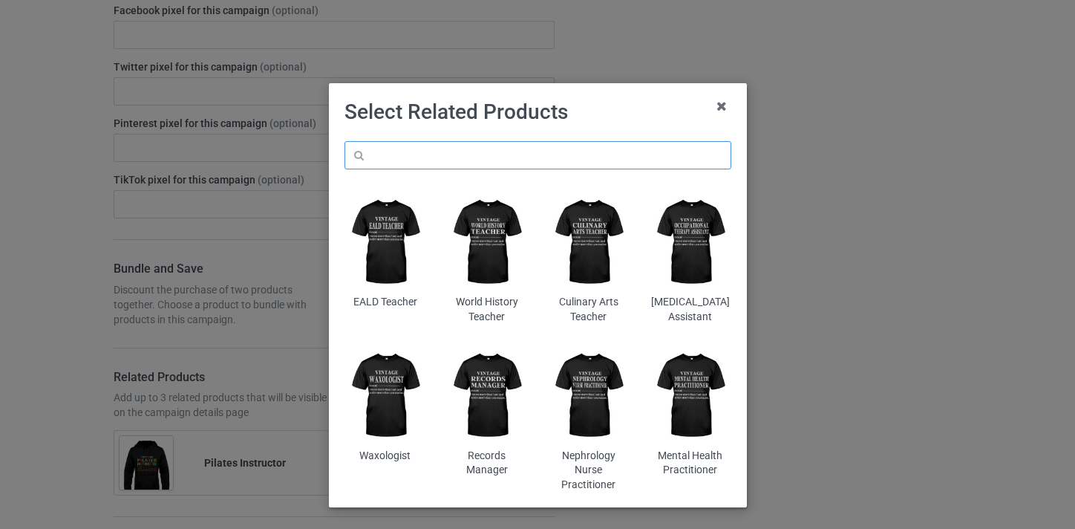
click at [473, 160] on input "text" at bounding box center [538, 155] width 387 height 28
paste input "Pilates Instructor"
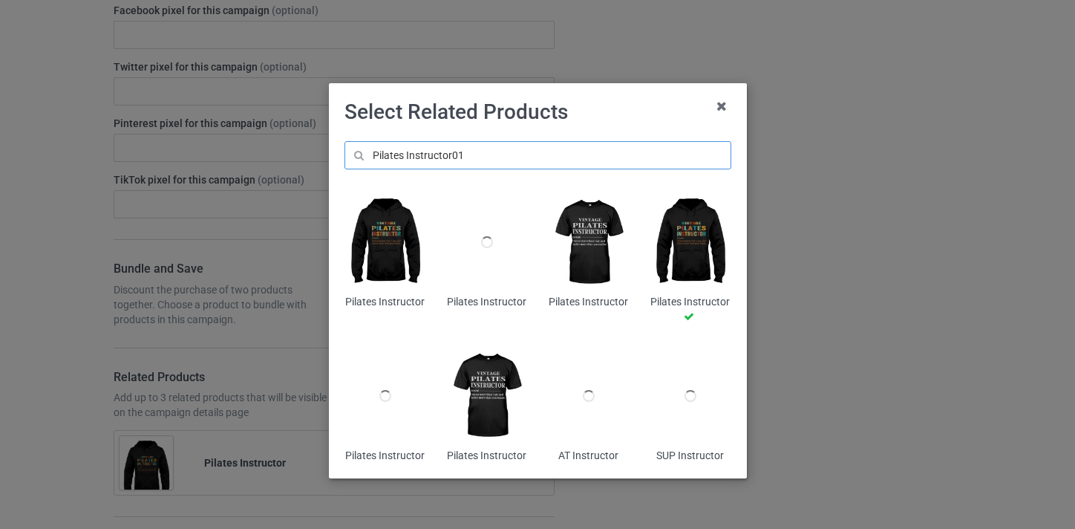
type input "Pilates Instructor01"
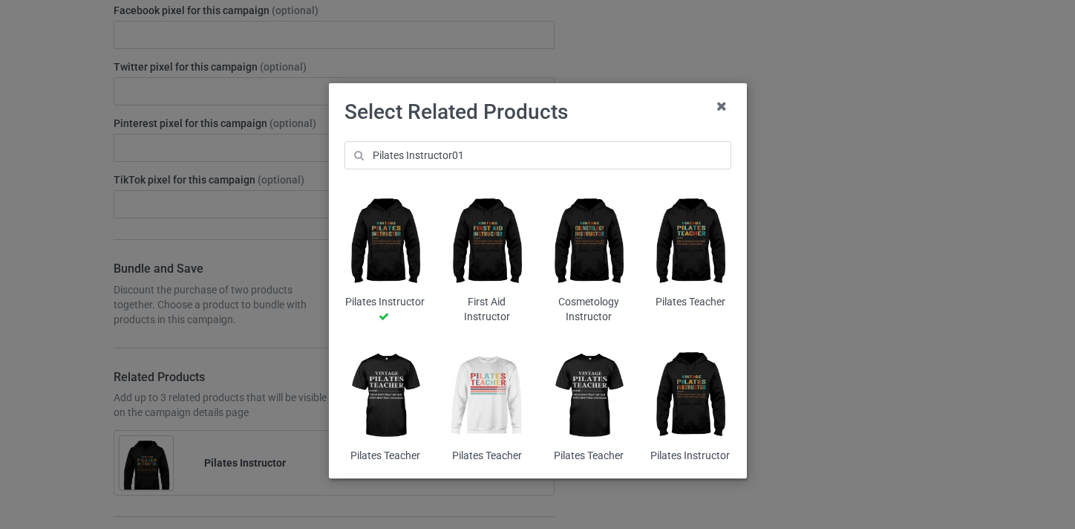
click at [479, 378] on img at bounding box center [486, 395] width 81 height 101
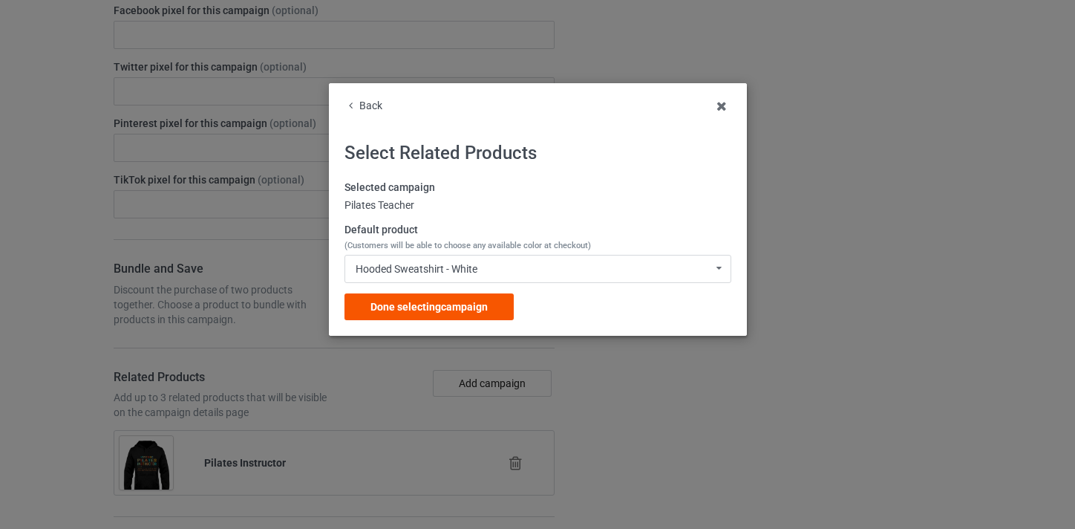
click at [443, 310] on span "Done selecting campaign" at bounding box center [429, 307] width 117 height 12
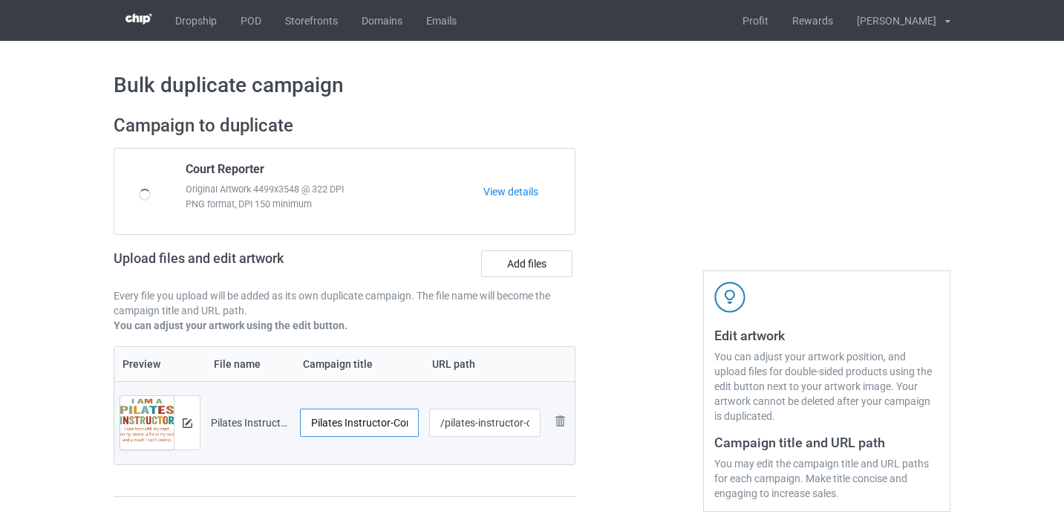
click at [397, 418] on input "Pilates Instructor-Control" at bounding box center [359, 422] width 119 height 28
drag, startPoint x: 397, startPoint y: 418, endPoint x: 490, endPoint y: 428, distance: 94.1
click at [489, 431] on tr "Preview and edit artwork Pilates Instructor-Control.png Pilates Instructor-Cont…" at bounding box center [344, 422] width 460 height 83
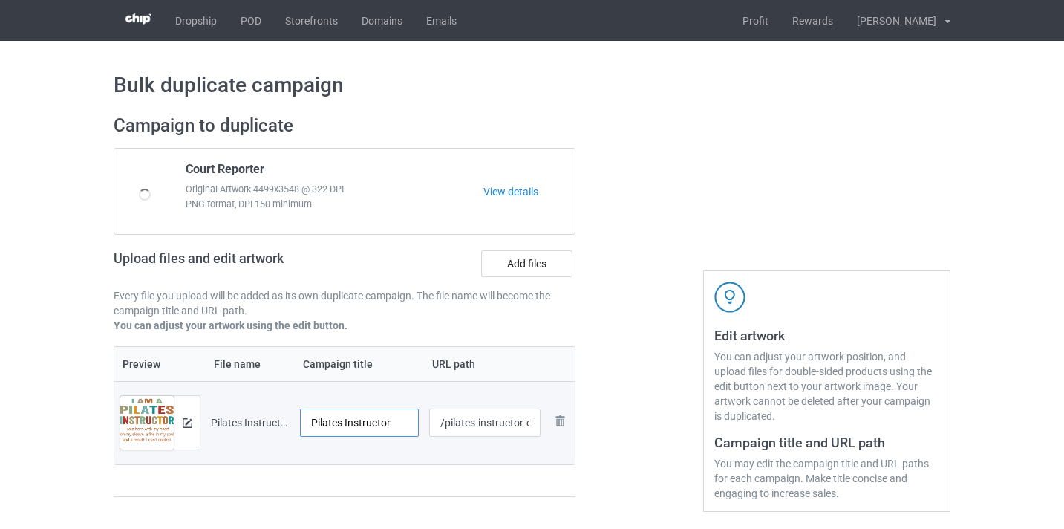
type input "Pilates Instructor"
click at [524, 421] on input "/pilates-instructor-control" at bounding box center [485, 422] width 112 height 28
drag, startPoint x: 524, startPoint y: 421, endPoint x: 564, endPoint y: 424, distance: 41.0
click at [564, 424] on tr "Preview and edit artwork Pilates Instructor-Control.png Pilates Instructor /pil…" at bounding box center [344, 422] width 460 height 83
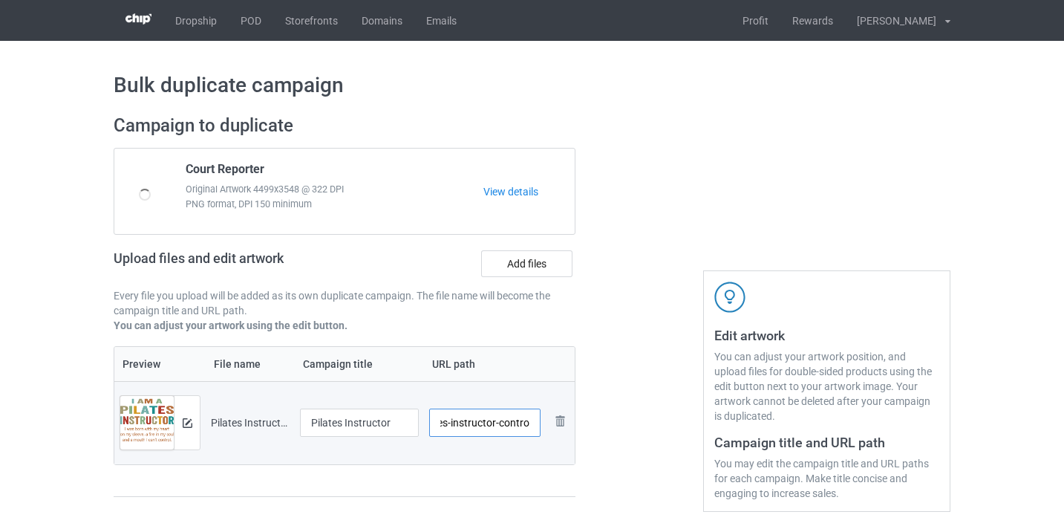
click at [525, 425] on input "/pilates-instructor-control" at bounding box center [485, 422] width 112 height 28
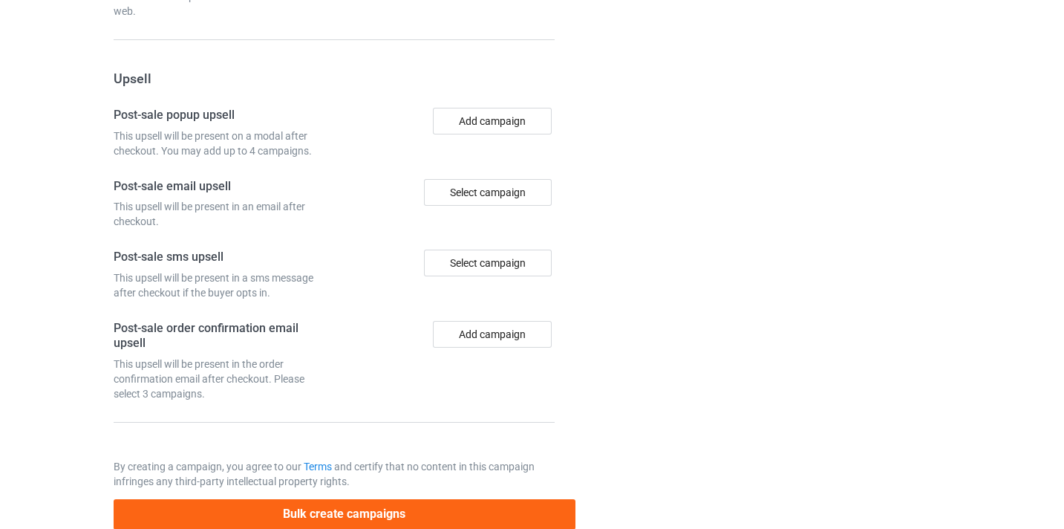
scroll to position [1523, 0]
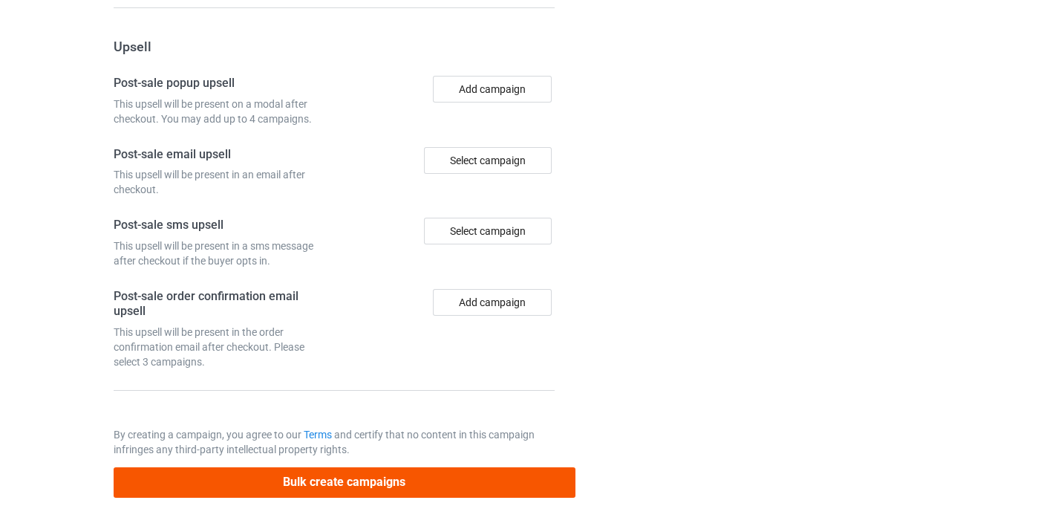
type input "/pilates-instructor10"
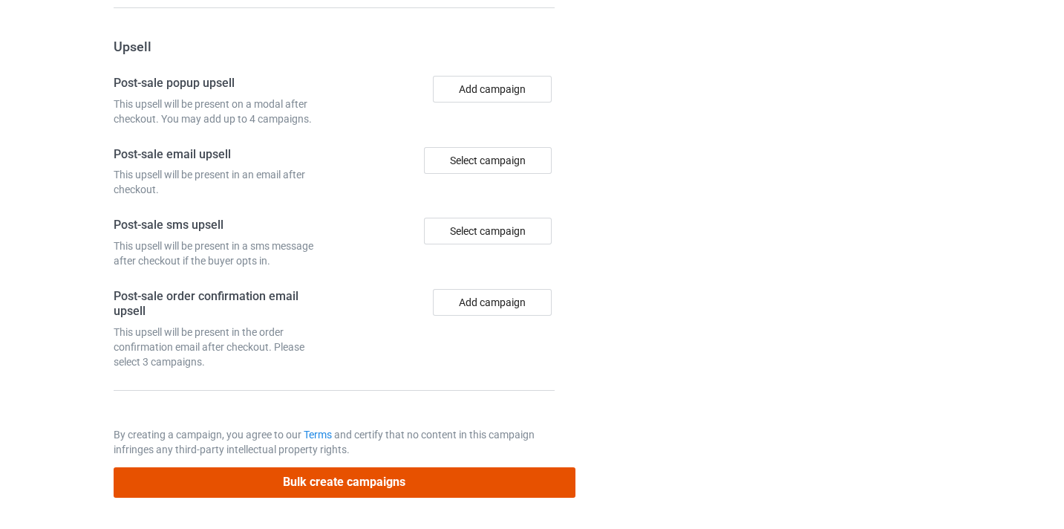
click at [431, 483] on button "Bulk create campaigns" at bounding box center [345, 482] width 462 height 30
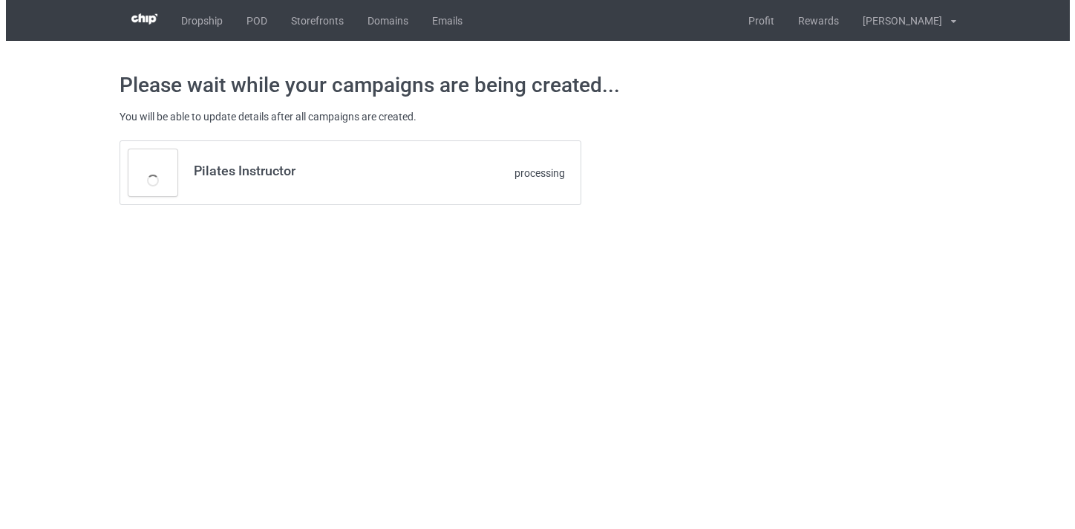
scroll to position [0, 0]
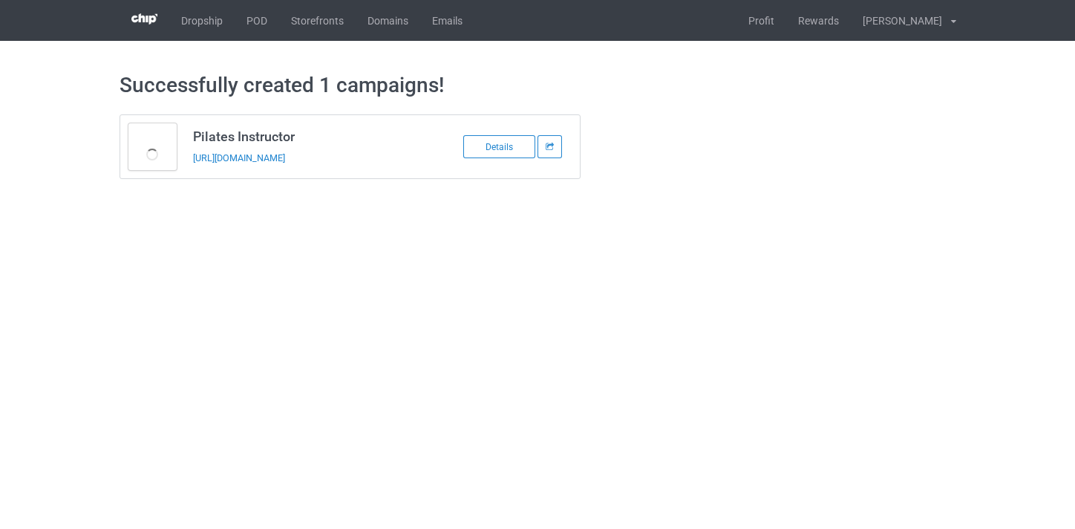
click at [342, 149] on td "Pilates Instructor https://www.thepure.gift/pilates-instructor10" at bounding box center [310, 146] width 251 height 63
click at [285, 161] on link "https://www.thepure.gift/pilates-instructor10" at bounding box center [239, 157] width 92 height 11
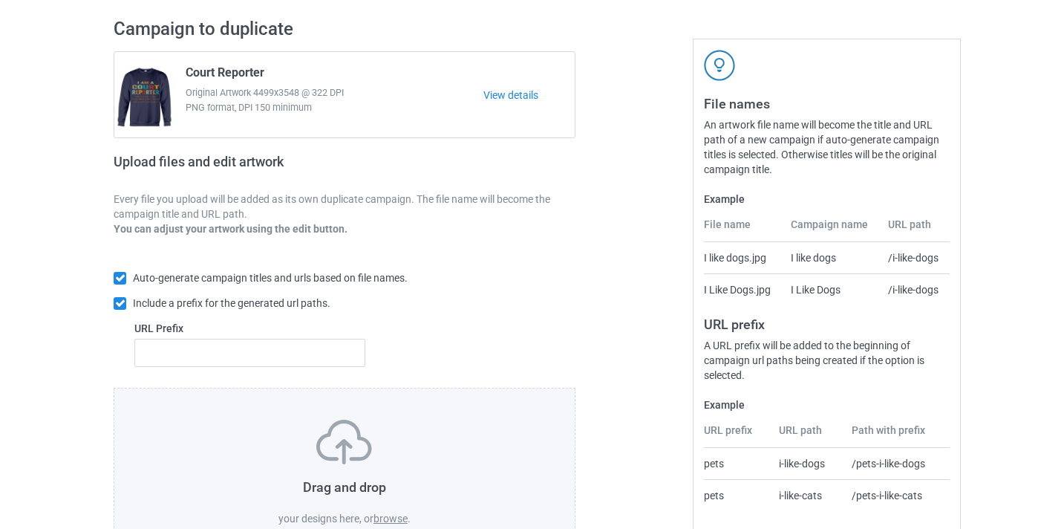
scroll to position [195, 0]
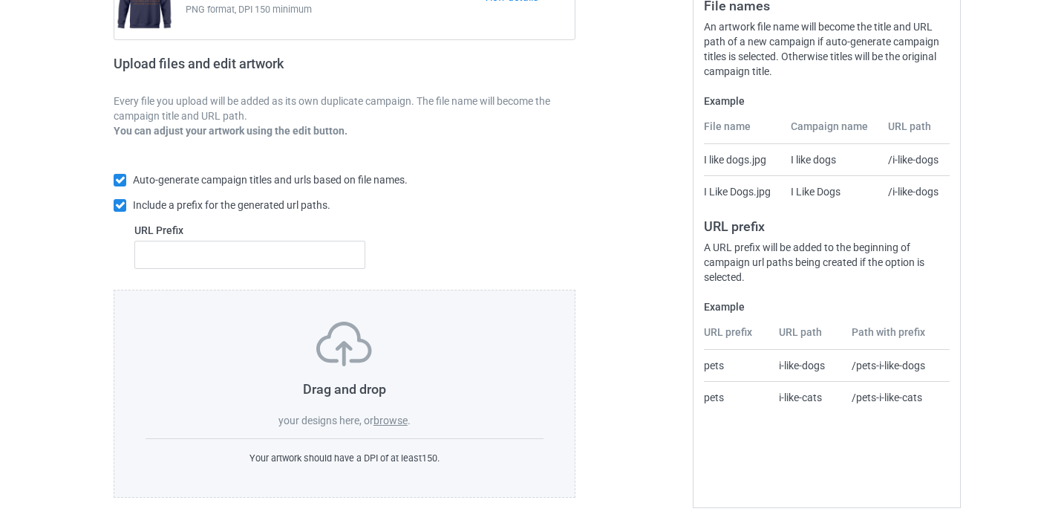
click at [379, 425] on label "browse" at bounding box center [391, 420] width 34 height 12
click at [0, 0] on input "browse" at bounding box center [0, 0] width 0 height 0
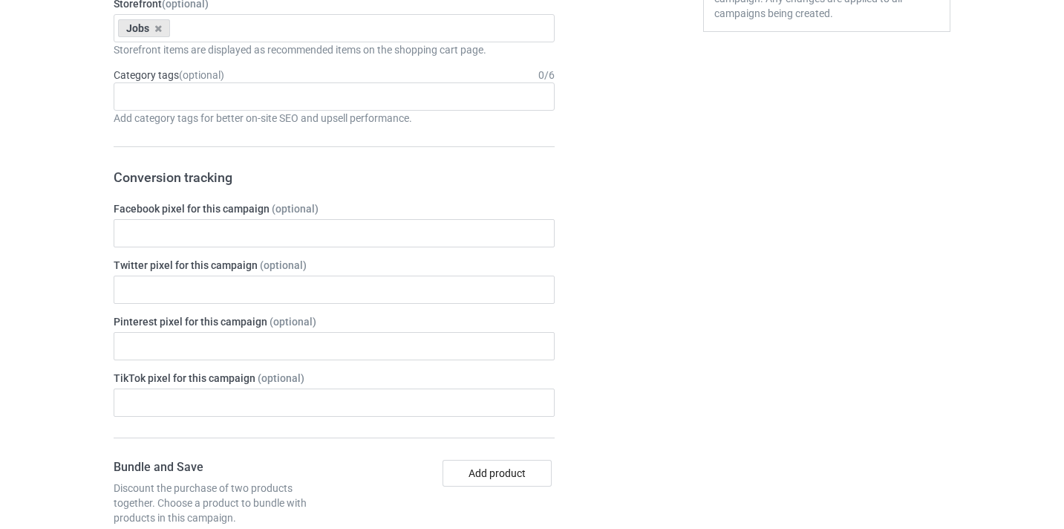
scroll to position [951, 0]
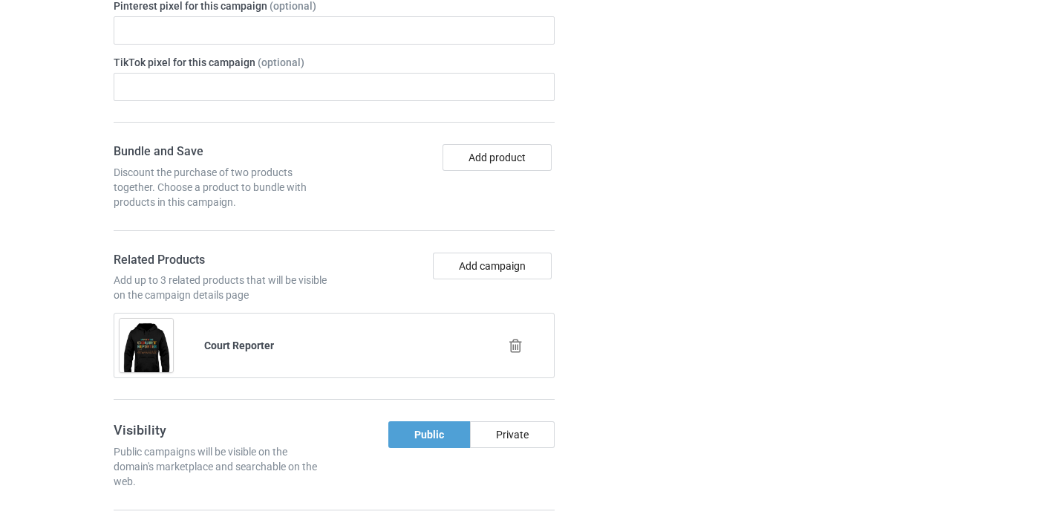
click at [521, 348] on icon at bounding box center [515, 346] width 19 height 16
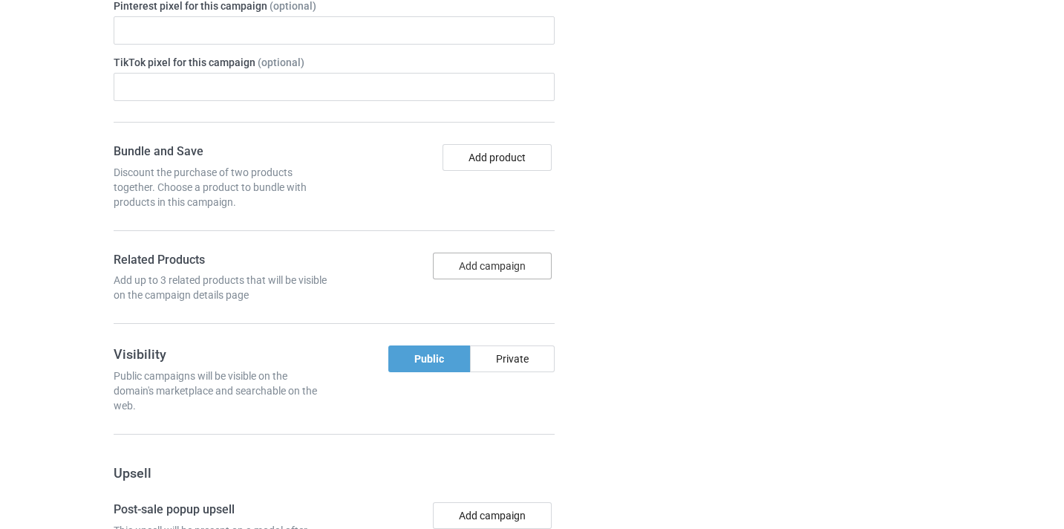
click at [523, 260] on button "Add campaign" at bounding box center [492, 266] width 119 height 27
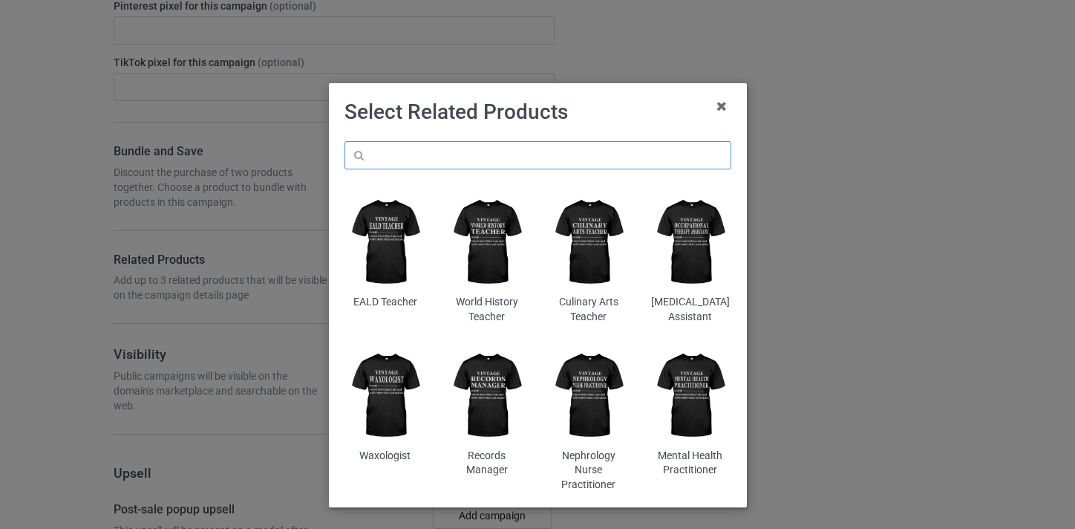
click at [570, 143] on input "text" at bounding box center [538, 155] width 387 height 28
paste input "School [MEDICAL_DATA]"
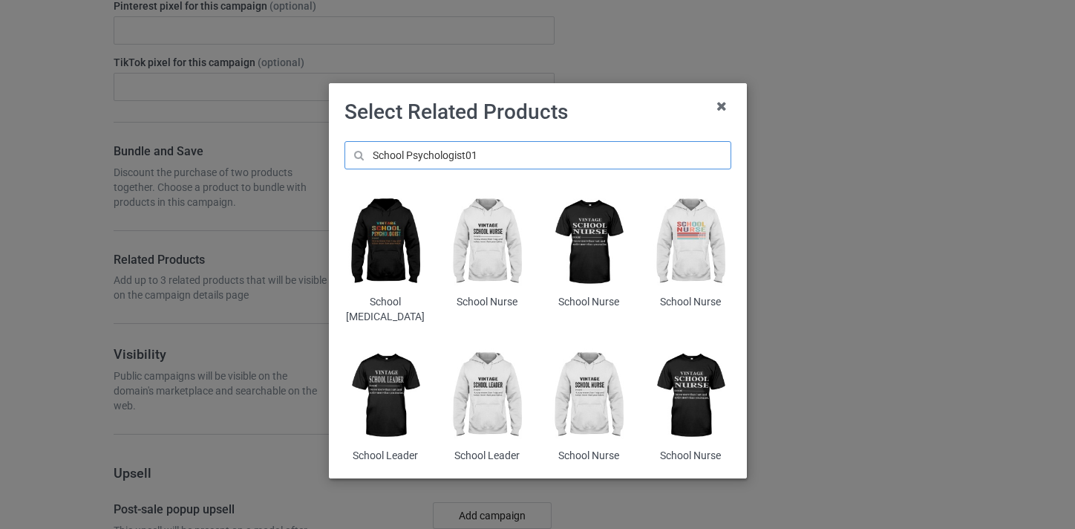
type input "School Psychologist01"
click at [386, 244] on img at bounding box center [385, 242] width 81 height 101
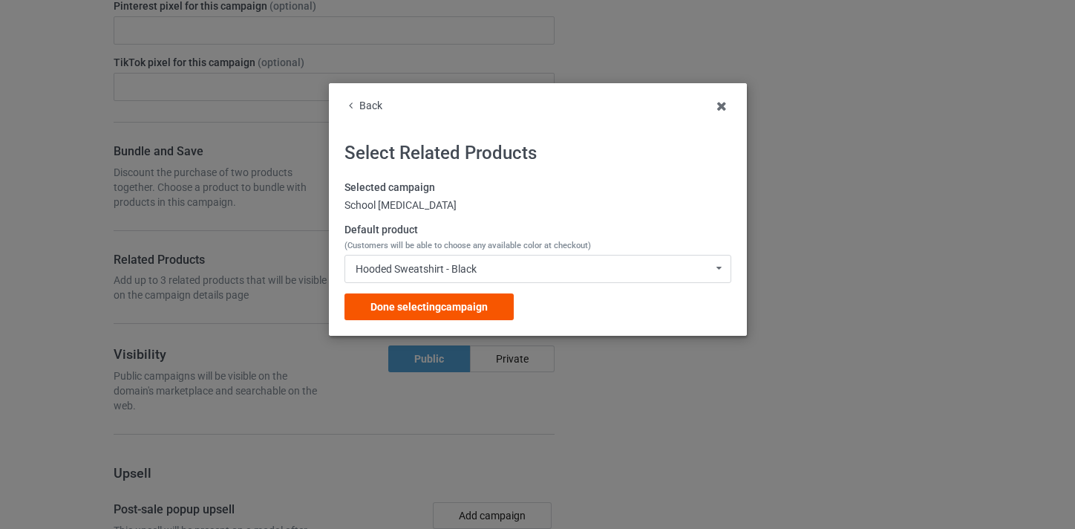
click at [421, 316] on div "Done selecting campaign" at bounding box center [429, 306] width 169 height 27
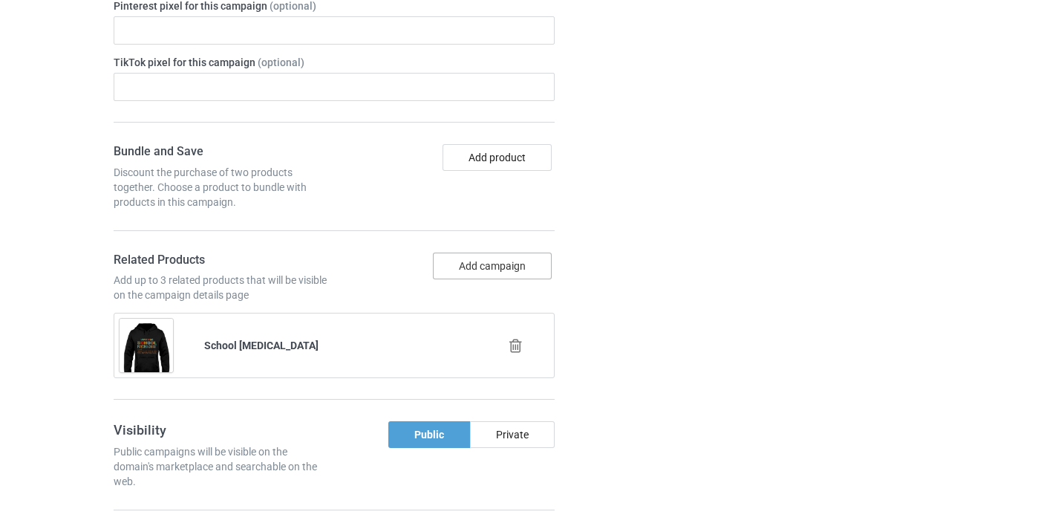
click at [506, 263] on button "Add campaign" at bounding box center [492, 266] width 119 height 27
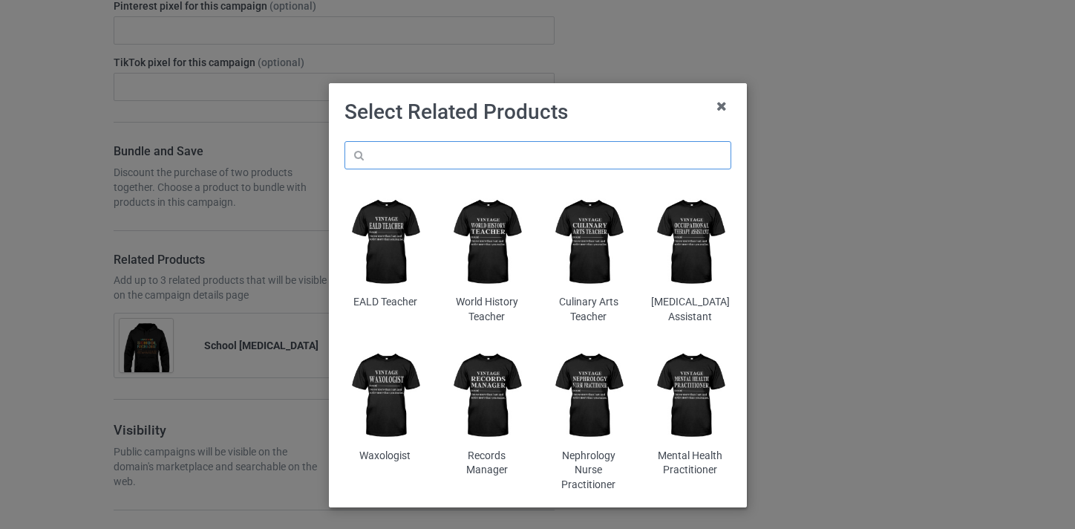
click at [493, 159] on input "text" at bounding box center [538, 155] width 387 height 28
paste input "School [MEDICAL_DATA]"
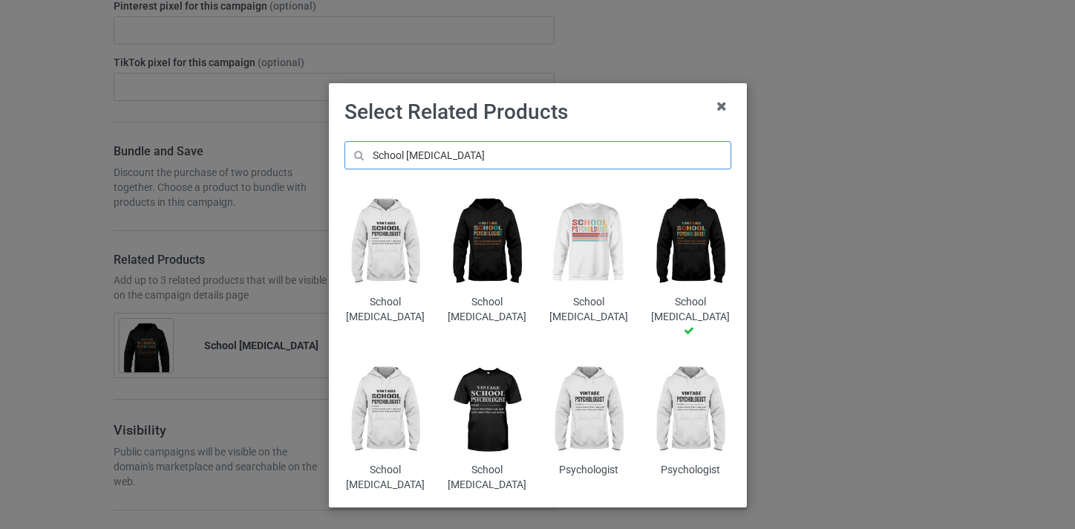
type input "School [MEDICAL_DATA]"
click at [581, 249] on img at bounding box center [588, 242] width 81 height 101
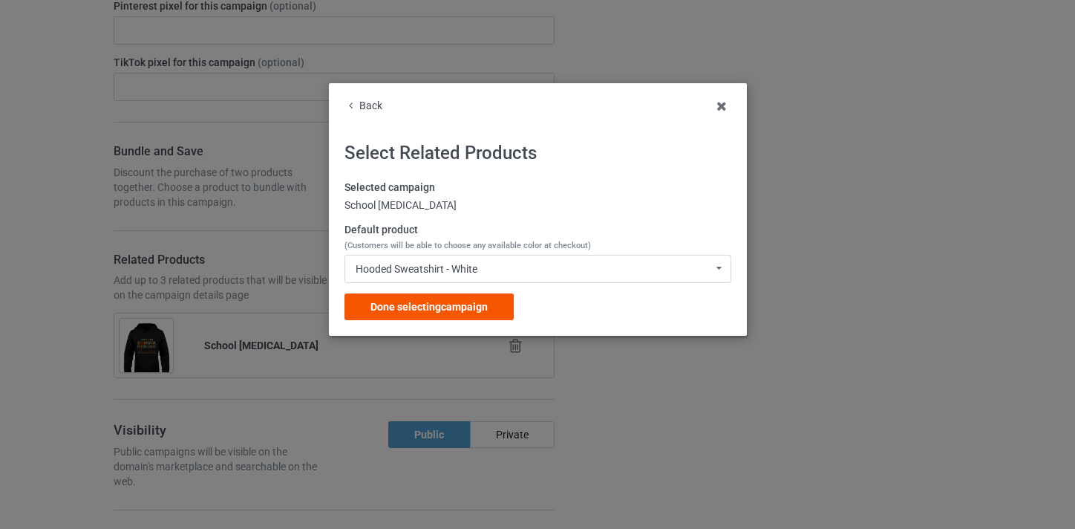
click at [454, 316] on div "Done selecting campaign" at bounding box center [429, 306] width 169 height 27
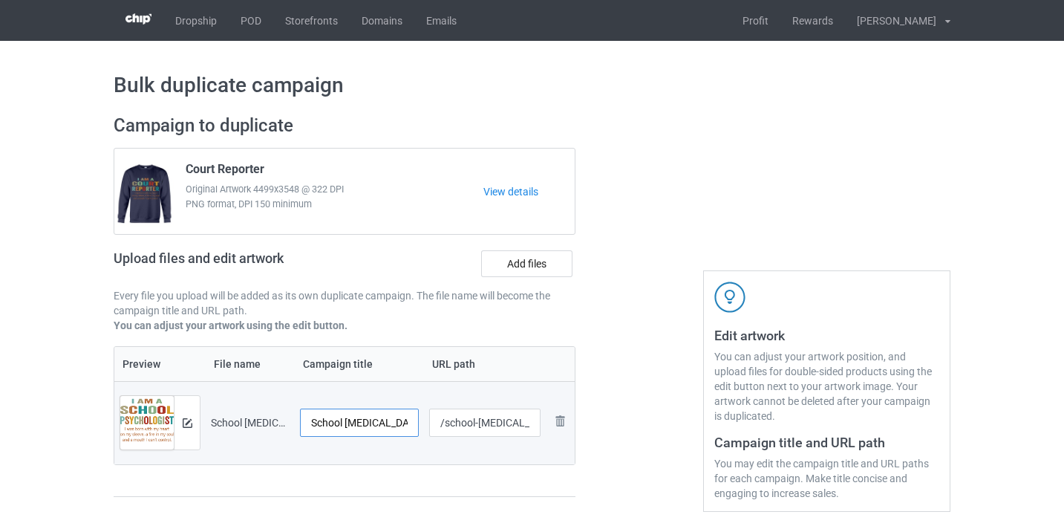
click at [389, 413] on input "School [MEDICAL_DATA]-Control" at bounding box center [359, 422] width 119 height 28
drag, startPoint x: 389, startPoint y: 413, endPoint x: 419, endPoint y: 426, distance: 32.3
click at [419, 426] on td "School [MEDICAL_DATA]-Control" at bounding box center [359, 422] width 129 height 83
click at [382, 423] on input "School [MEDICAL_DATA]-Control" at bounding box center [359, 422] width 119 height 28
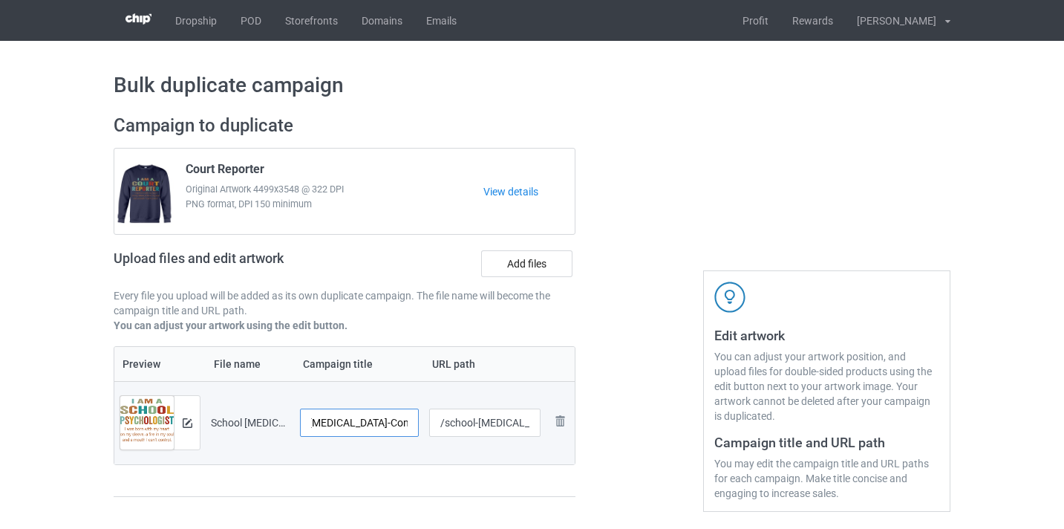
click at [382, 423] on input "School [MEDICAL_DATA]-Control" at bounding box center [359, 422] width 119 height 28
type input "School [MEDICAL_DATA]"
click at [492, 429] on input "/school-[MEDICAL_DATA]-control" at bounding box center [485, 422] width 112 height 28
drag, startPoint x: 492, startPoint y: 429, endPoint x: 532, endPoint y: 428, distance: 40.9
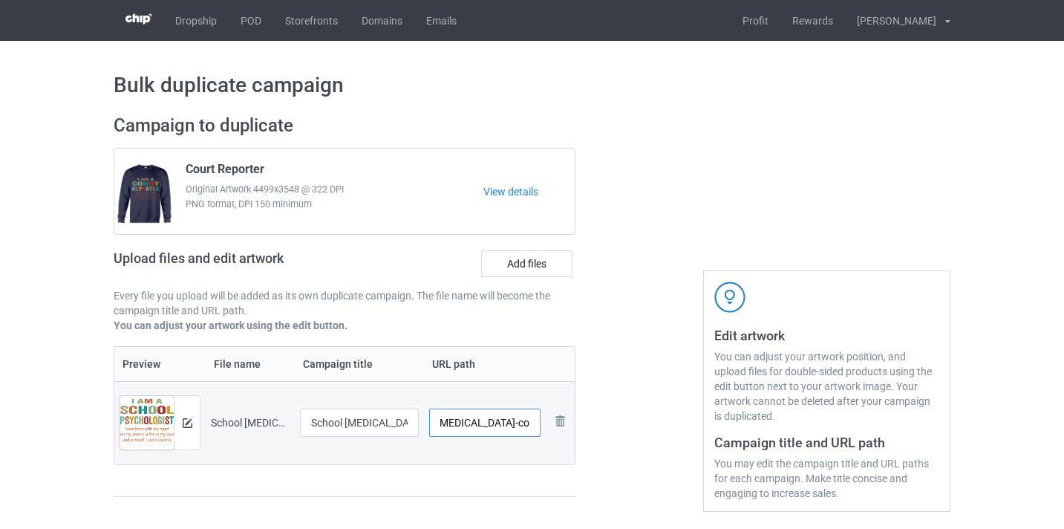
click at [532, 428] on input "/school-[MEDICAL_DATA]-control" at bounding box center [485, 422] width 112 height 28
click at [518, 425] on input "/school-[MEDICAL_DATA]-control" at bounding box center [485, 422] width 112 height 28
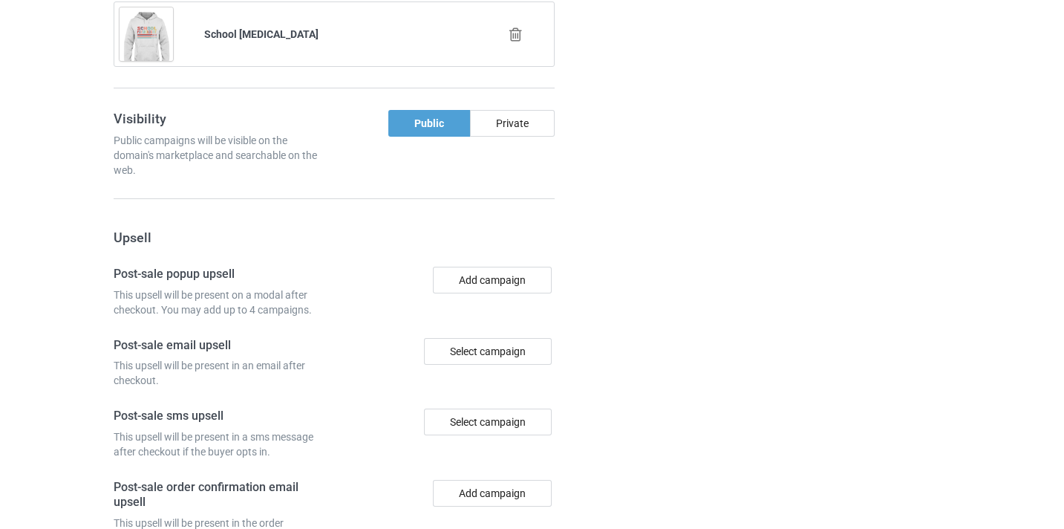
scroll to position [1523, 0]
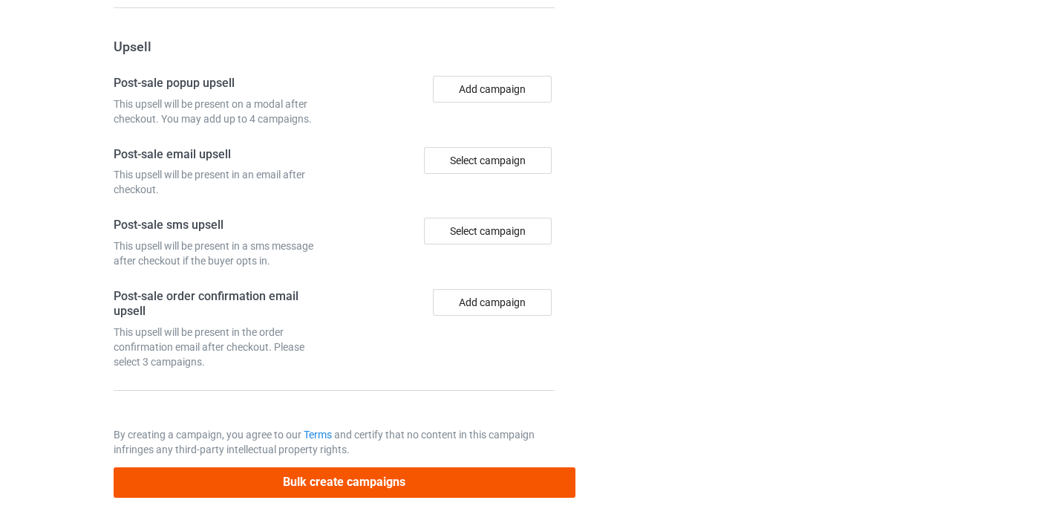
type input "/school-psychologist10"
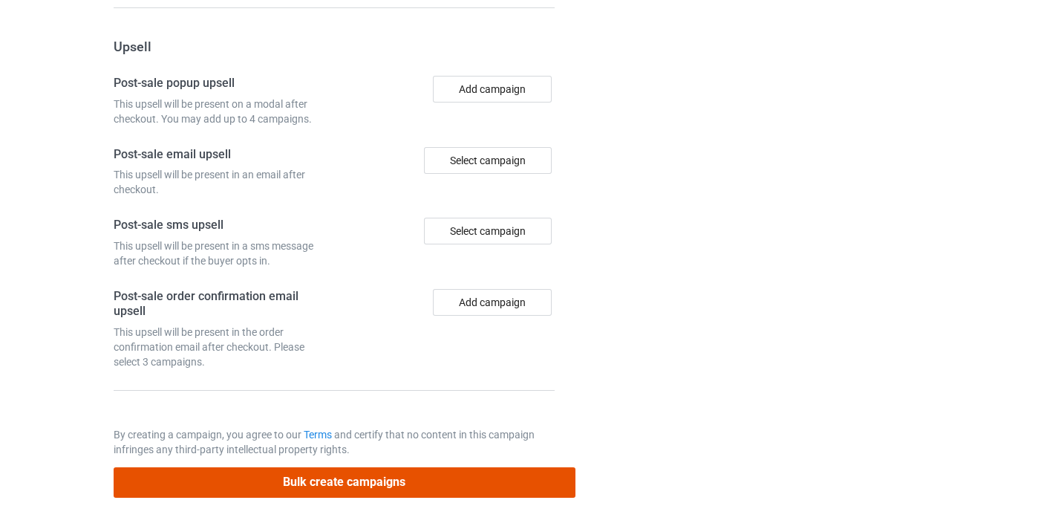
click at [490, 483] on button "Bulk create campaigns" at bounding box center [345, 482] width 462 height 30
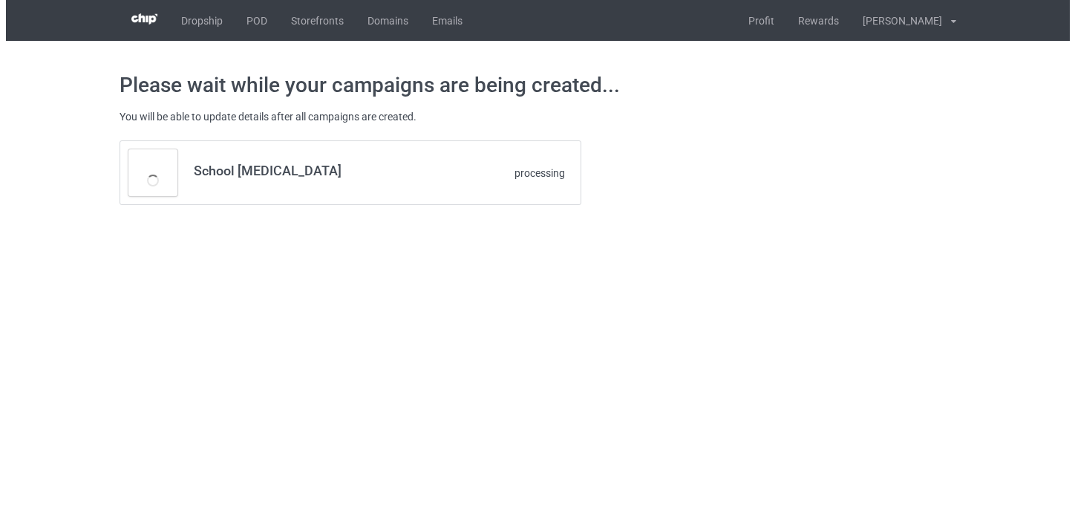
scroll to position [0, 0]
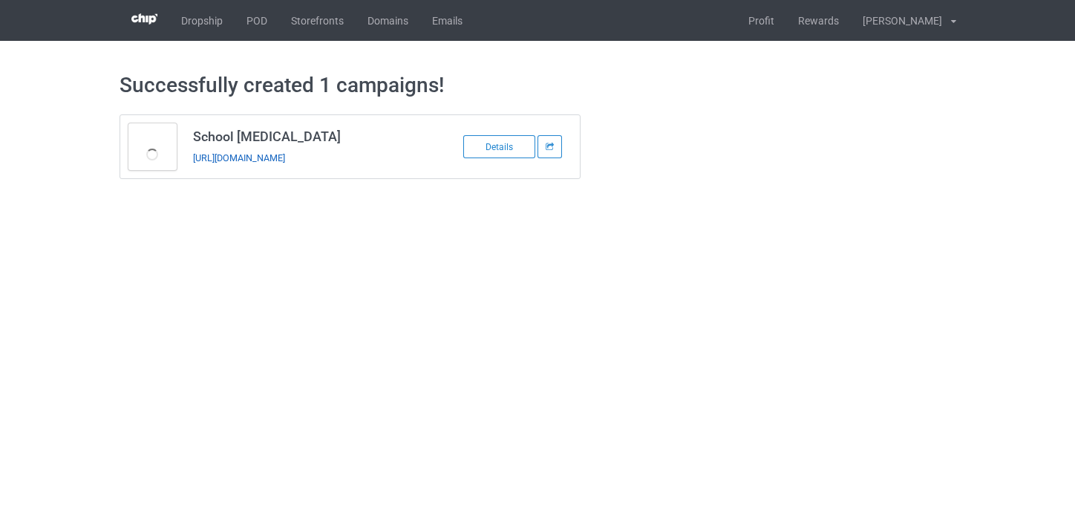
click at [285, 154] on link "[URL][DOMAIN_NAME]" at bounding box center [239, 157] width 92 height 11
